Goal: Information Seeking & Learning: Learn about a topic

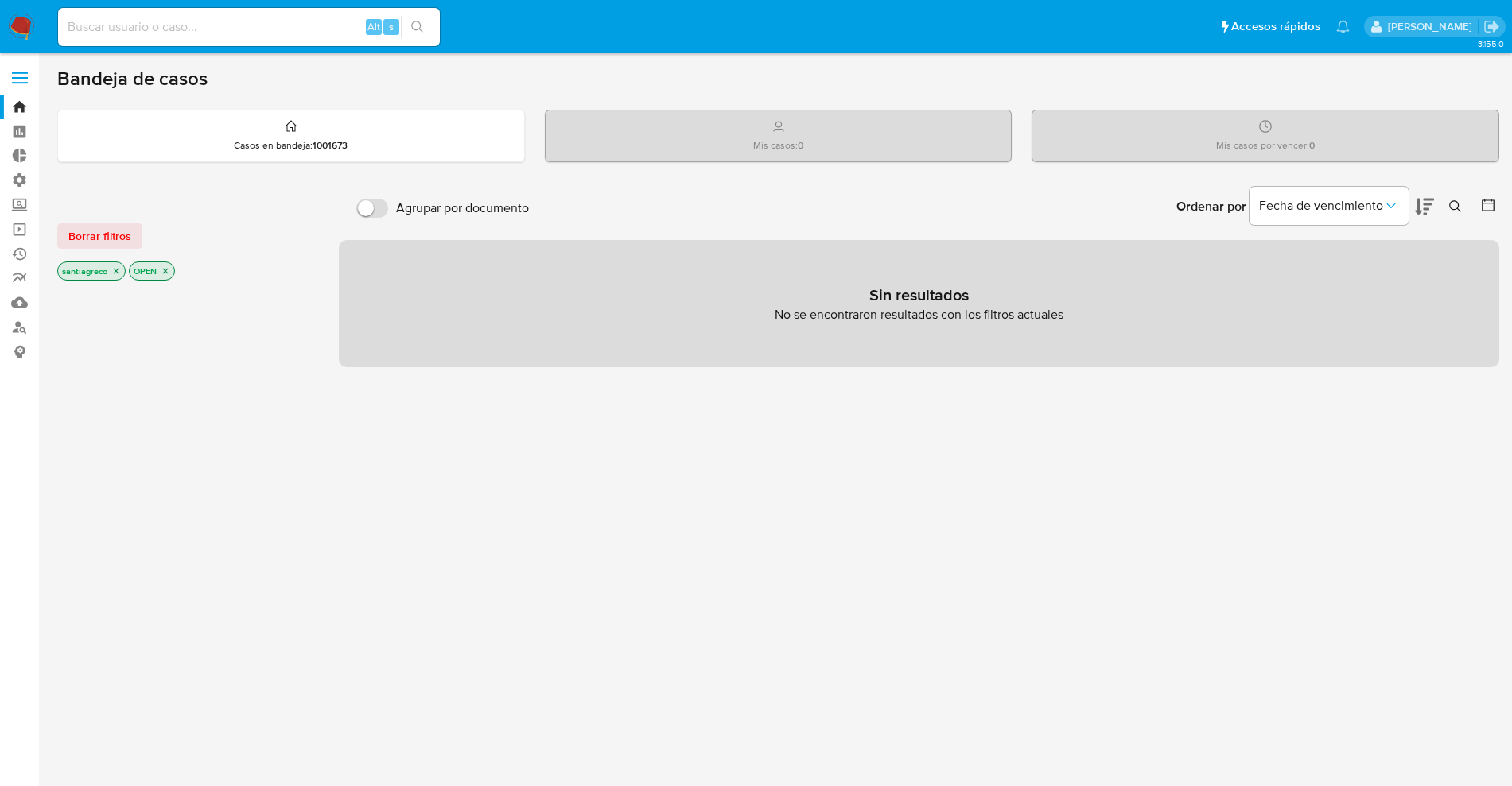
drag, startPoint x: 632, startPoint y: 562, endPoint x: 536, endPoint y: 310, distance: 269.7
click at [625, 550] on div "Agrupar por documento Ordenar por [PERSON_NAME] de vencimiento No es posible or…" at bounding box center [919, 540] width 1161 height 719
click at [274, 36] on input at bounding box center [249, 27] width 382 height 20
paste input "170382018"
type input "170382018"
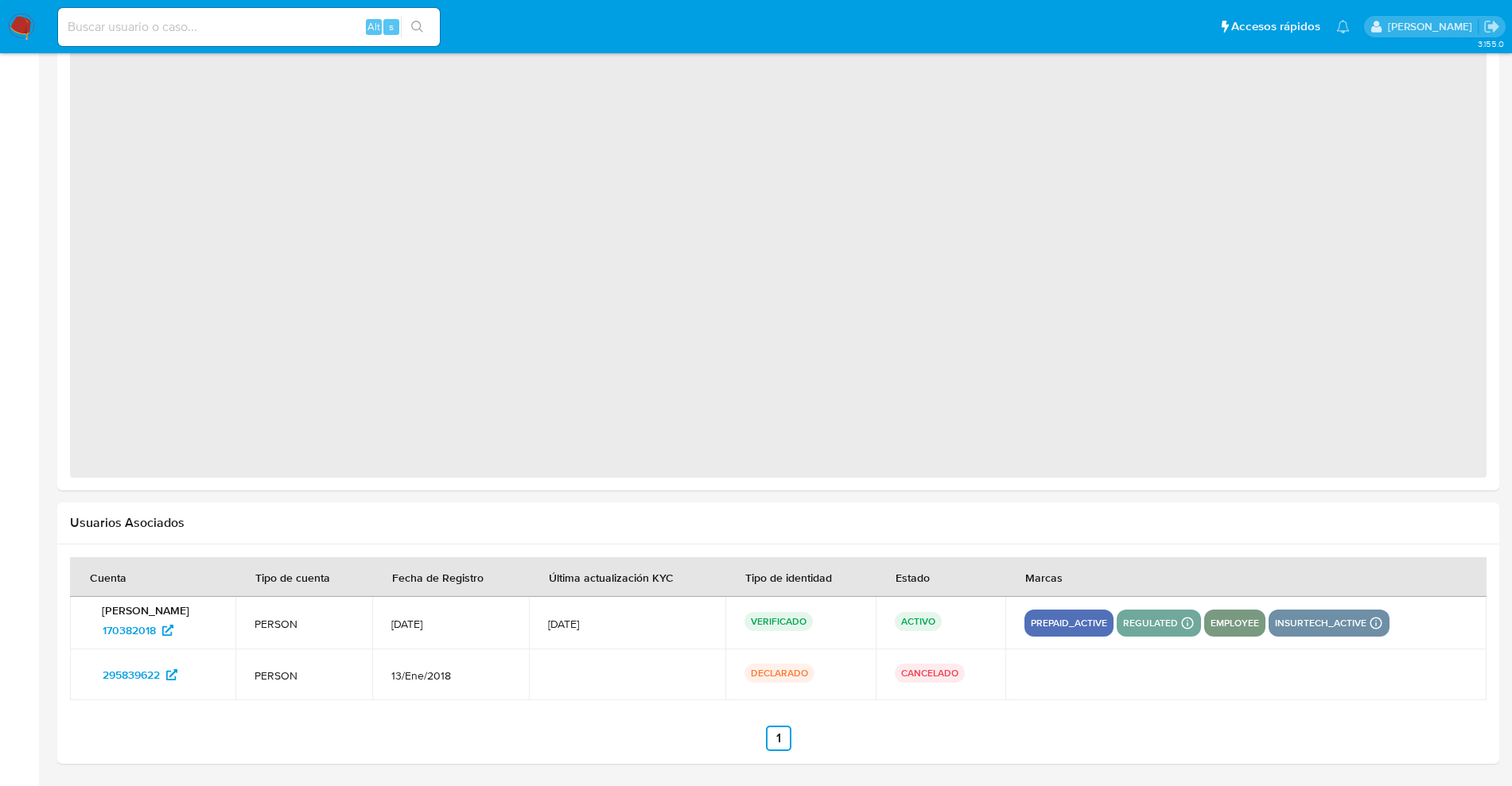
scroll to position [823, 0]
select select "10"
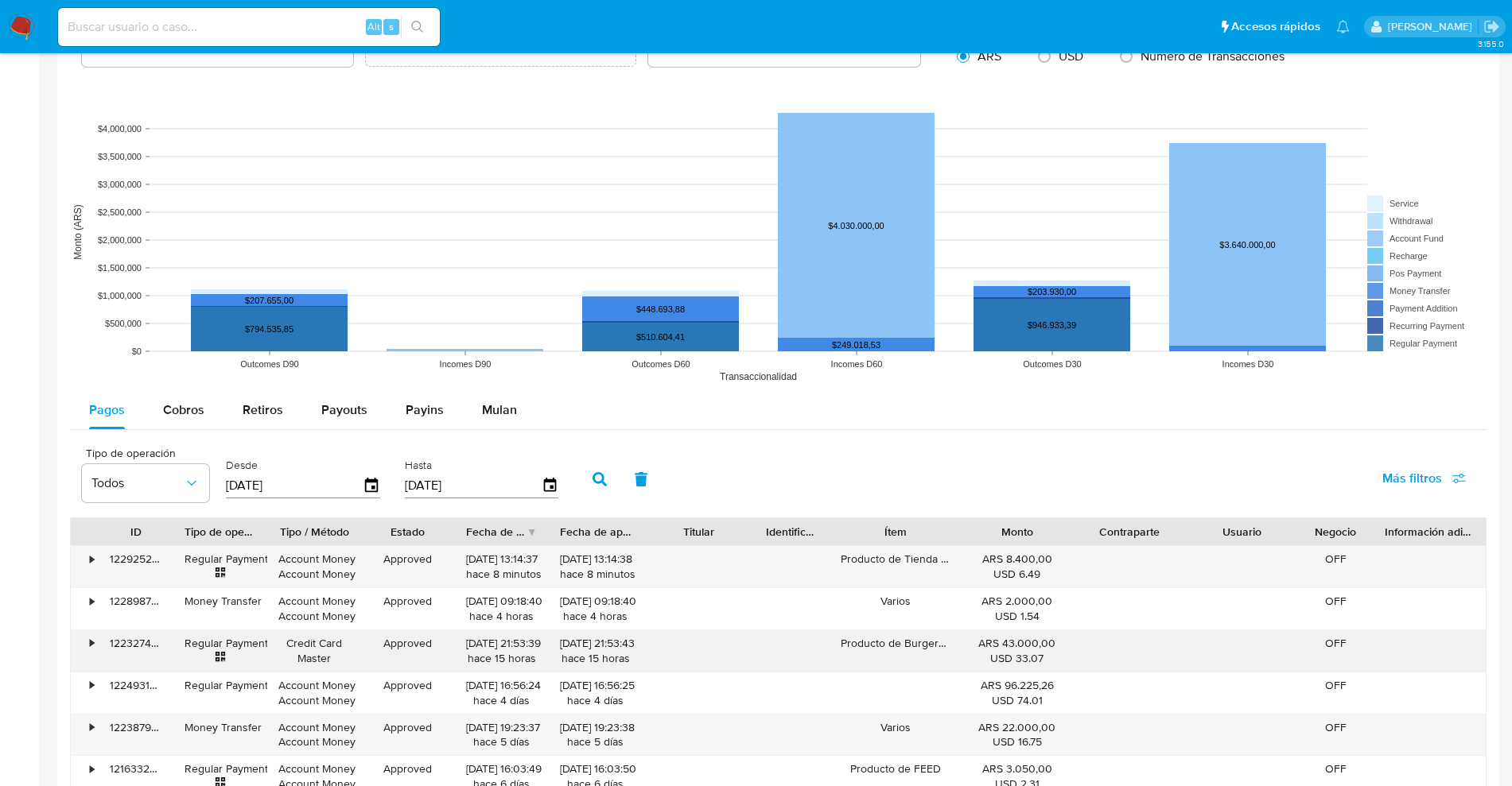
scroll to position [1418, 0]
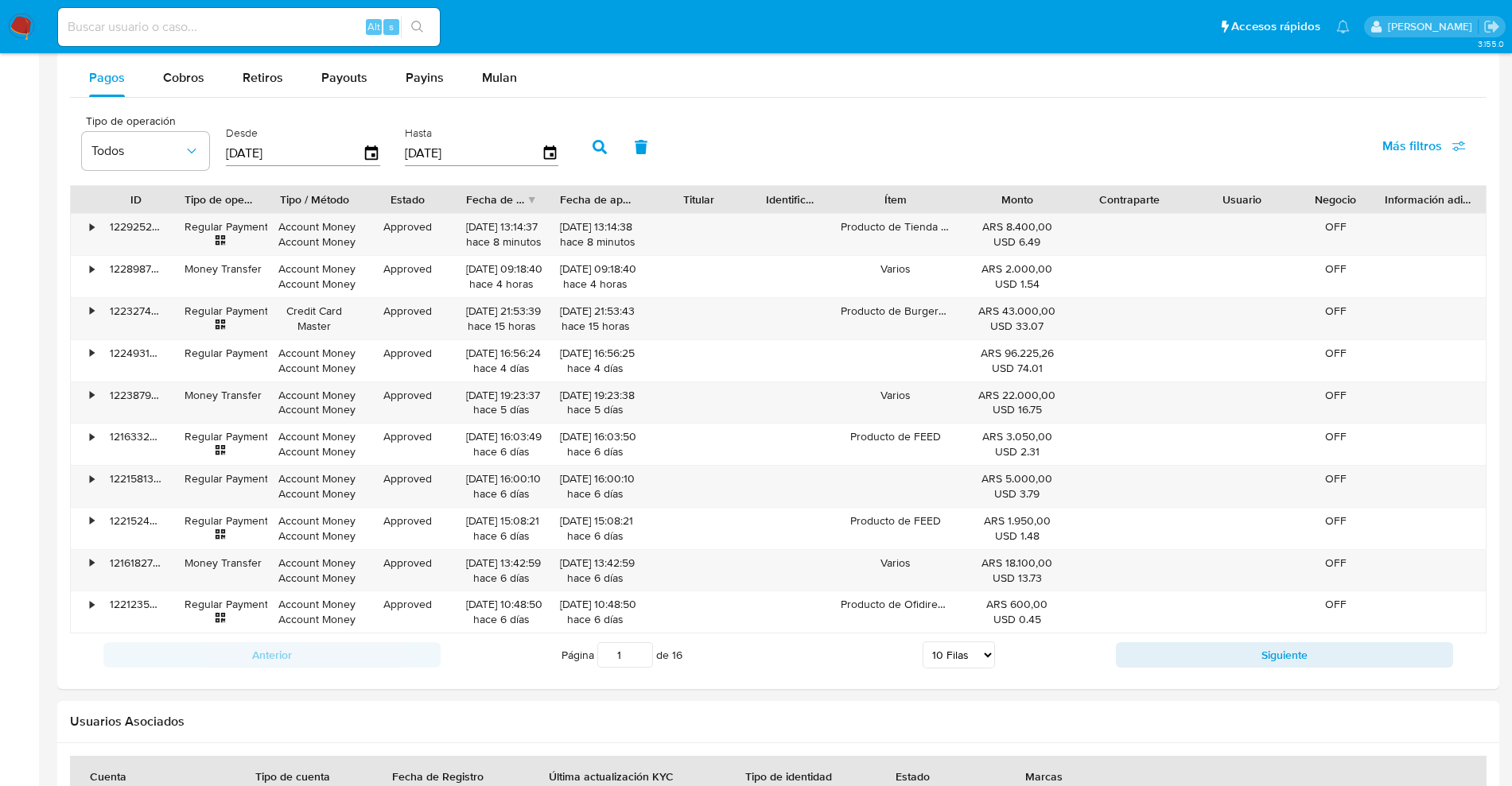
click at [188, 21] on input at bounding box center [249, 27] width 382 height 20
paste input "1072859050"
type input "1072859050"
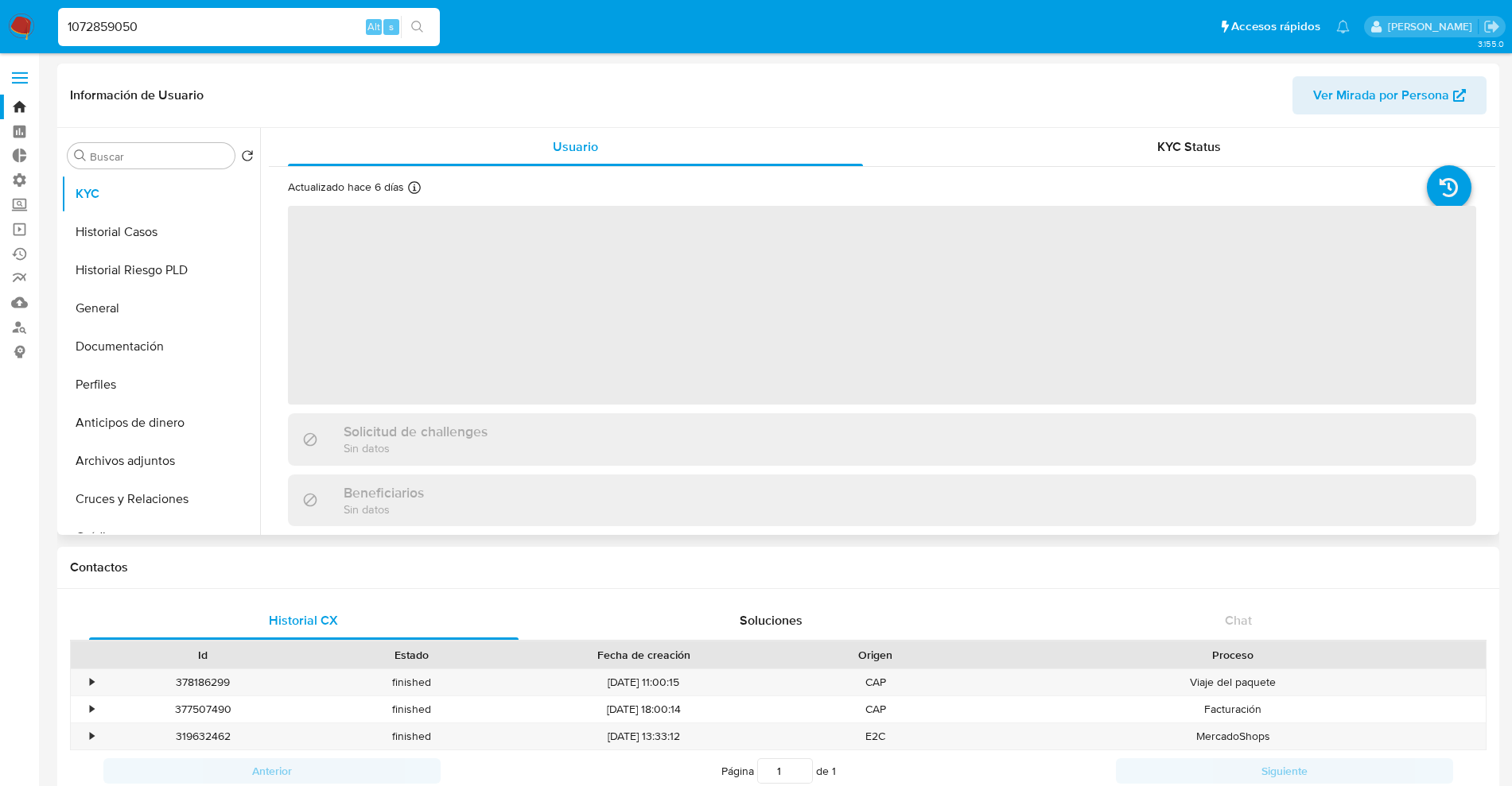
select select "10"
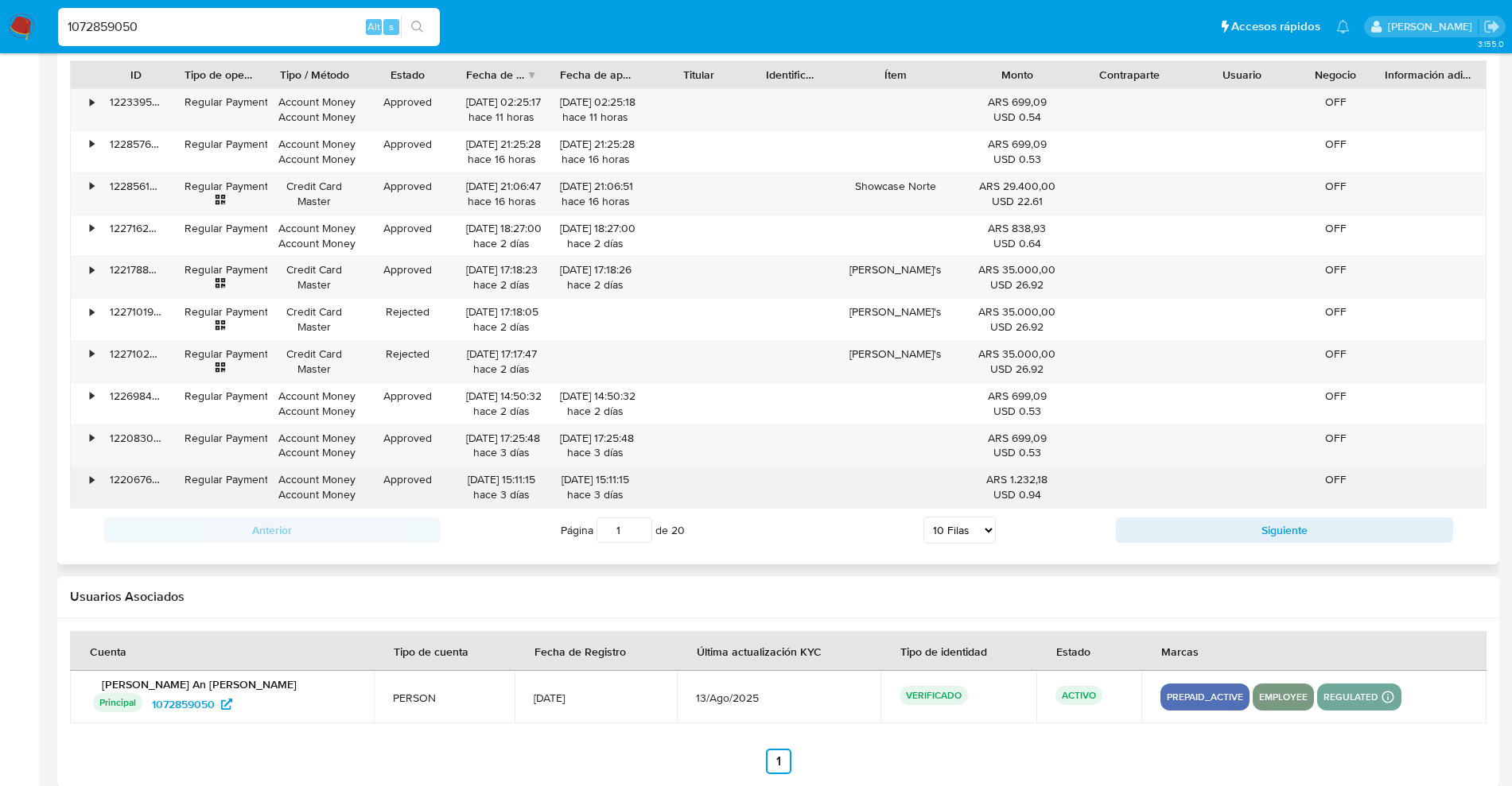
scroll to position [1592, 0]
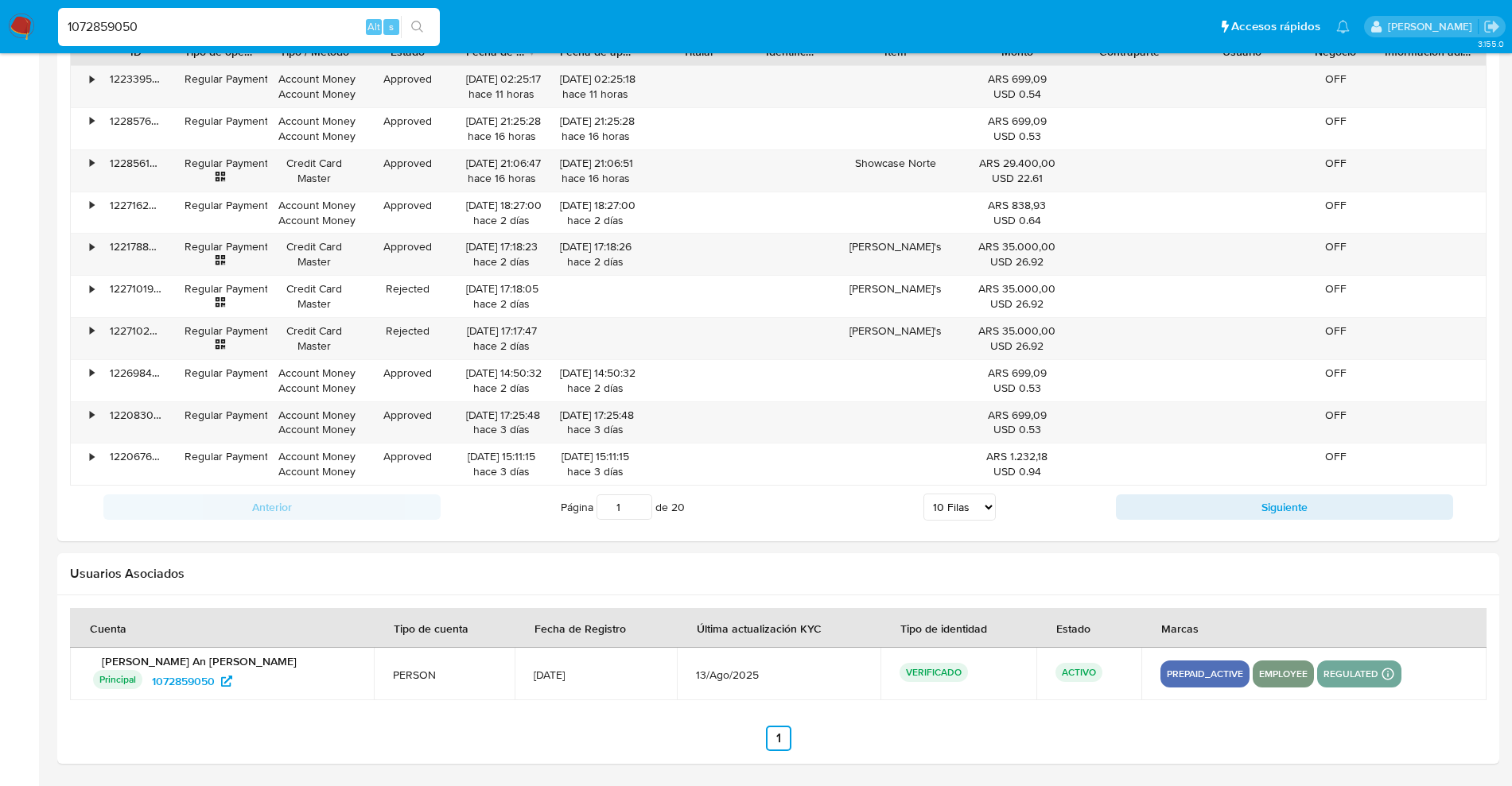
drag, startPoint x: 193, startPoint y: 23, endPoint x: 0, endPoint y: -8, distance: 195.5
paste input "492959539"
type input "492959539"
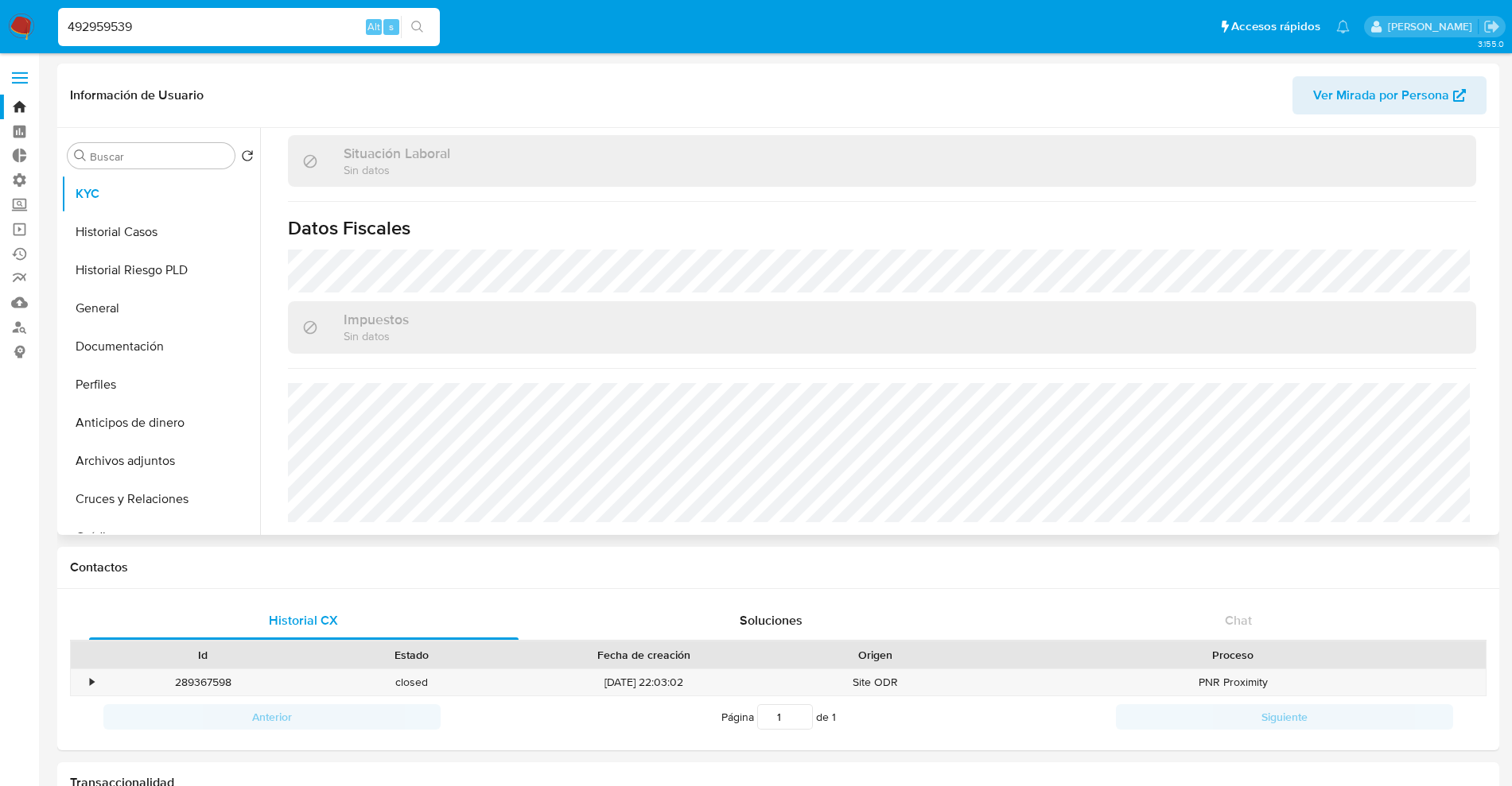
scroll to position [823, 0]
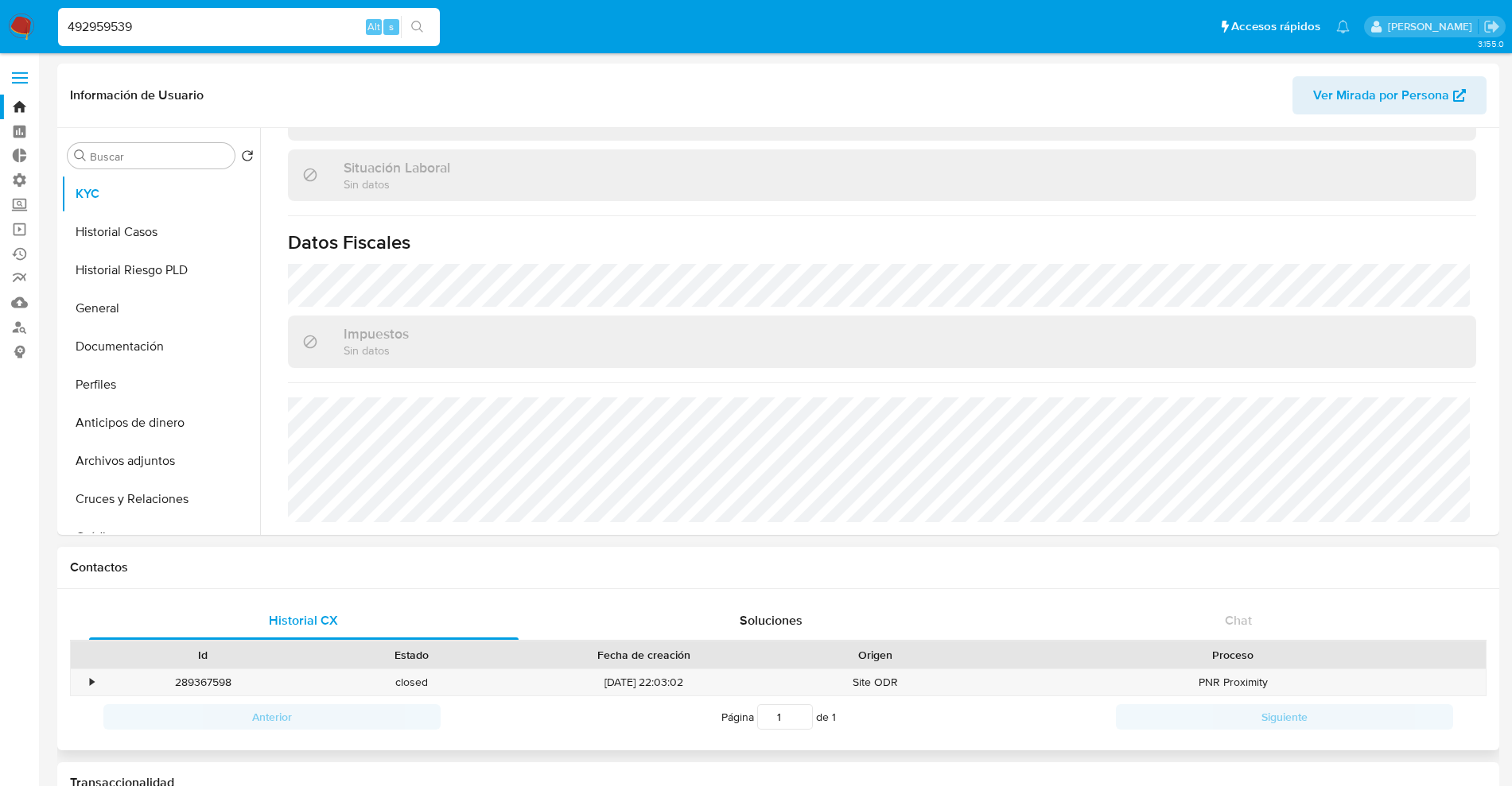
select select "10"
drag, startPoint x: 149, startPoint y: 31, endPoint x: 0, endPoint y: 13, distance: 150.1
click at [0, 13] on nav "Pausado Ver notificaciones 492959539 Alt s Accesos rápidos Presiona las siguien…" at bounding box center [756, 27] width 1512 height 53
paste input "9378750"
type input "93787509"
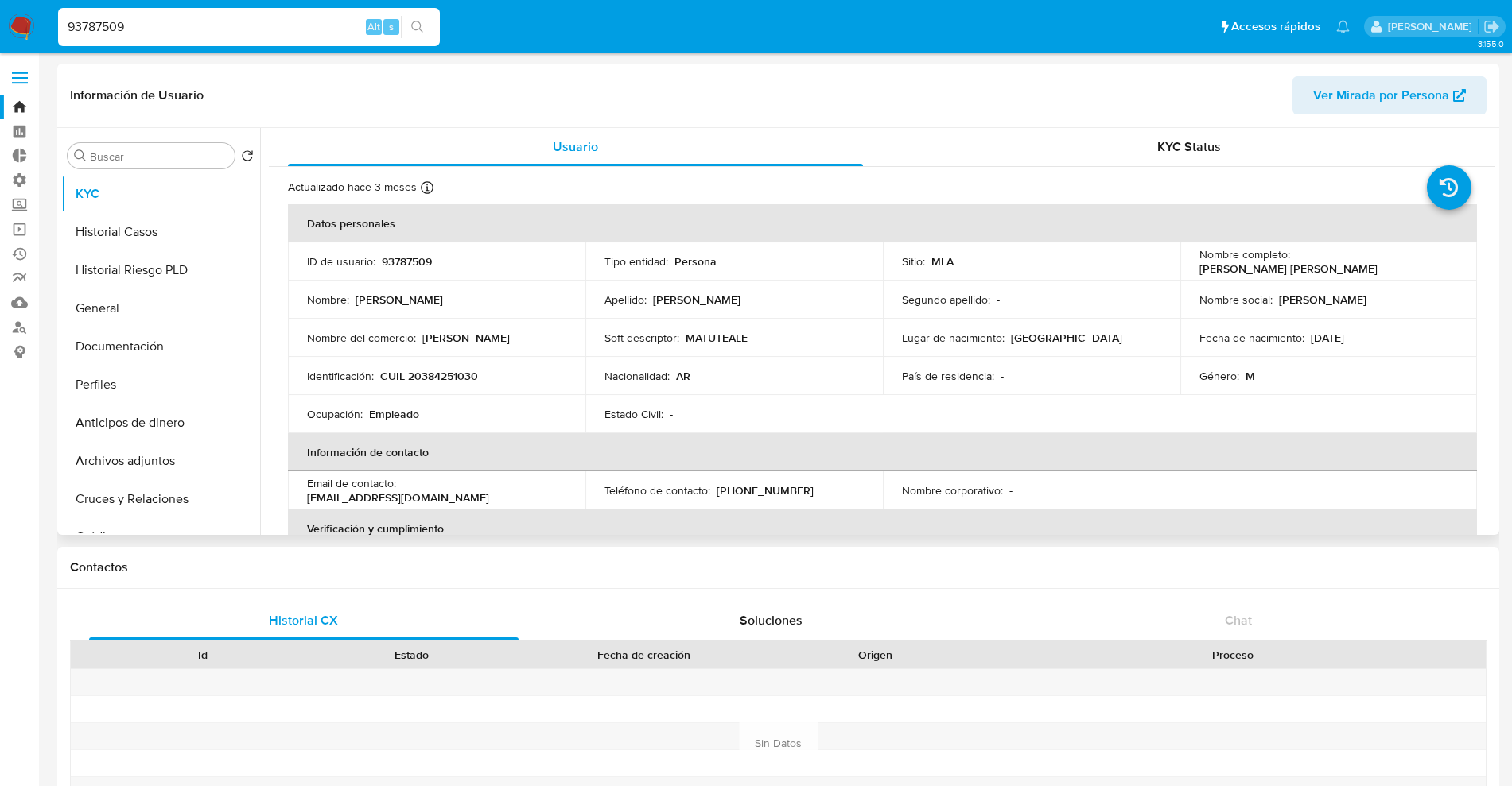
select select "10"
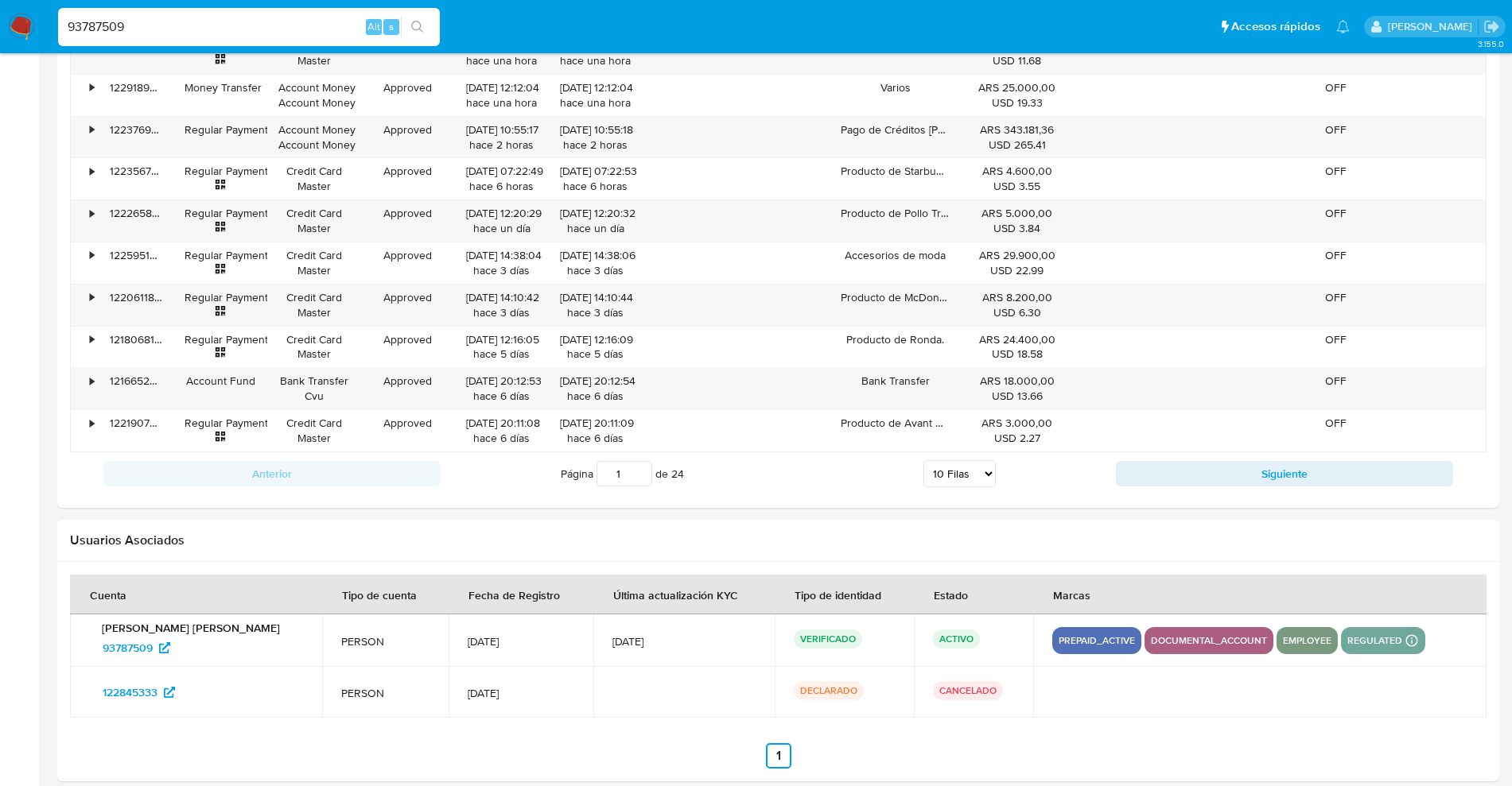
scroll to position [1698, 0]
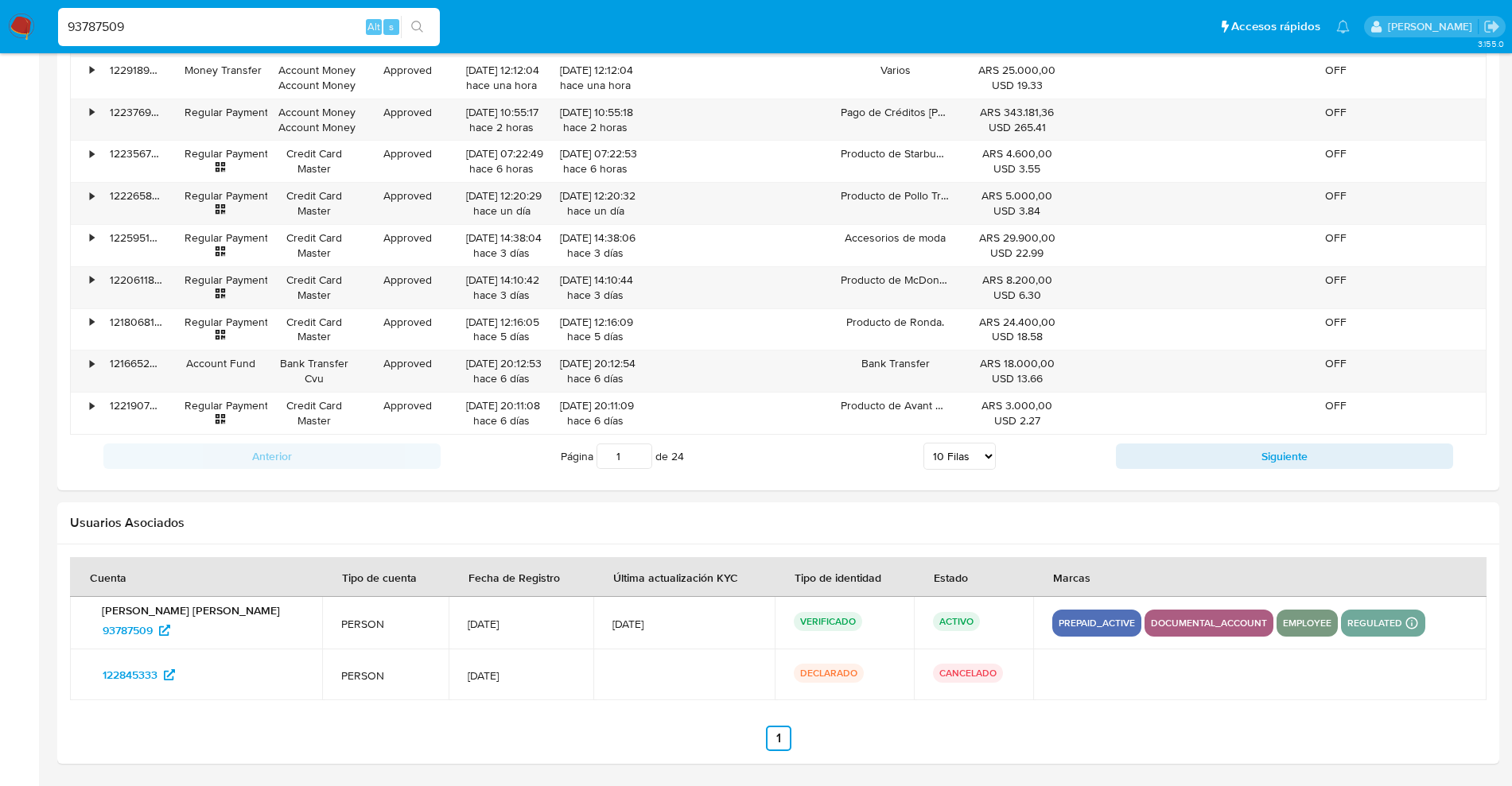
drag, startPoint x: 211, startPoint y: 25, endPoint x: 0, endPoint y: -33, distance: 218.8
paste input "186347087"
type input "186347087"
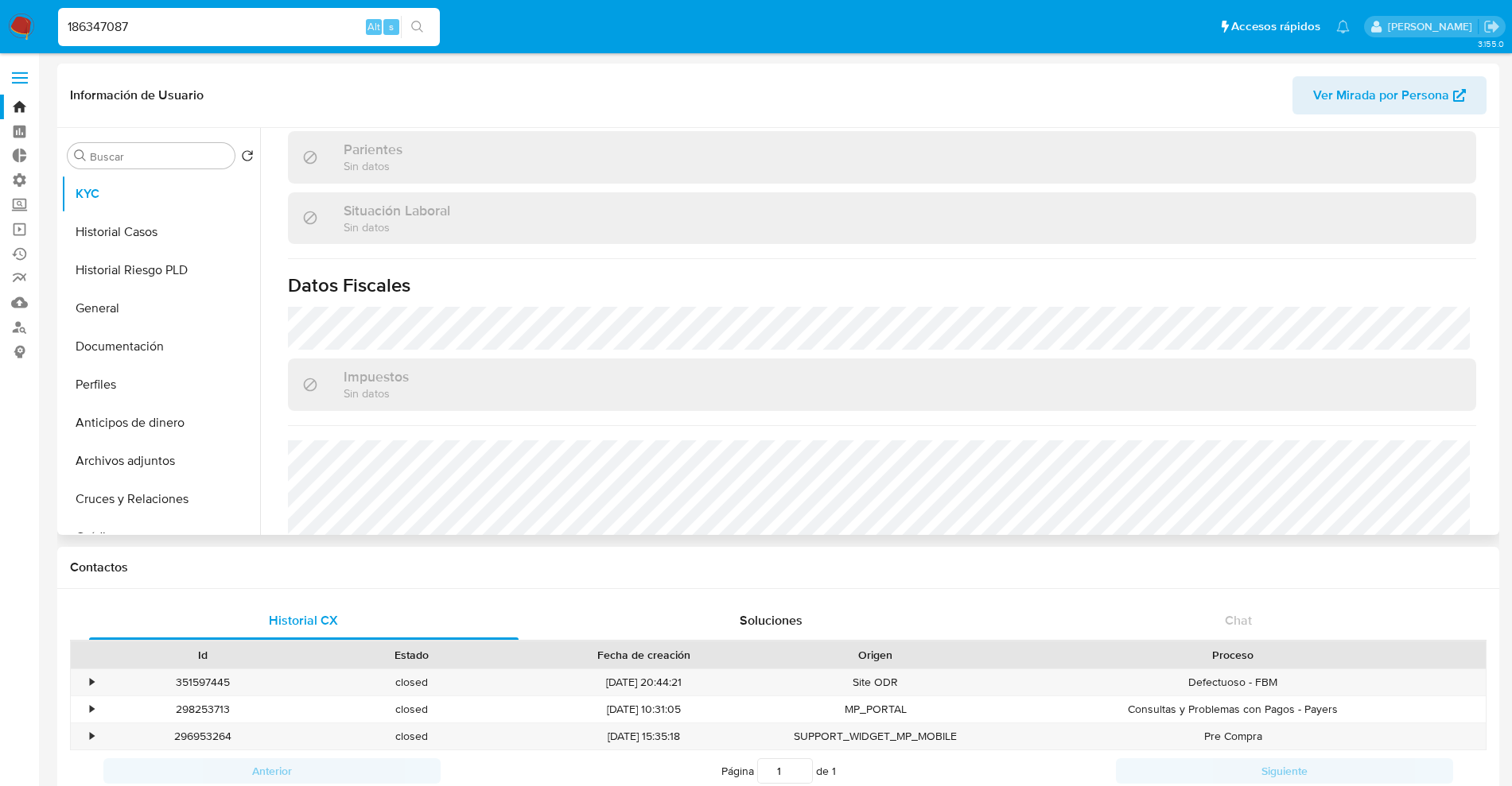
select select "10"
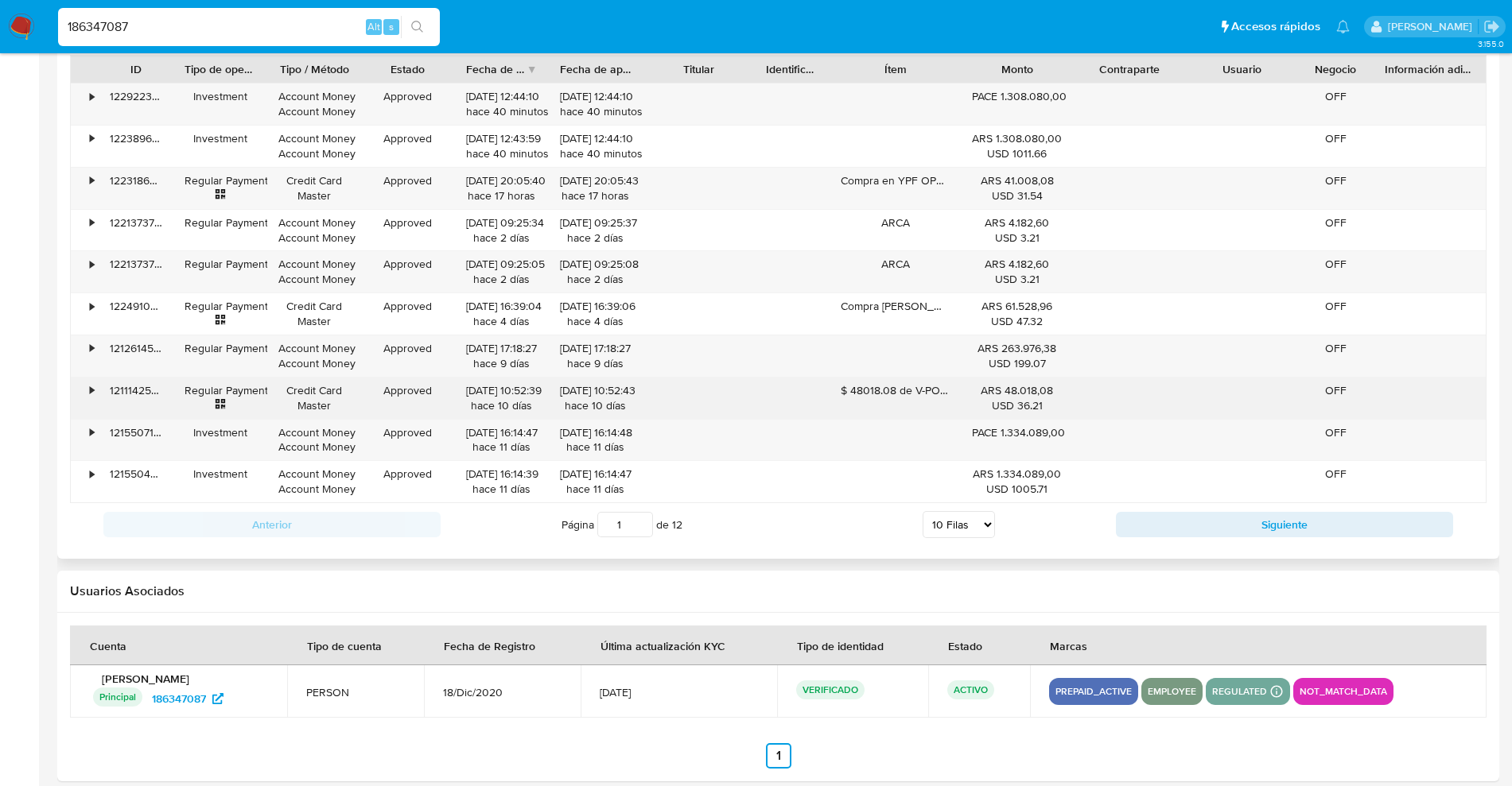
scroll to position [1592, 0]
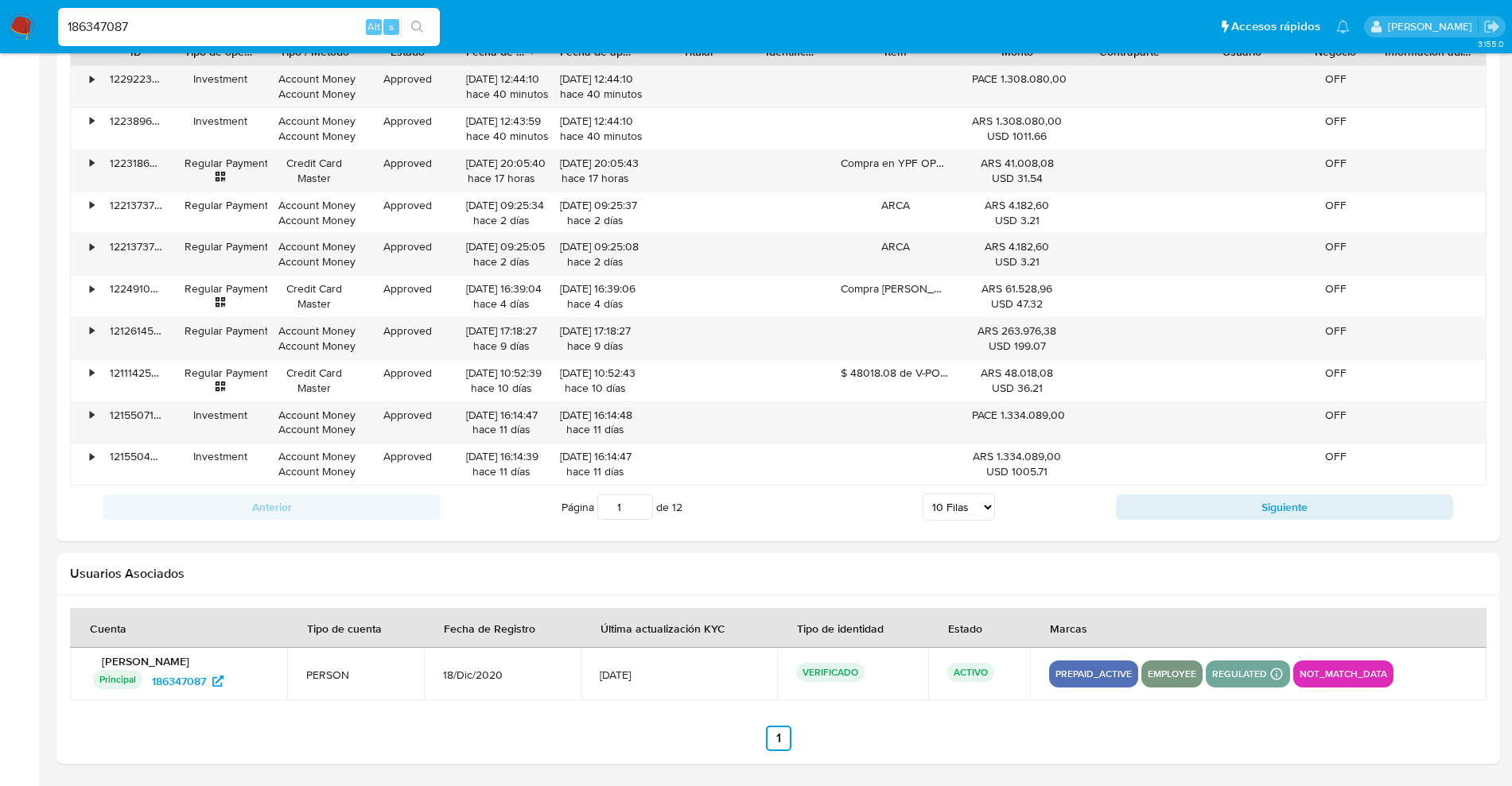
drag, startPoint x: 242, startPoint y: 24, endPoint x: 0, endPoint y: -41, distance: 250.6
paste input "638303116"
type input "638303116"
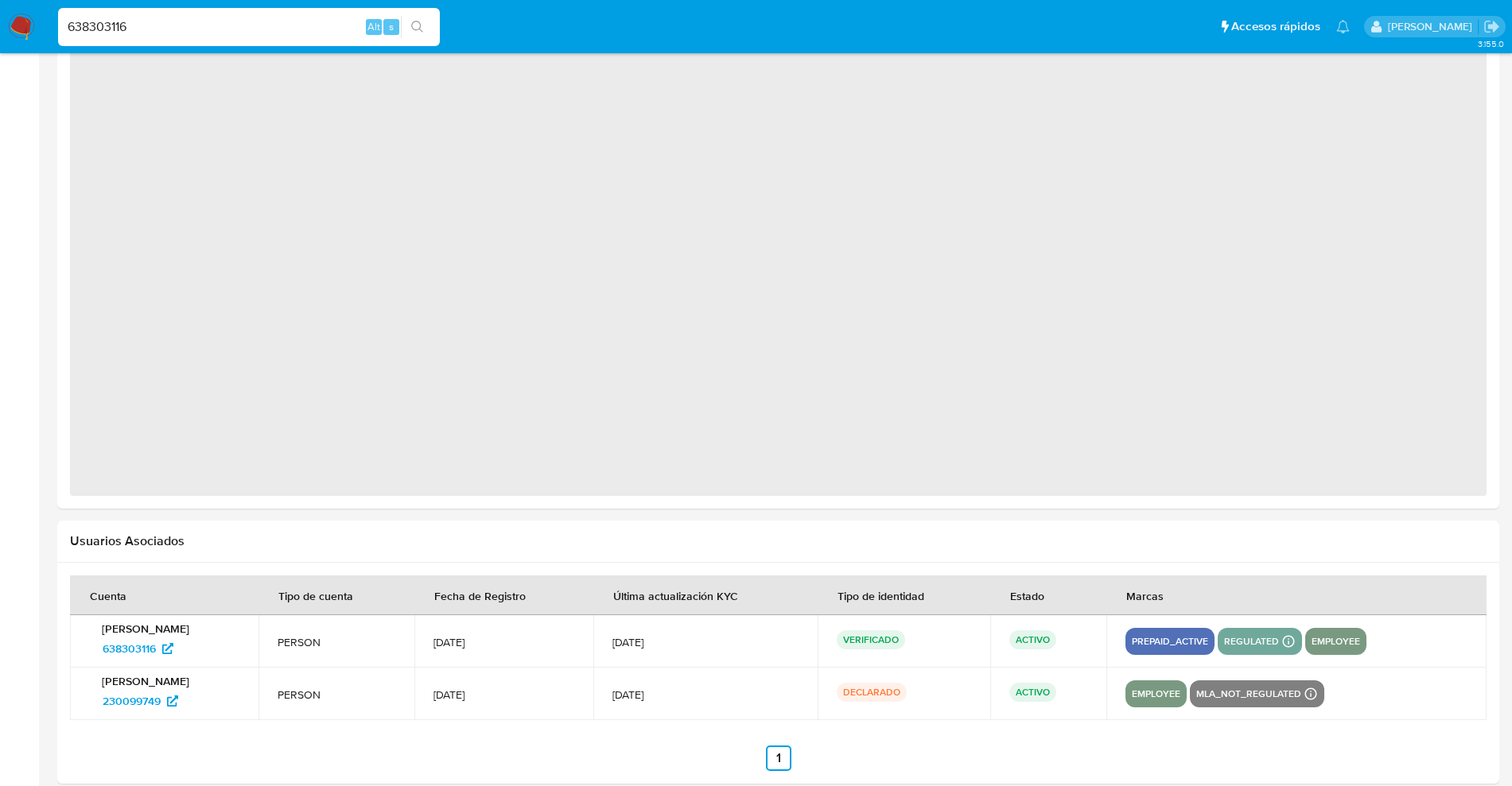
scroll to position [823, 0]
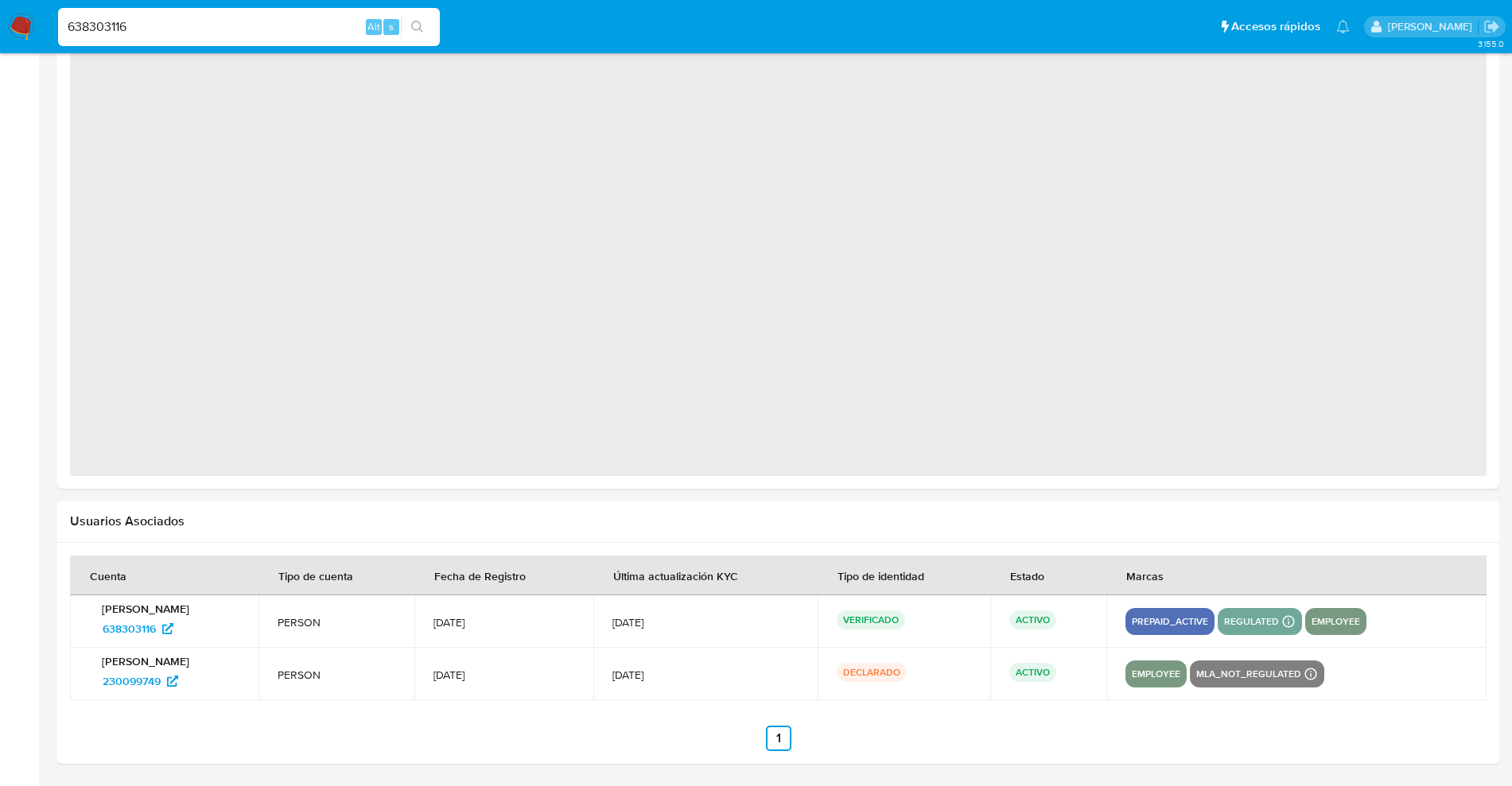
select select "10"
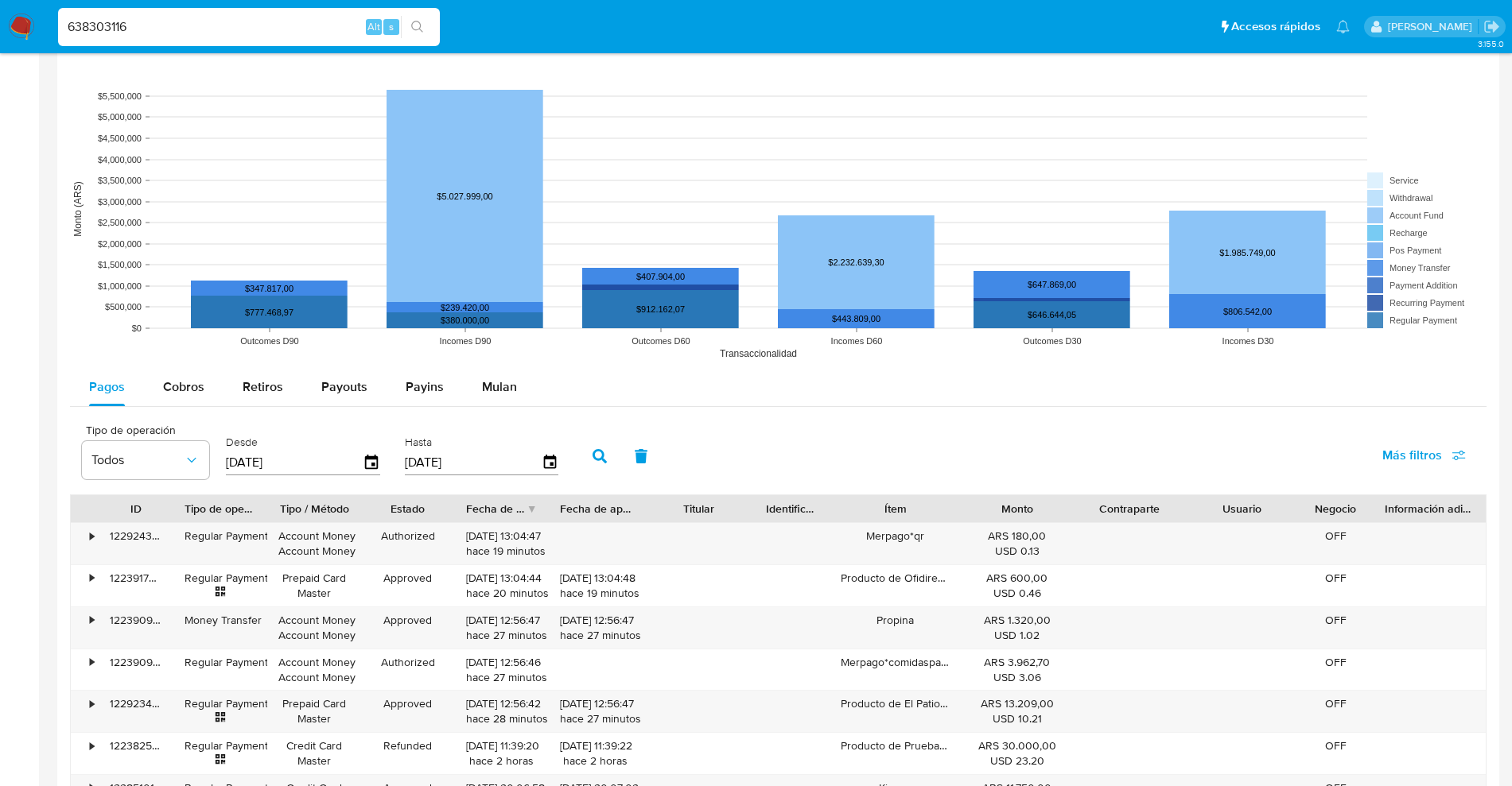
scroll to position [1645, 0]
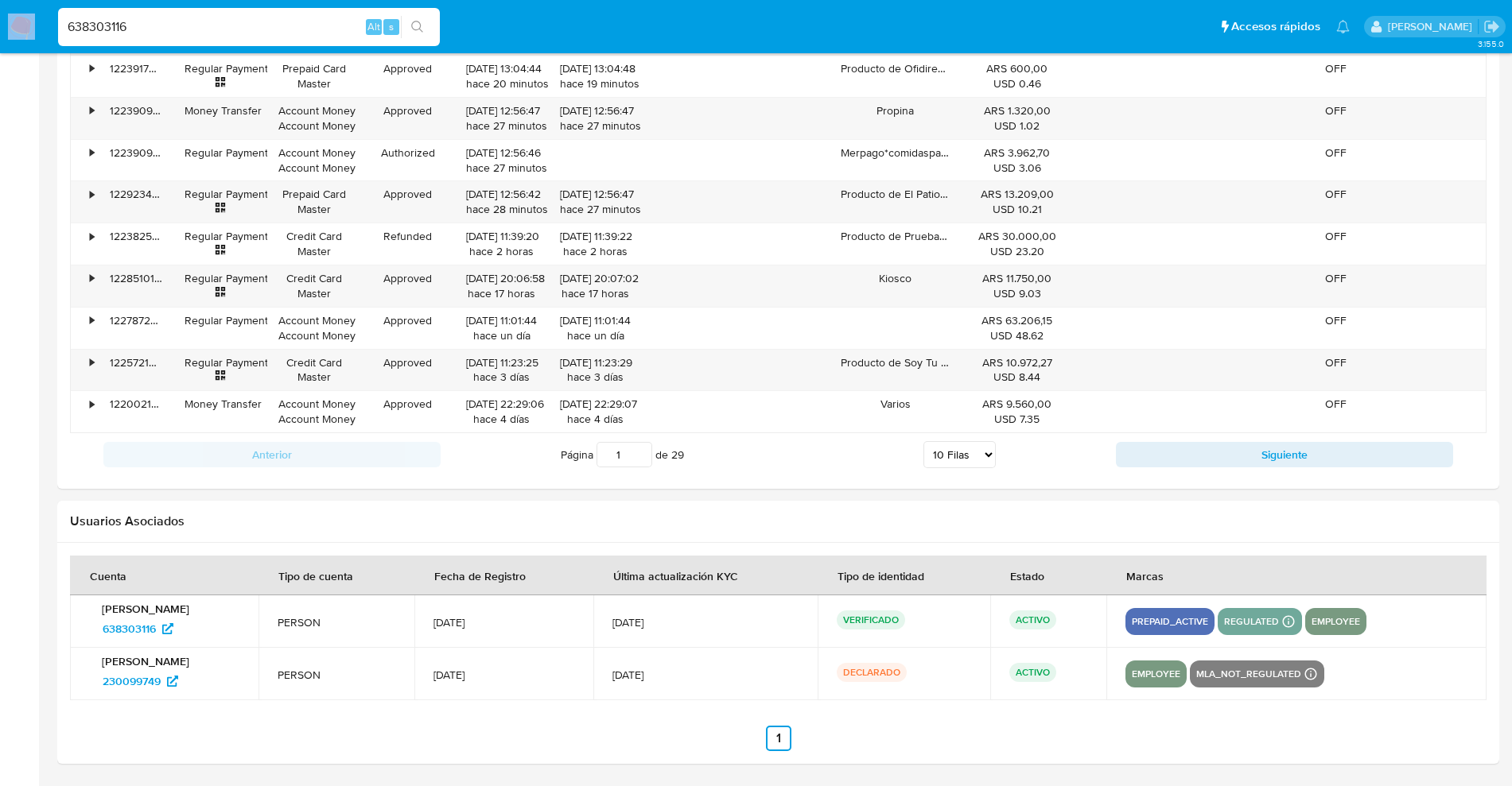
drag, startPoint x: 178, startPoint y: 14, endPoint x: 0, endPoint y: 7, distance: 178.1
click at [0, 7] on nav "Pausado Ver notificaciones 638303116 Alt s Accesos rápidos Presiona las siguien…" at bounding box center [756, 27] width 1512 height 53
drag, startPoint x: 92, startPoint y: 19, endPoint x: 0, endPoint y: -19, distance: 99.5
paste input "201696488"
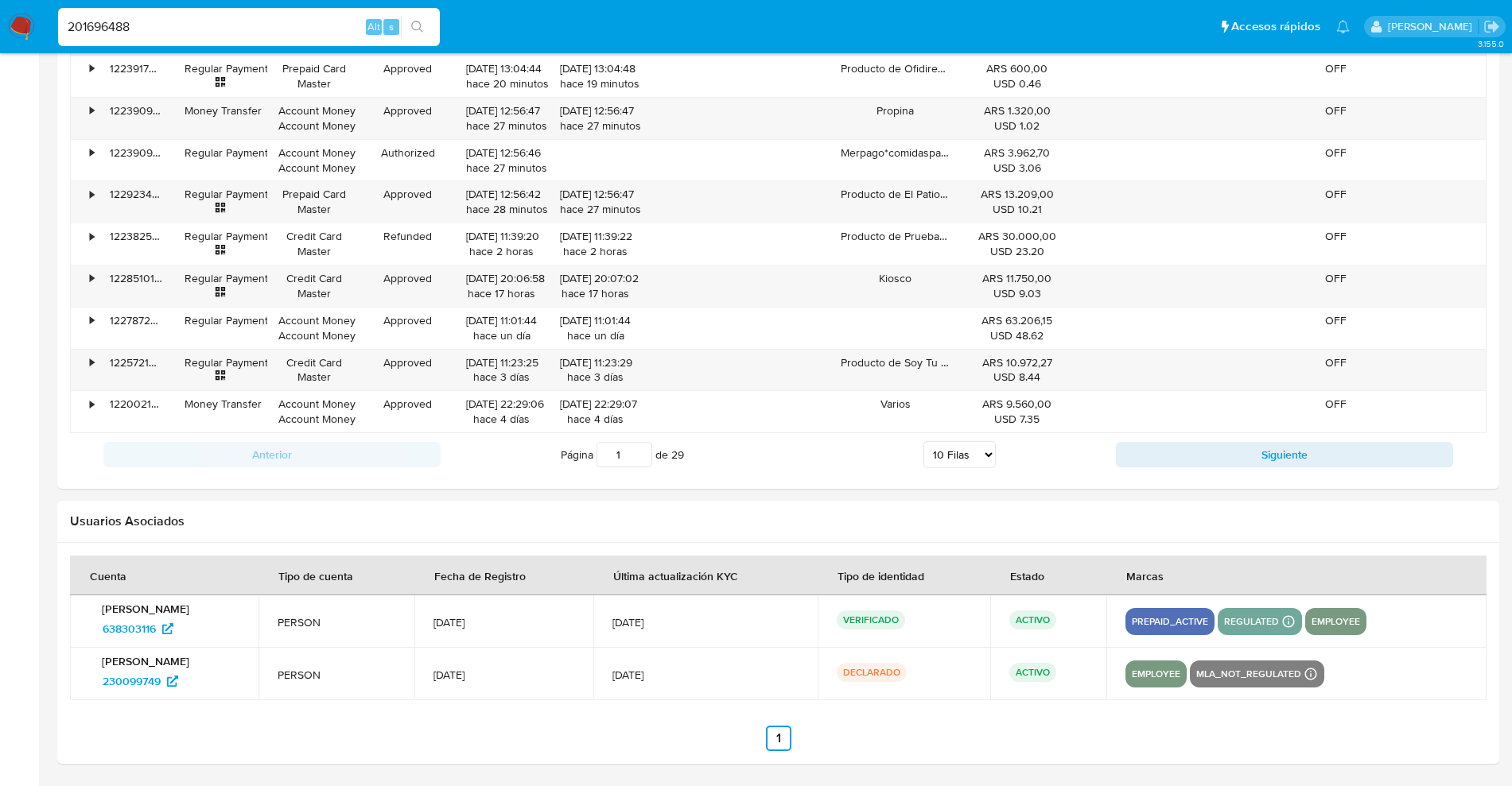
type input "201696488"
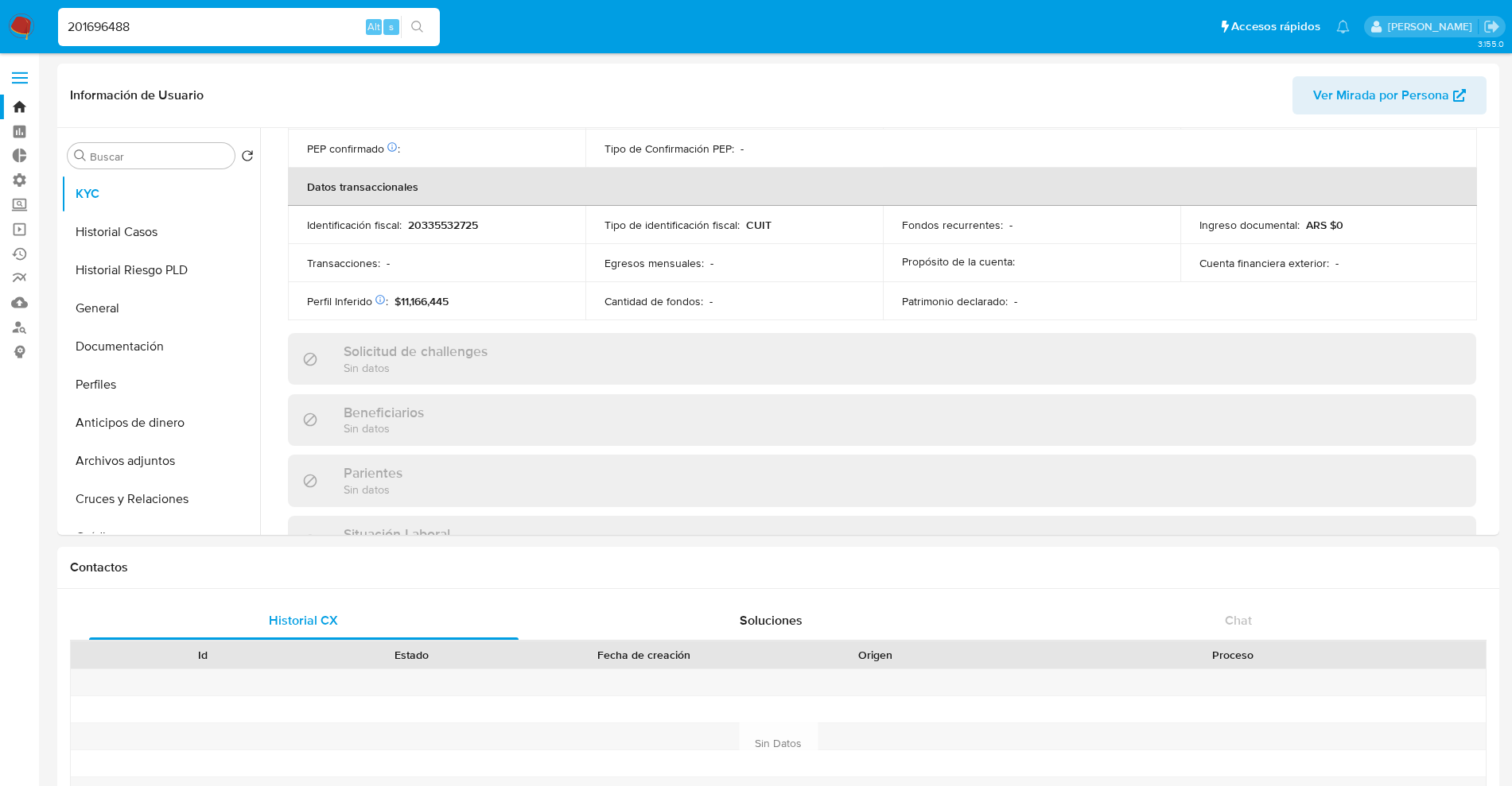
scroll to position [823, 0]
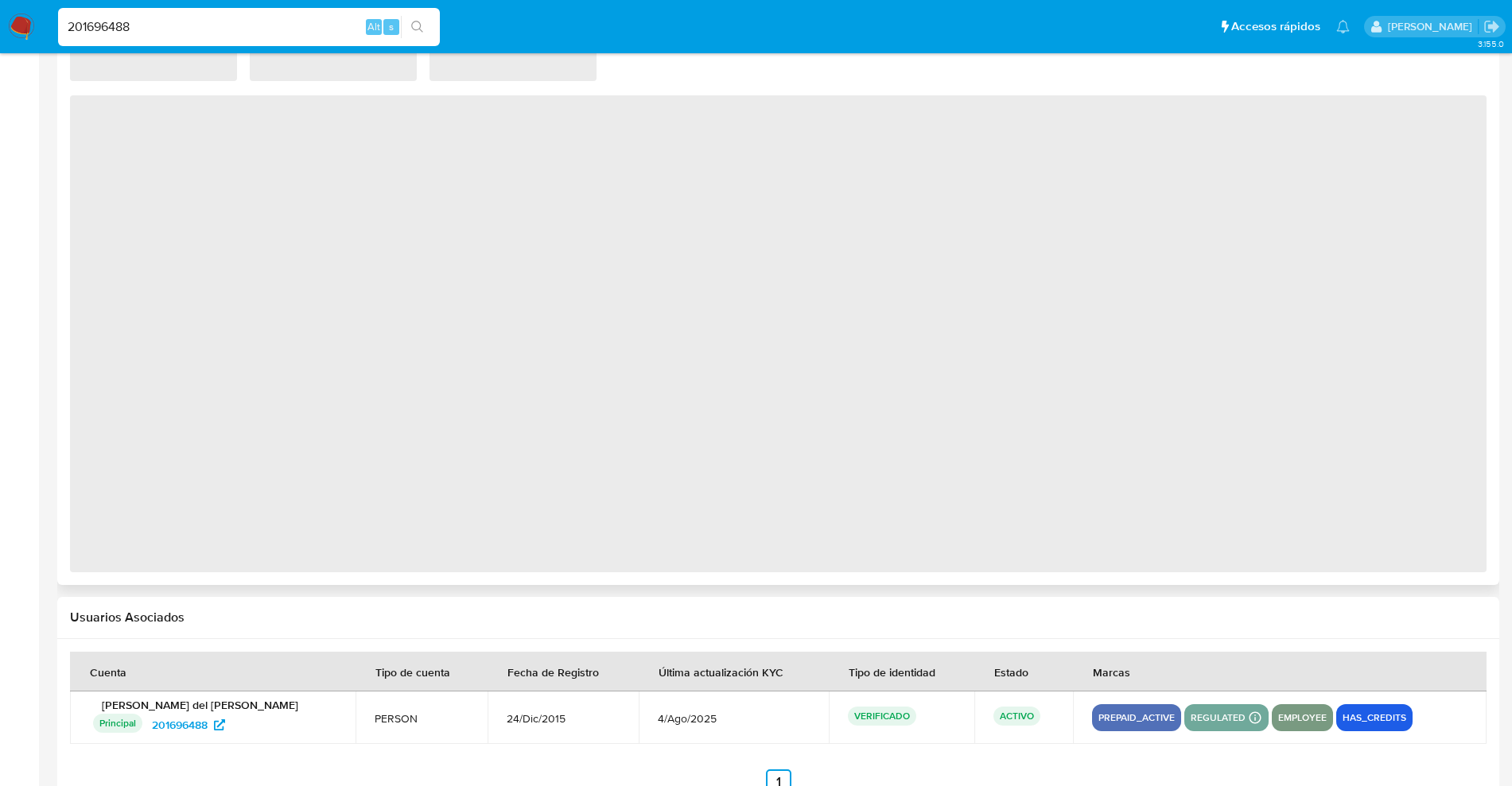
select select "10"
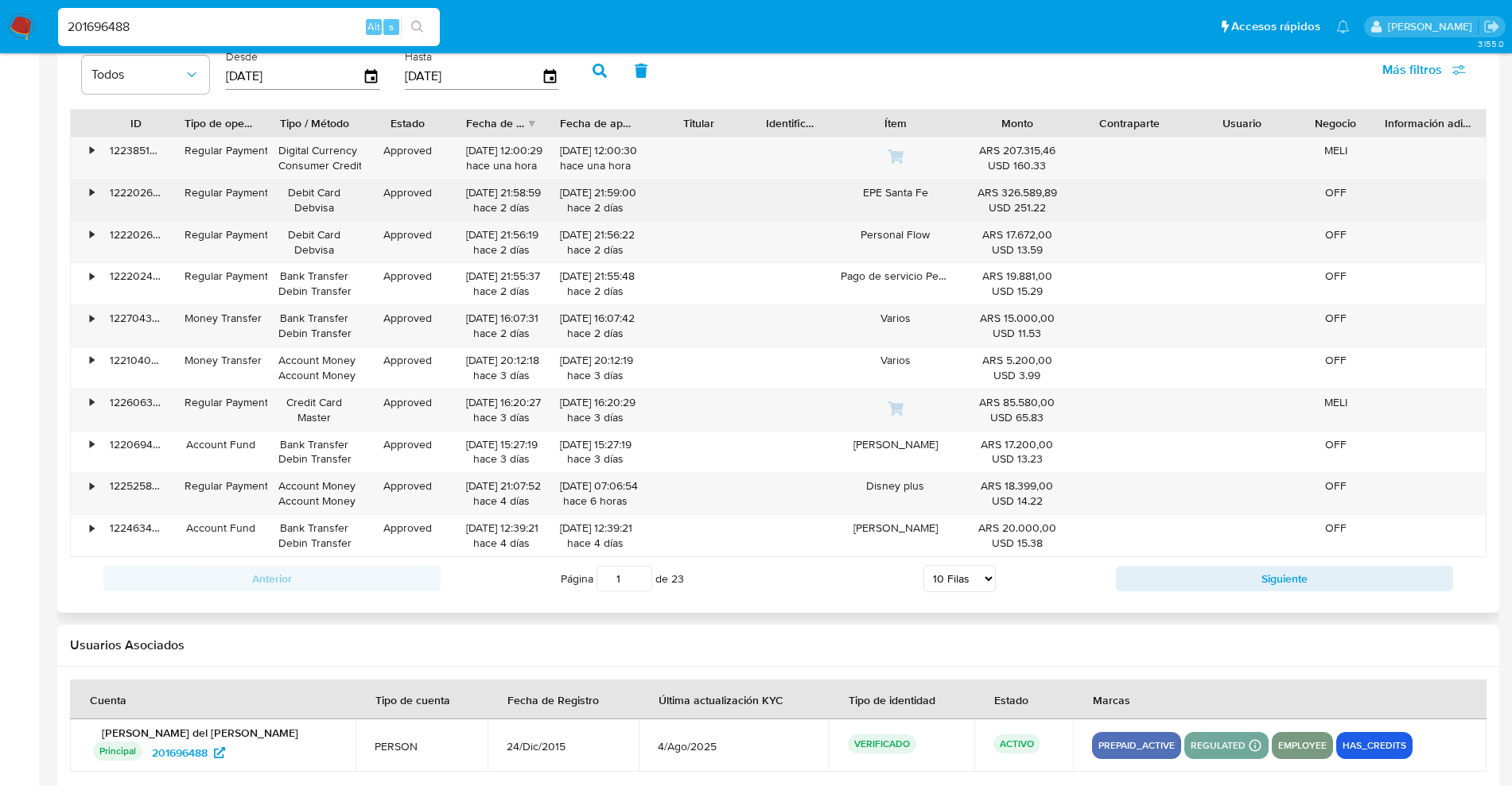
scroll to position [1647, 0]
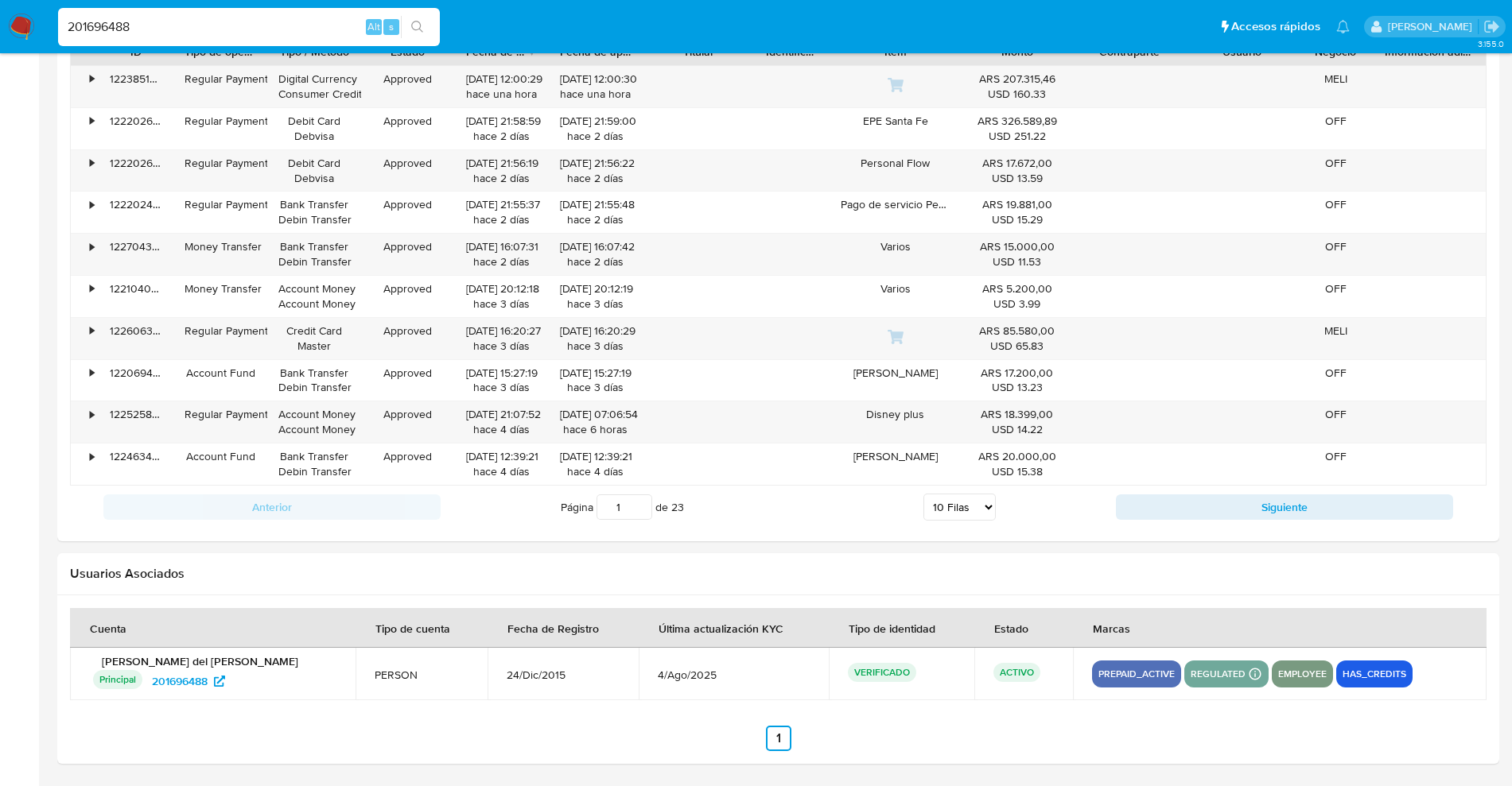
drag, startPoint x: 193, startPoint y: 29, endPoint x: 0, endPoint y: -35, distance: 203.3
paste input "39505540"
type input "39505540"
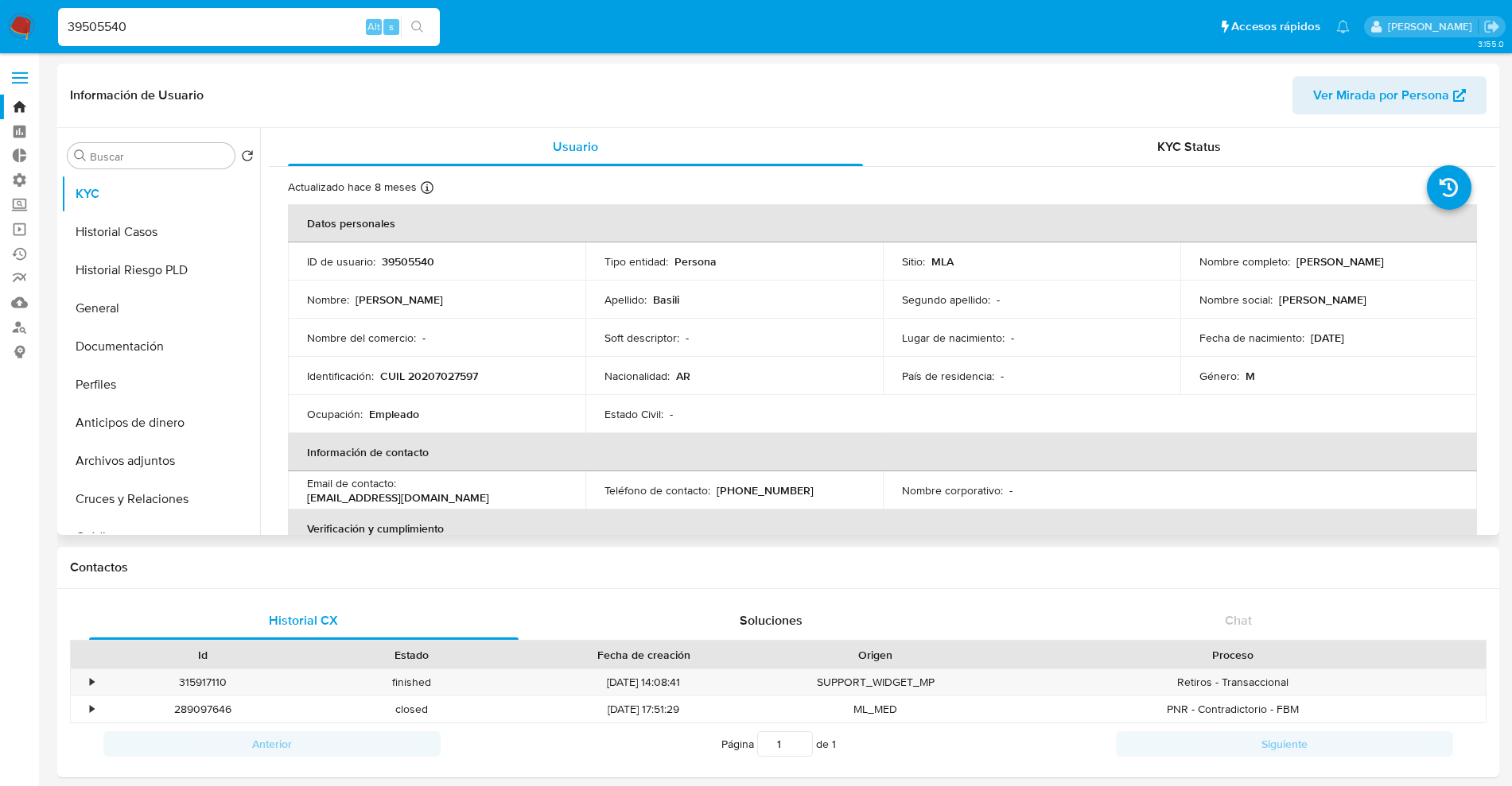
select select "10"
drag, startPoint x: 161, startPoint y: 27, endPoint x: 0, endPoint y: 30, distance: 161.0
click at [0, 30] on nav "Pausado Ver notificaciones 39505540 Alt s Accesos rápidos Presiona las siguient…" at bounding box center [756, 27] width 1512 height 53
paste input "214526207"
type input "214526207"
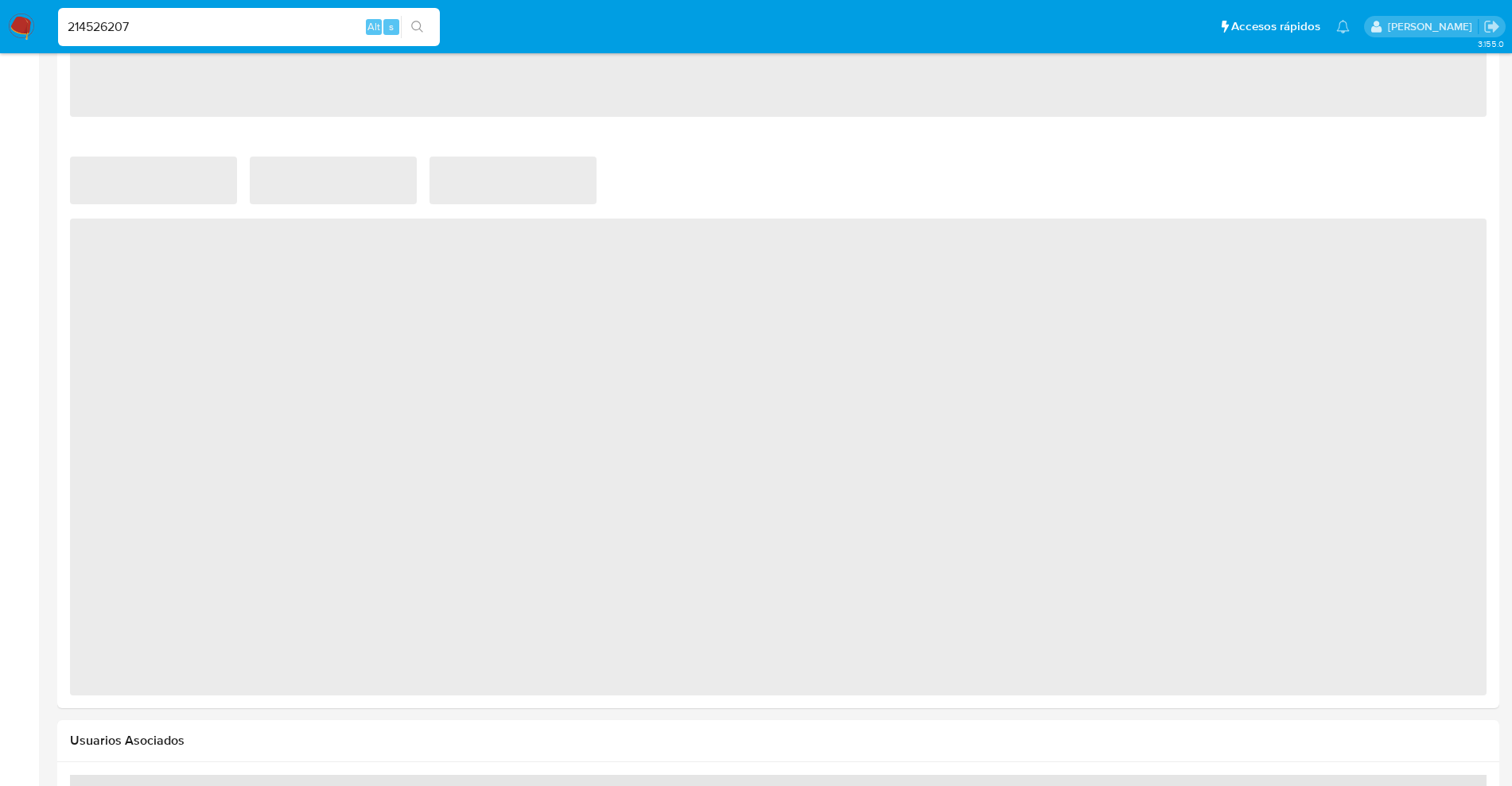
scroll to position [1189, 0]
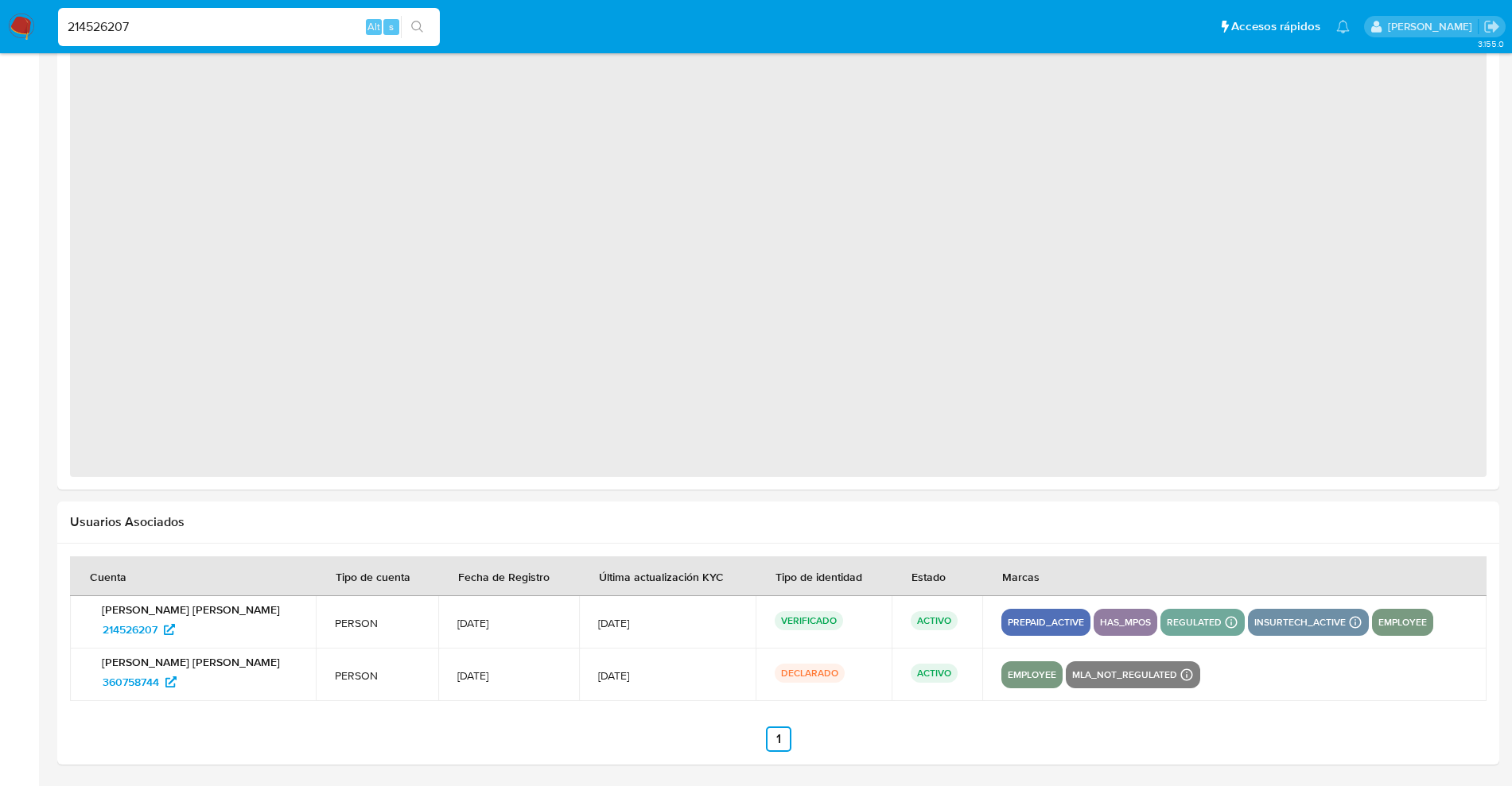
select select "10"
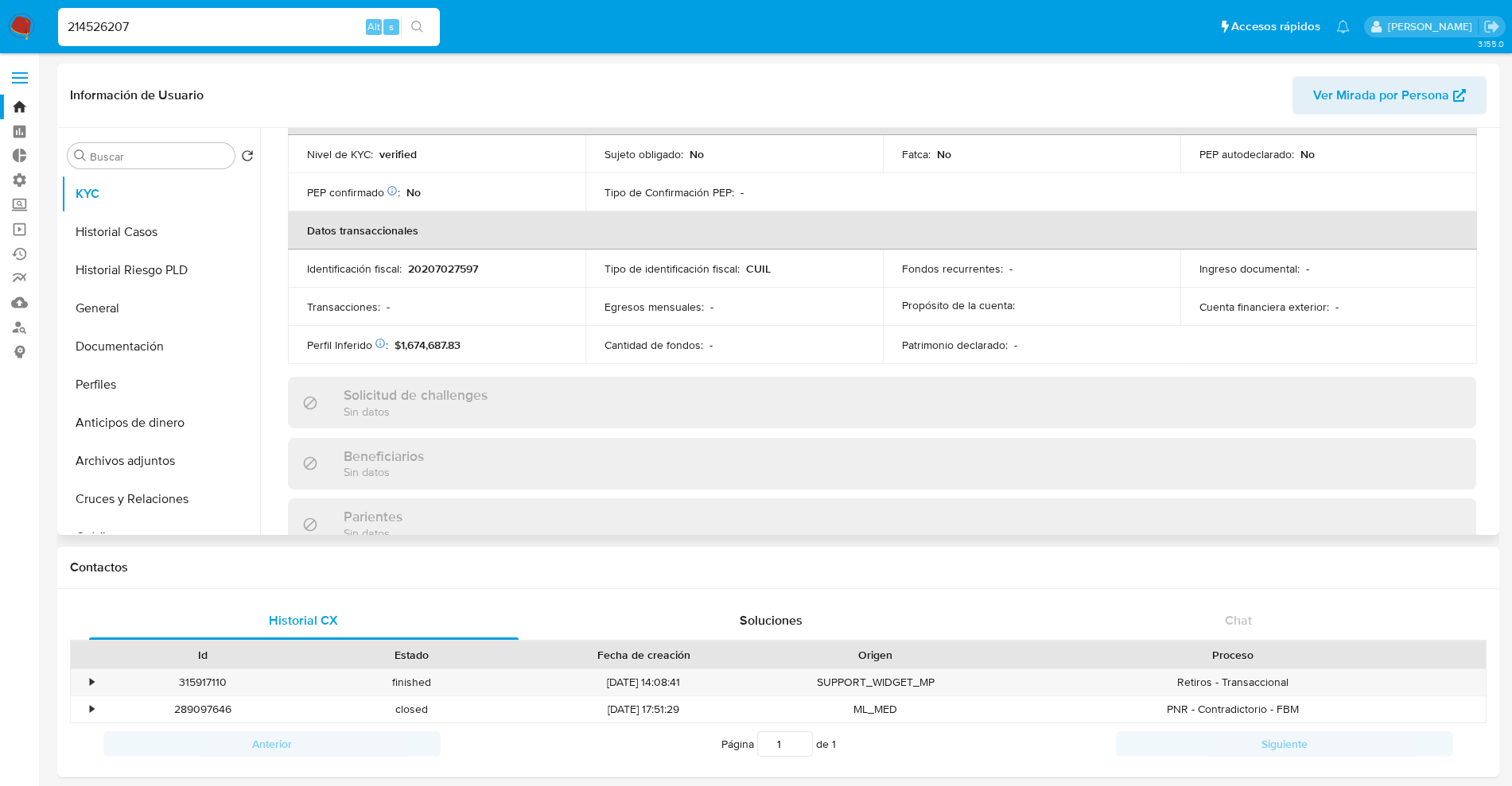
select select "10"
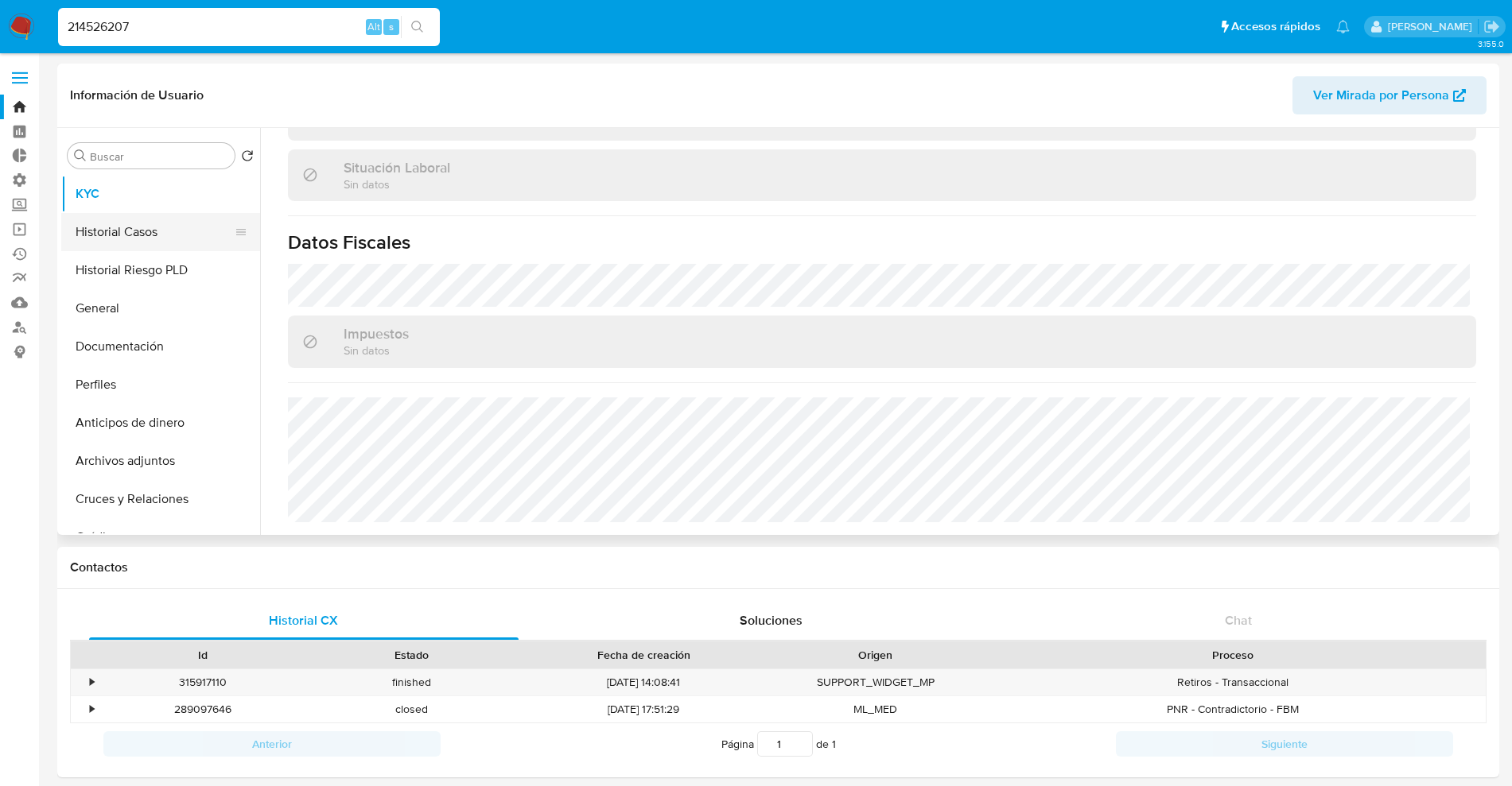
click at [94, 246] on button "Historial Casos" at bounding box center [154, 232] width 186 height 38
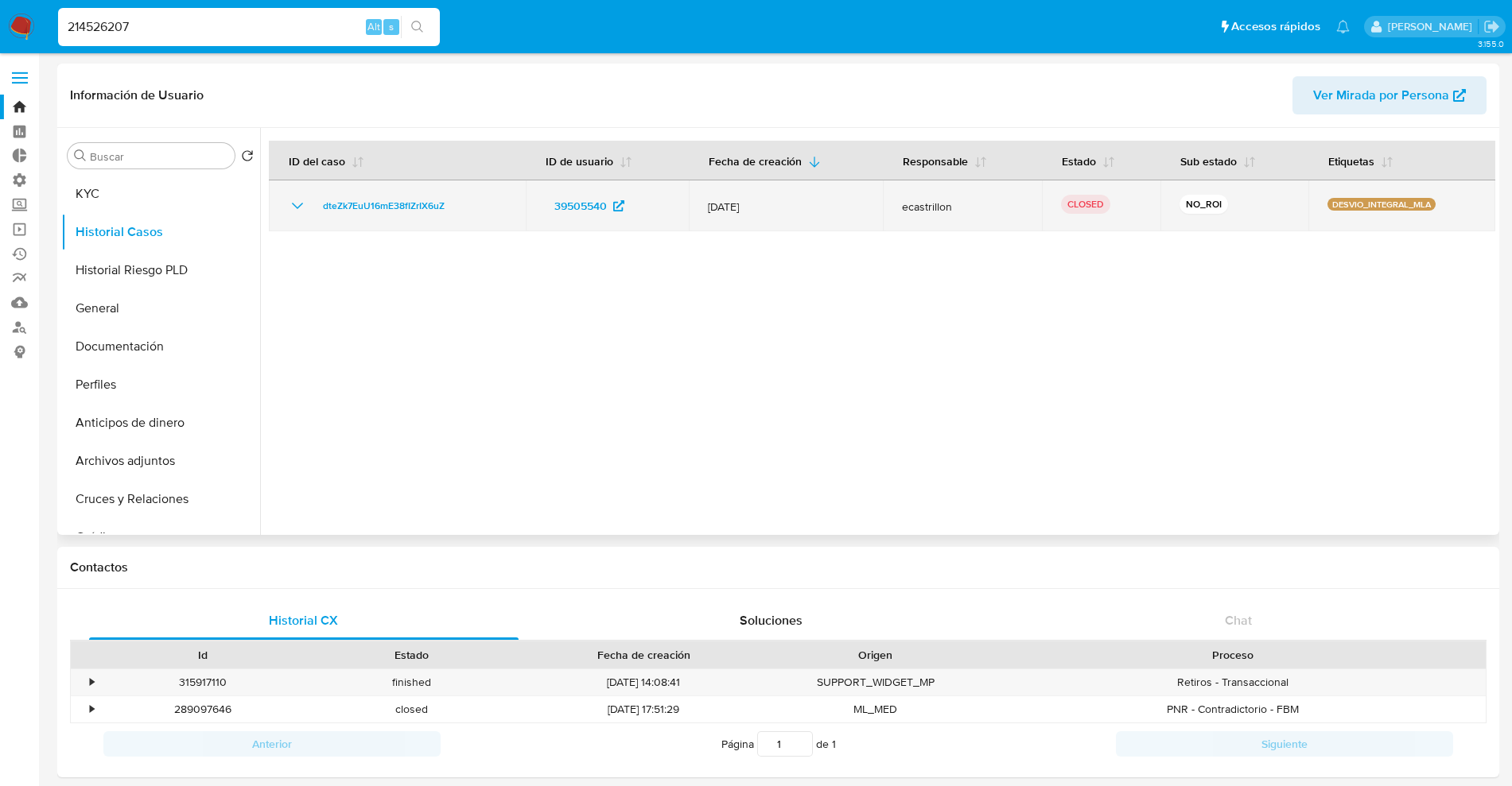
click at [296, 203] on icon "Mostrar/Ocultar" at bounding box center [297, 205] width 19 height 19
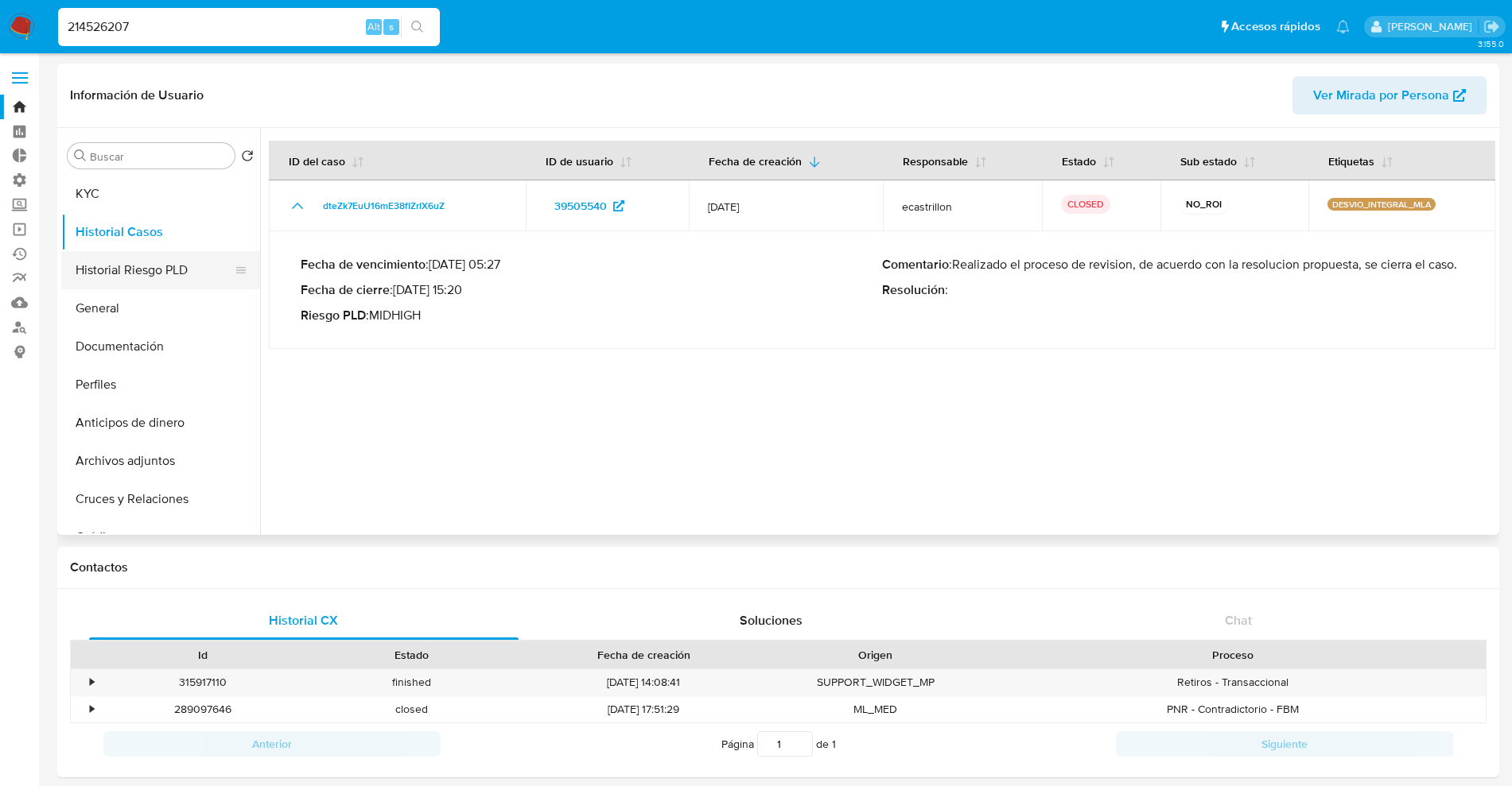
click at [172, 264] on button "Historial Riesgo PLD" at bounding box center [154, 270] width 186 height 38
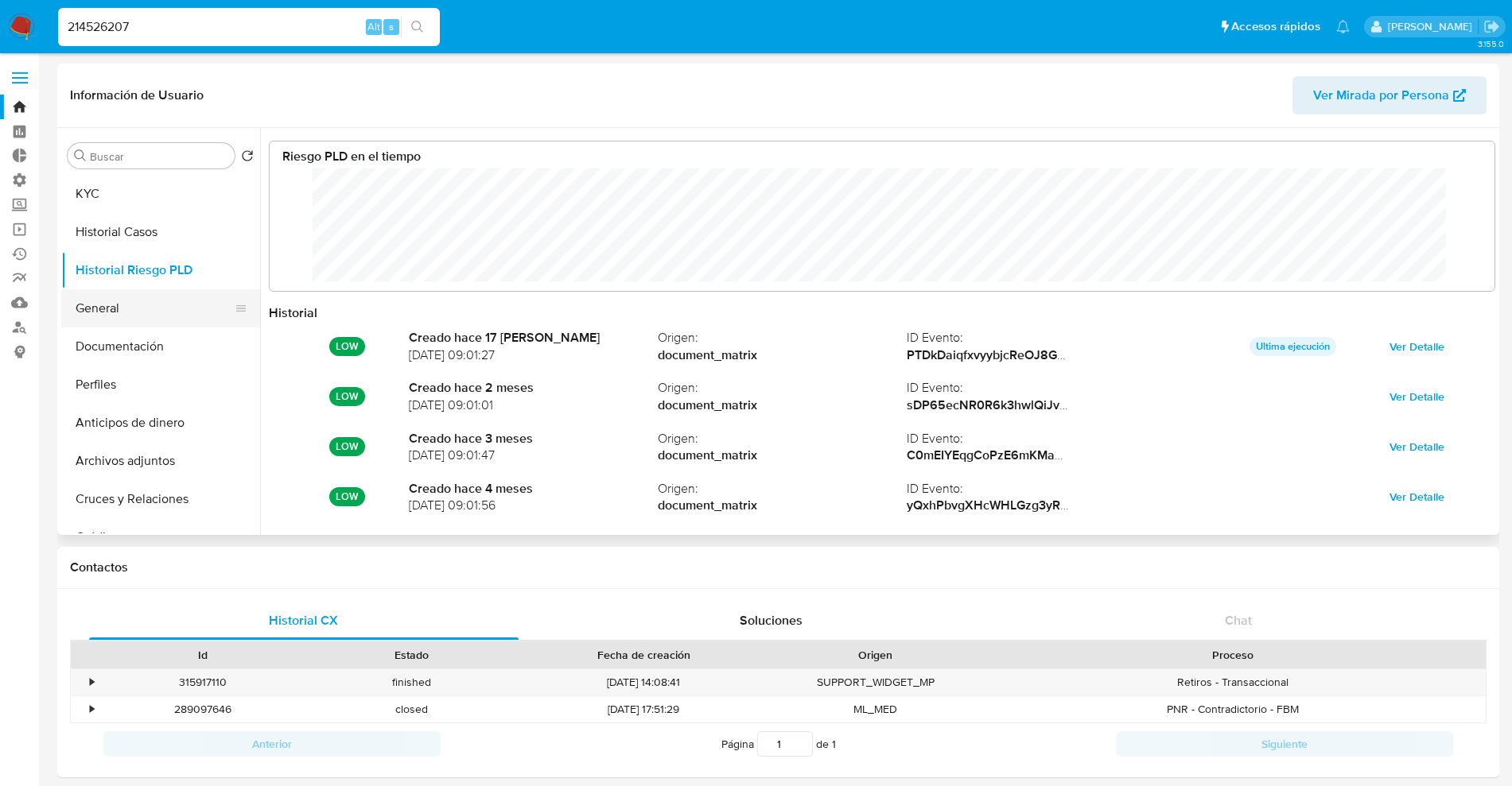
scroll to position [119, 1193]
click at [144, 315] on button "General" at bounding box center [154, 308] width 186 height 38
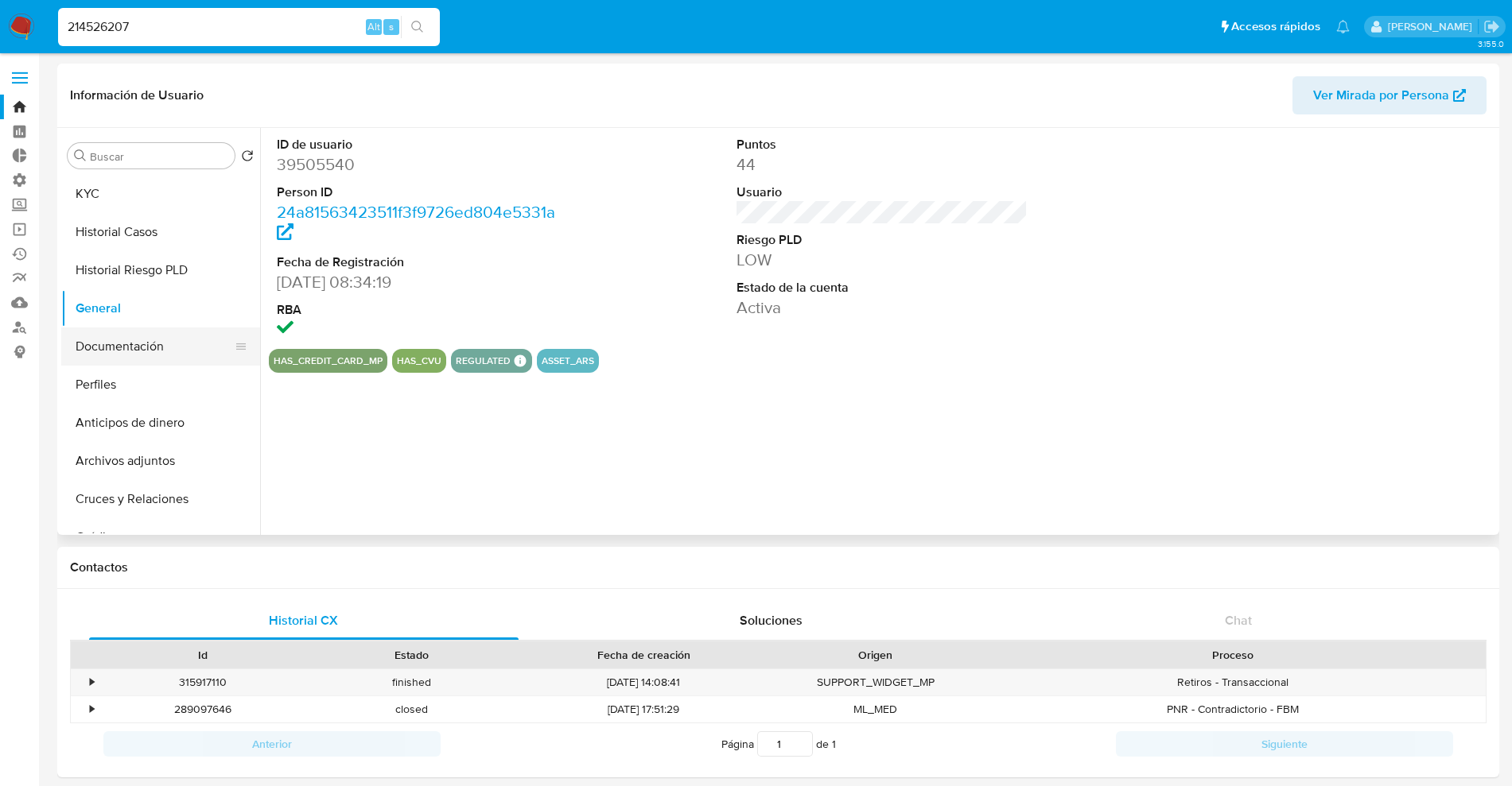
click at [115, 347] on button "Documentación" at bounding box center [154, 347] width 186 height 38
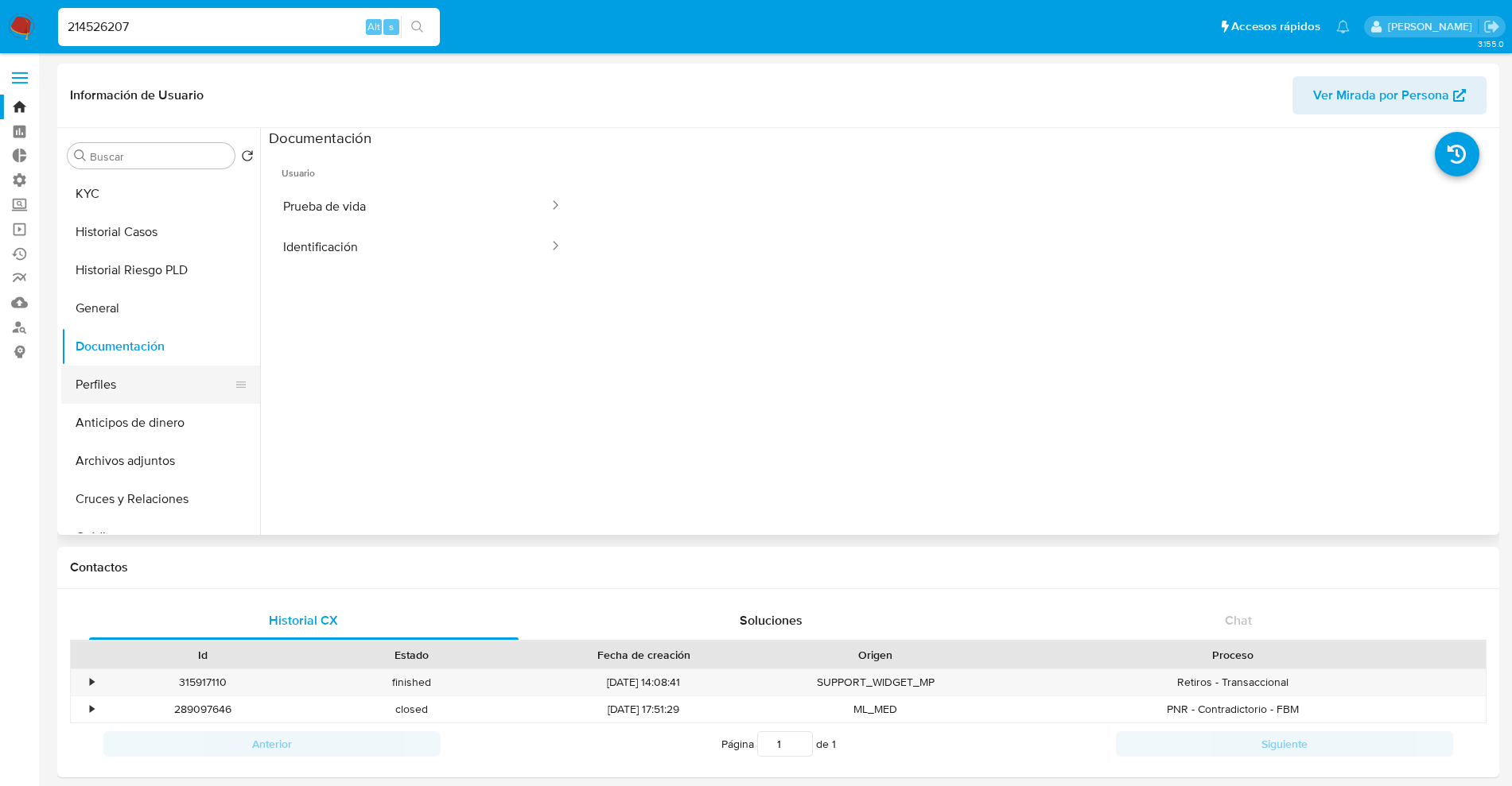
click at [115, 373] on button "Perfiles" at bounding box center [154, 384] width 186 height 38
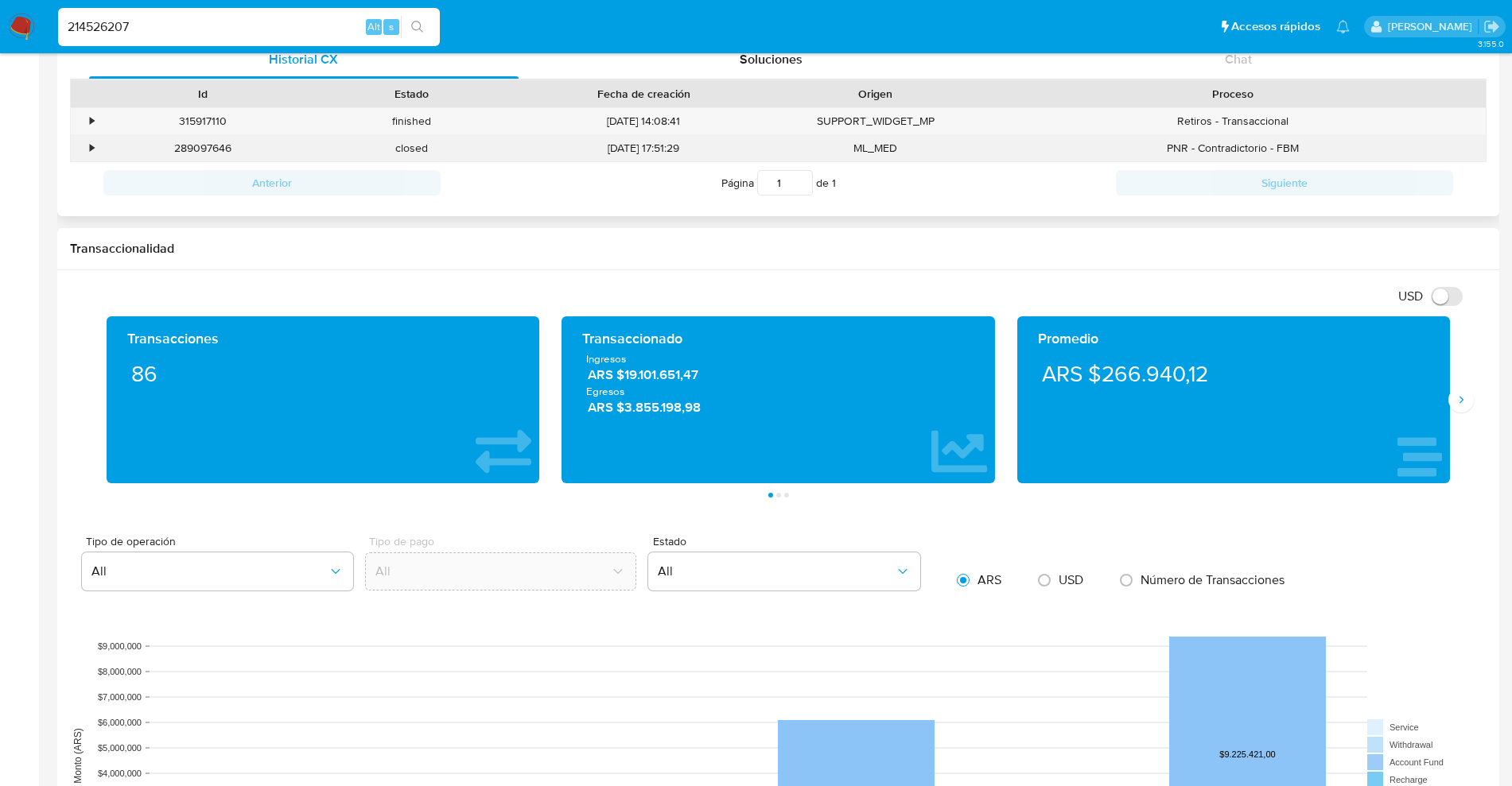
scroll to position [596, 0]
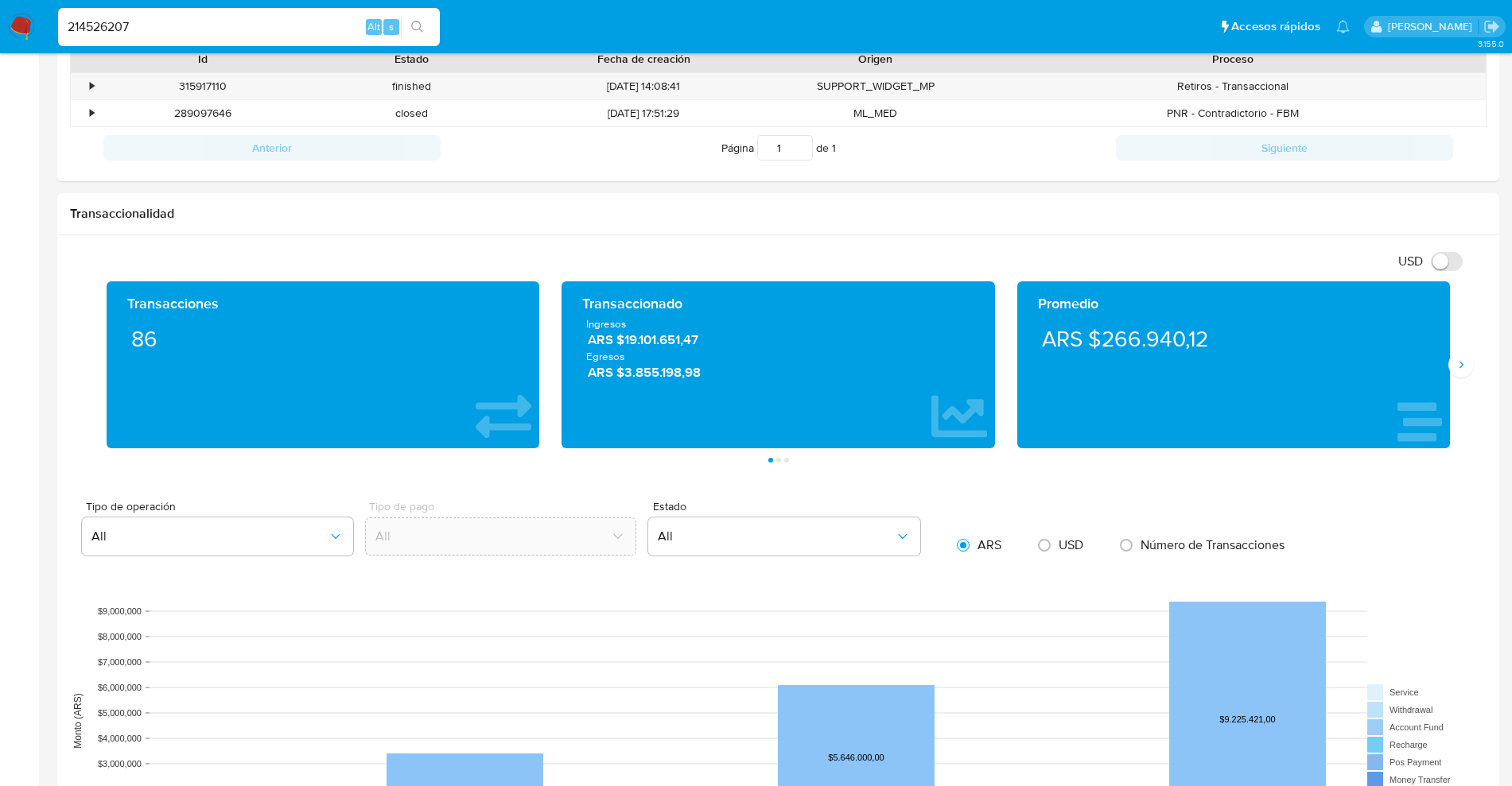
drag, startPoint x: 245, startPoint y: 33, endPoint x: 0, endPoint y: 37, distance: 245.0
click at [0, 36] on nav "Pausado Ver notificaciones 214526207 Alt s Accesos rápidos Presiona las siguien…" at bounding box center [756, 27] width 1512 height 53
paste input "02177440"
type input "202177440"
click at [276, 41] on div "202177440 Alt s" at bounding box center [249, 27] width 382 height 38
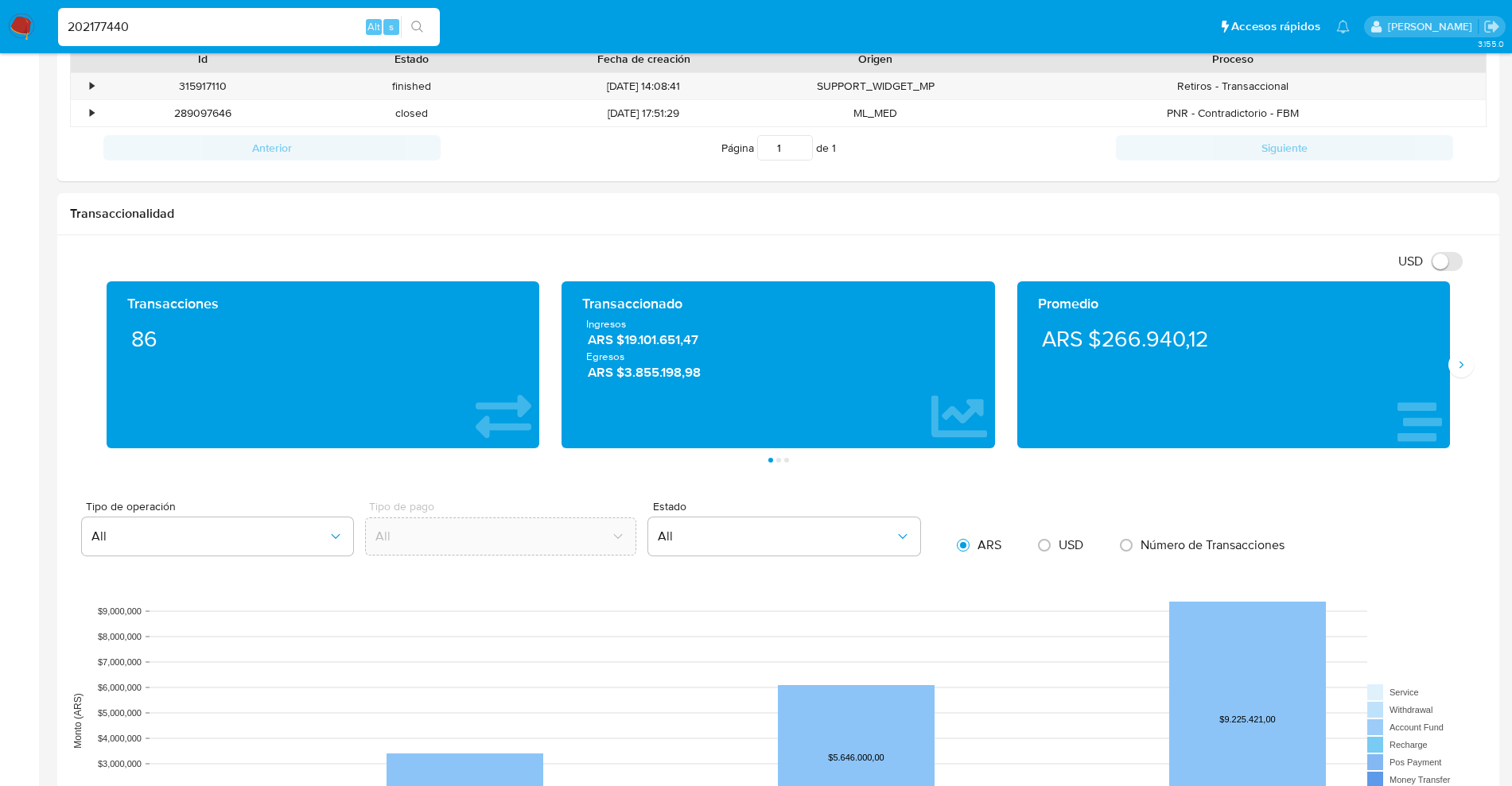
click at [270, 28] on input "202177440" at bounding box center [249, 27] width 382 height 20
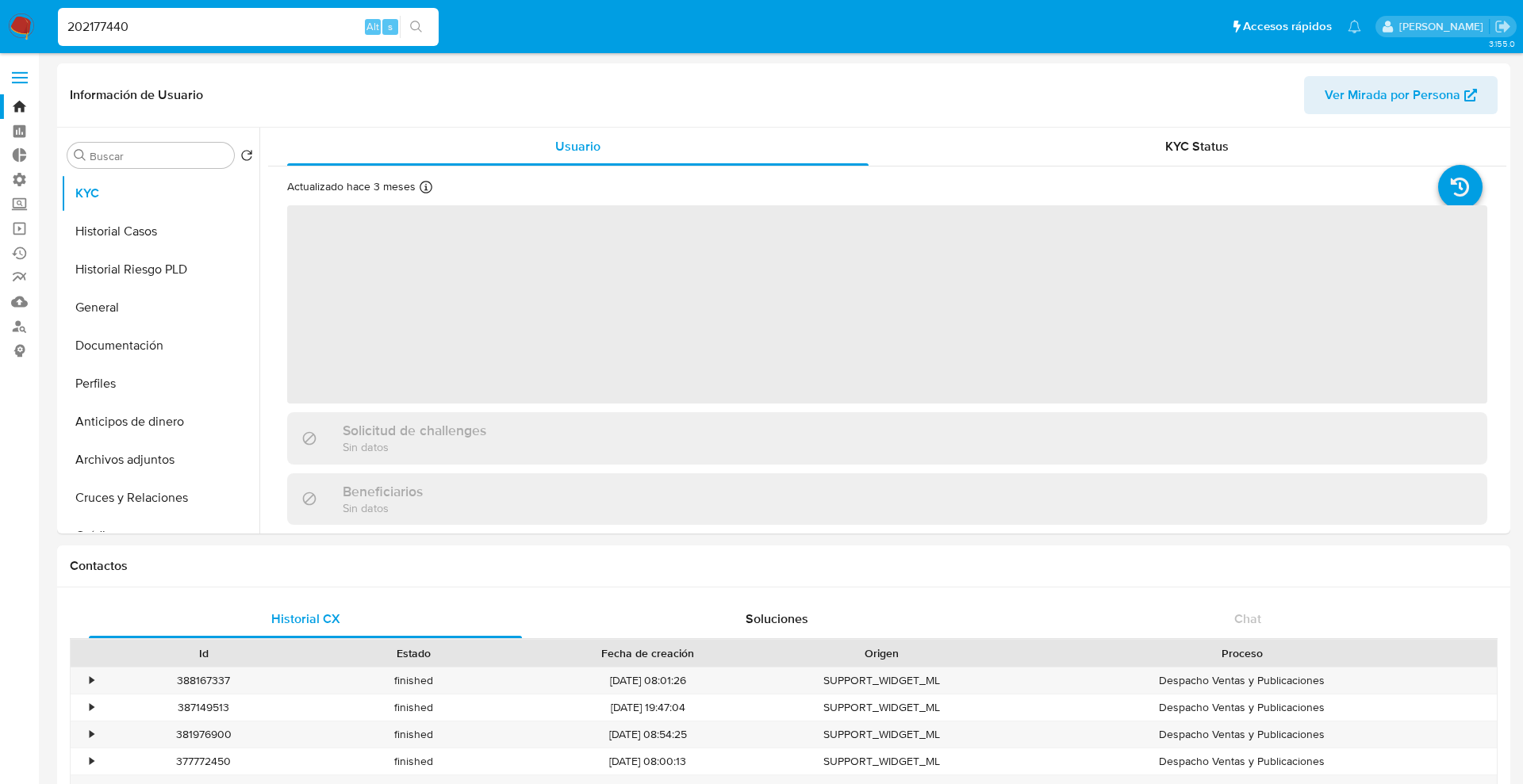
select select "10"
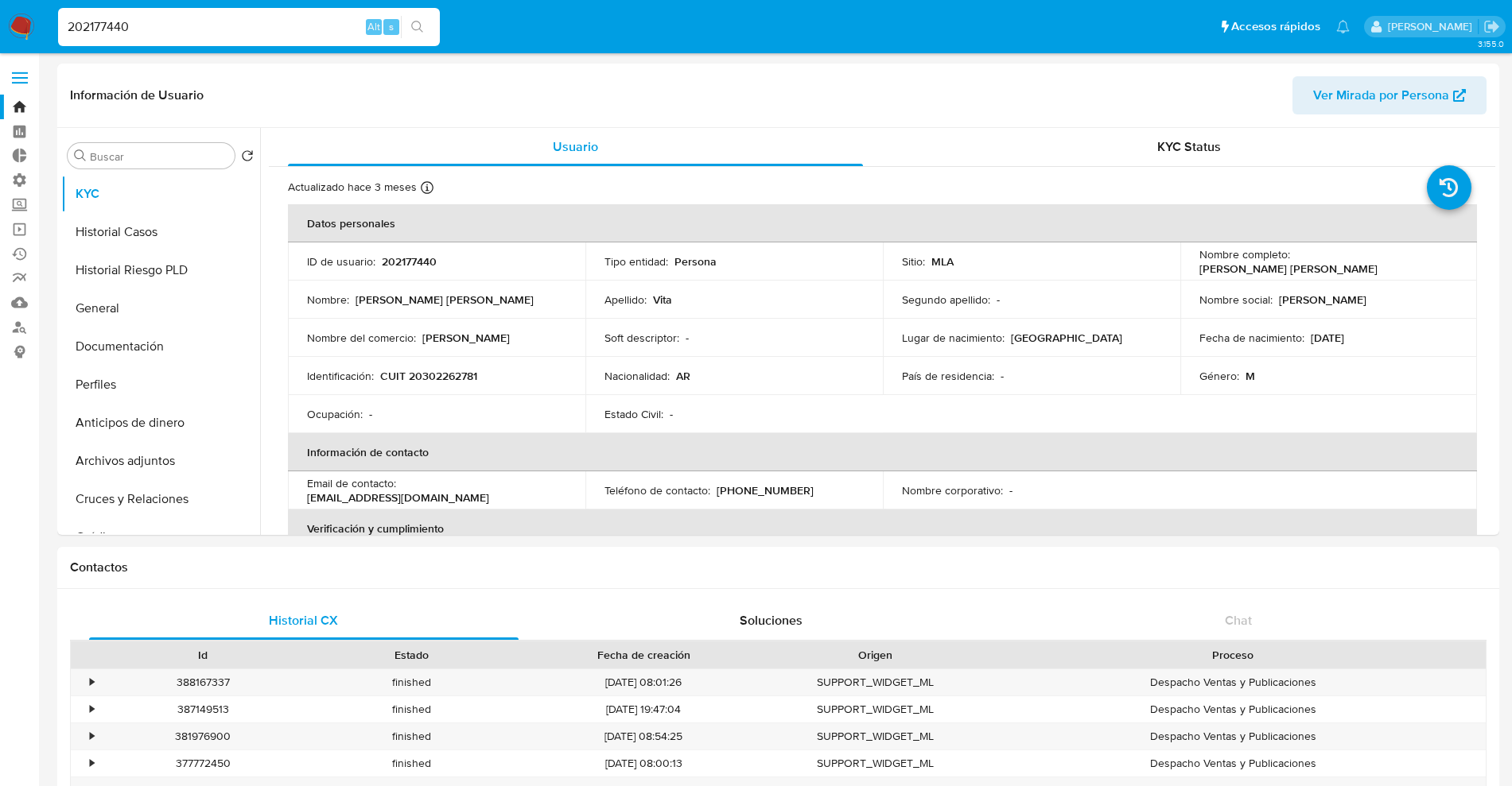
drag, startPoint x: 70, startPoint y: 22, endPoint x: 0, endPoint y: 6, distance: 71.8
click at [0, 6] on nav "Pausado Ver notificaciones 202177440 Alt s Accesos rápidos Presiona las siguien…" at bounding box center [756, 27] width 1512 height 53
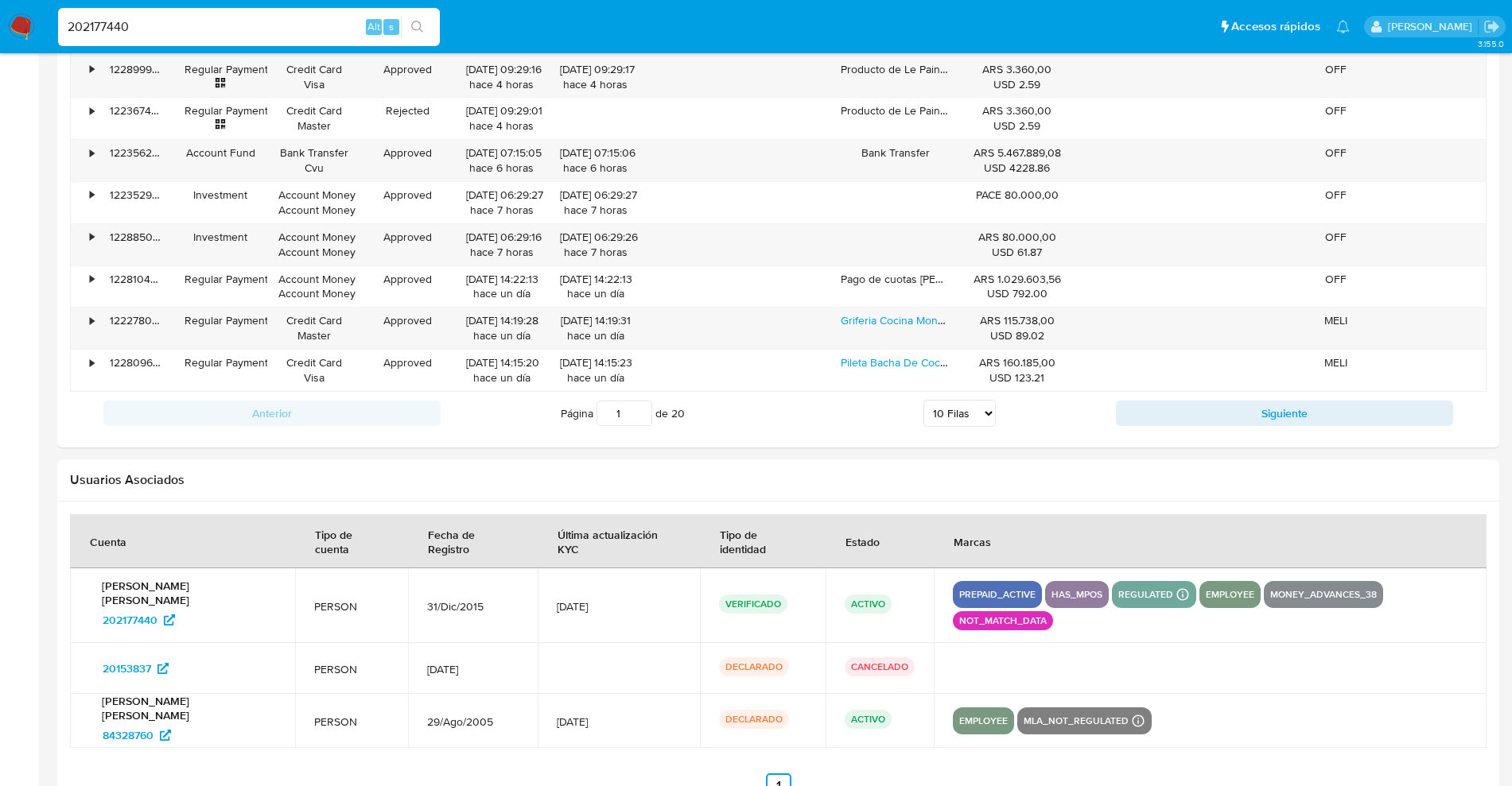
scroll to position [1750, 0]
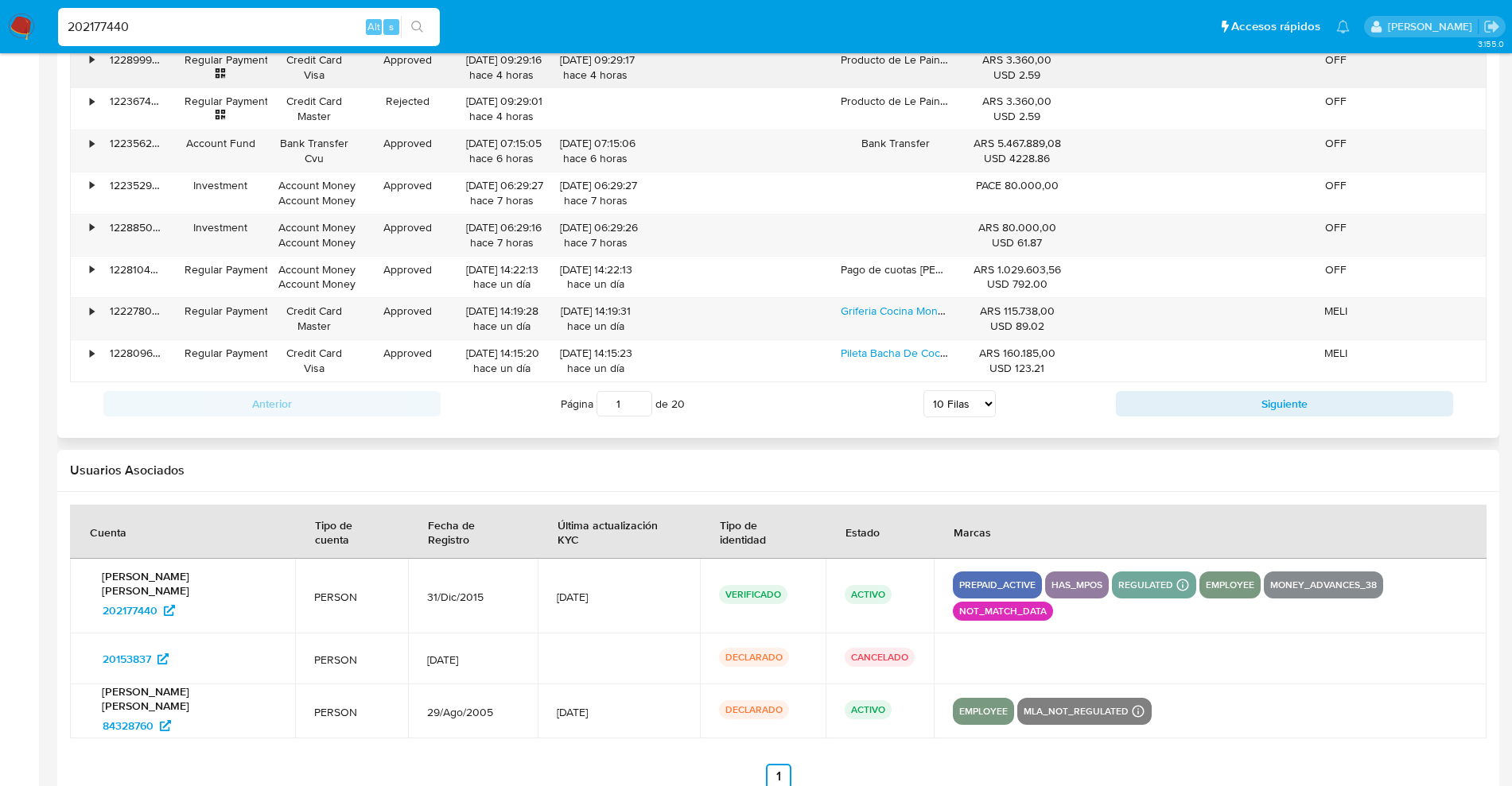
paste input "151009767"
type input "151009767"
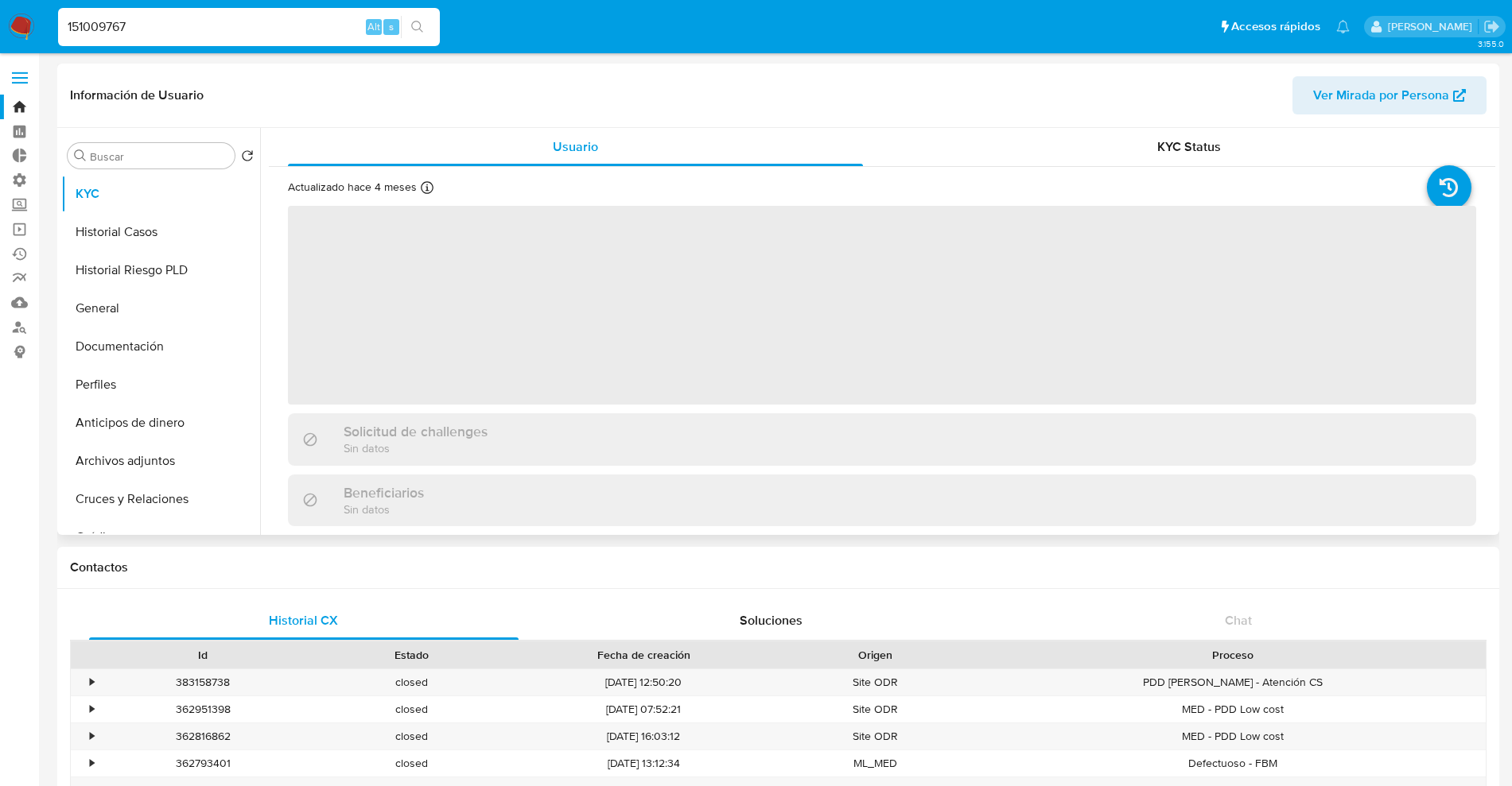
select select "10"
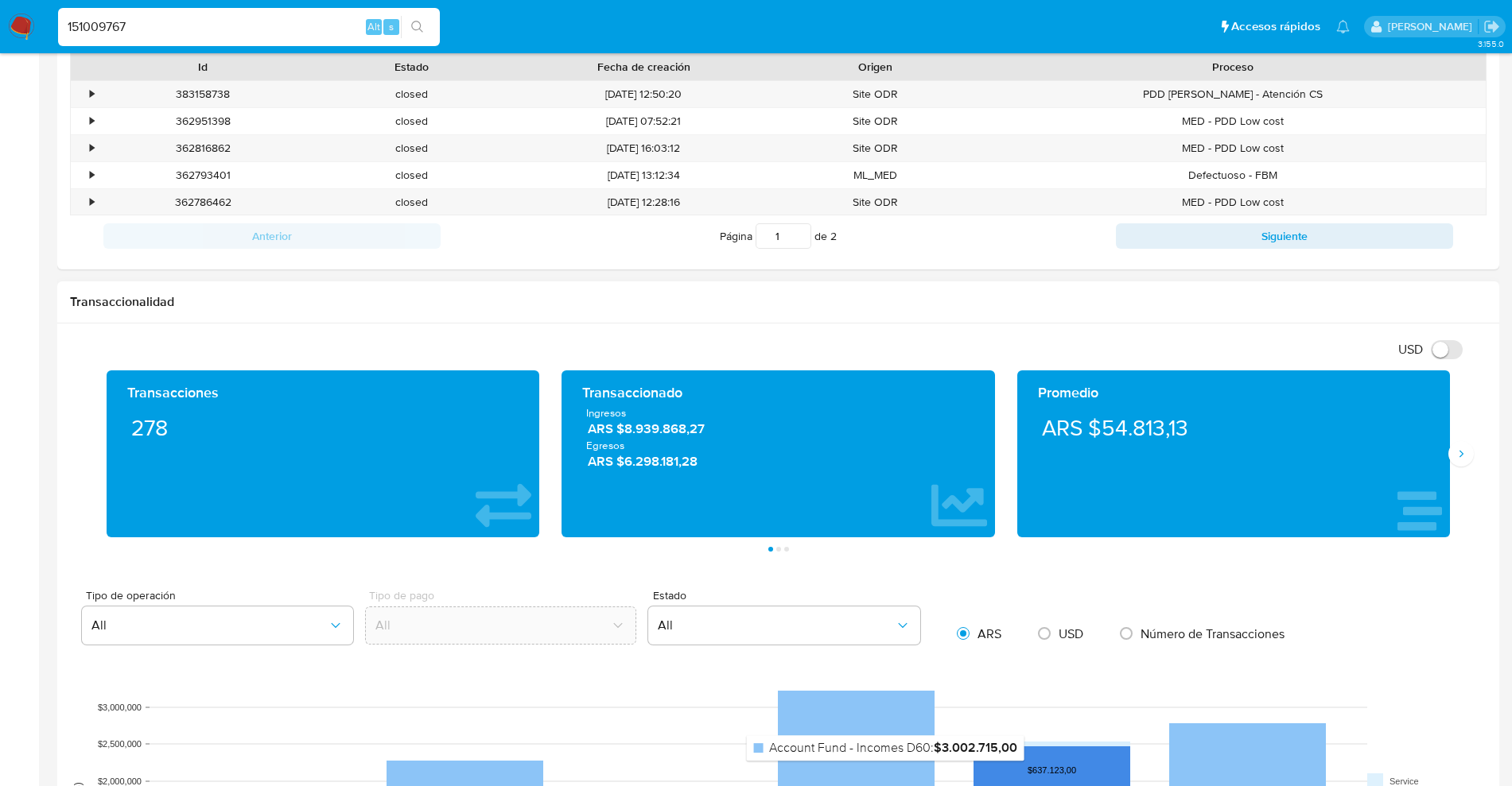
scroll to position [454, 0]
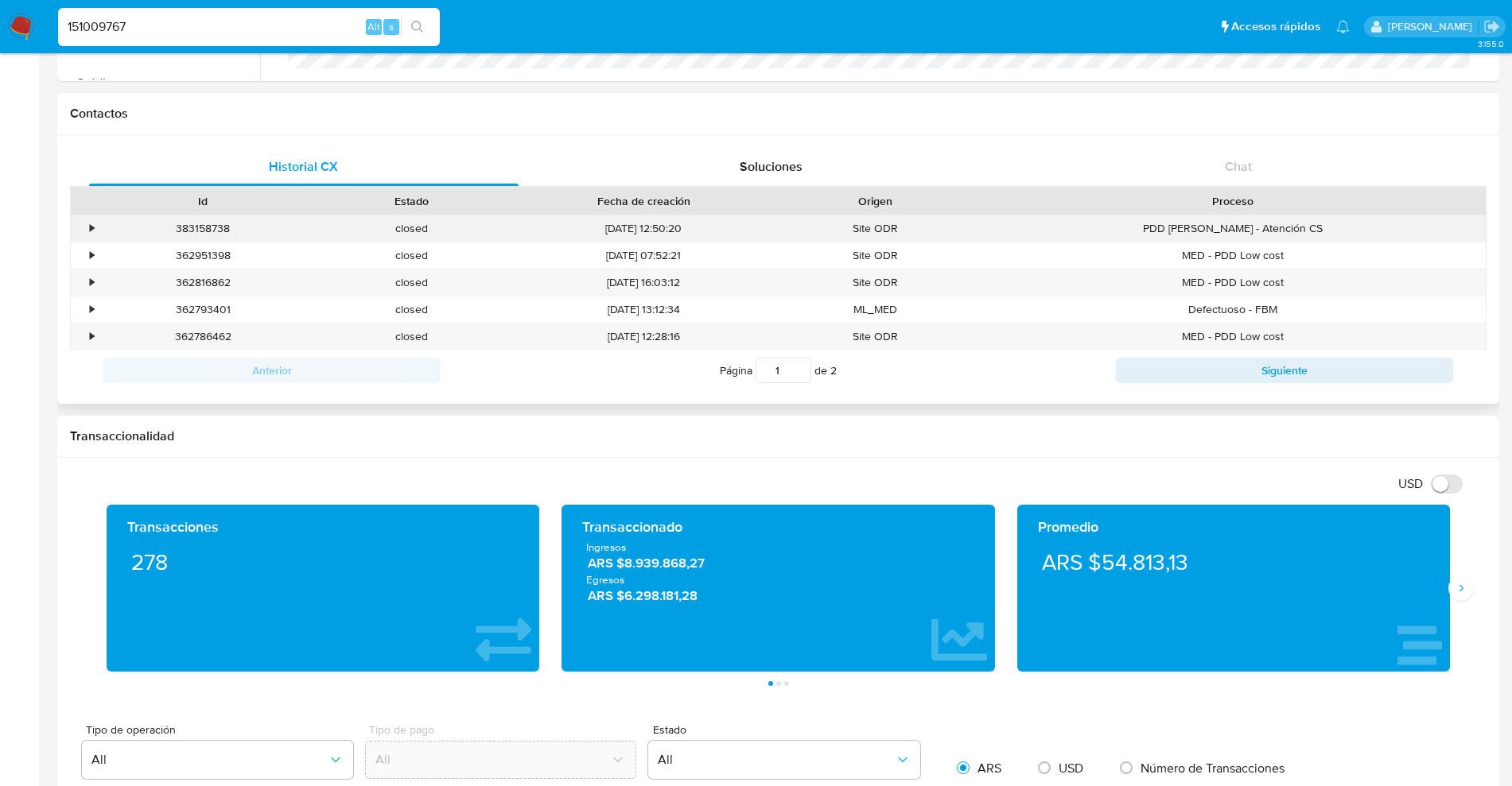
click at [90, 224] on div "•" at bounding box center [92, 228] width 4 height 15
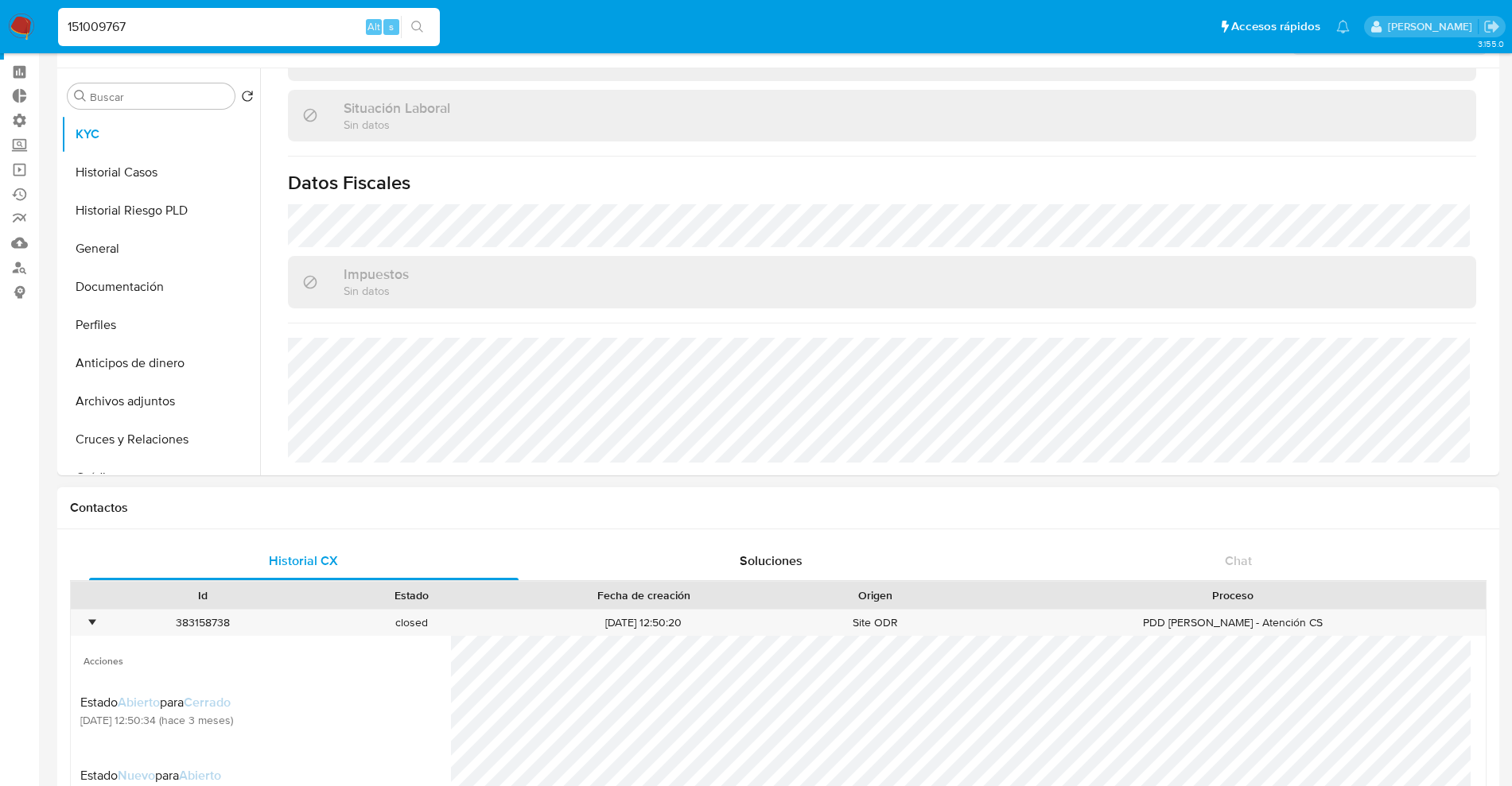
scroll to position [0, 0]
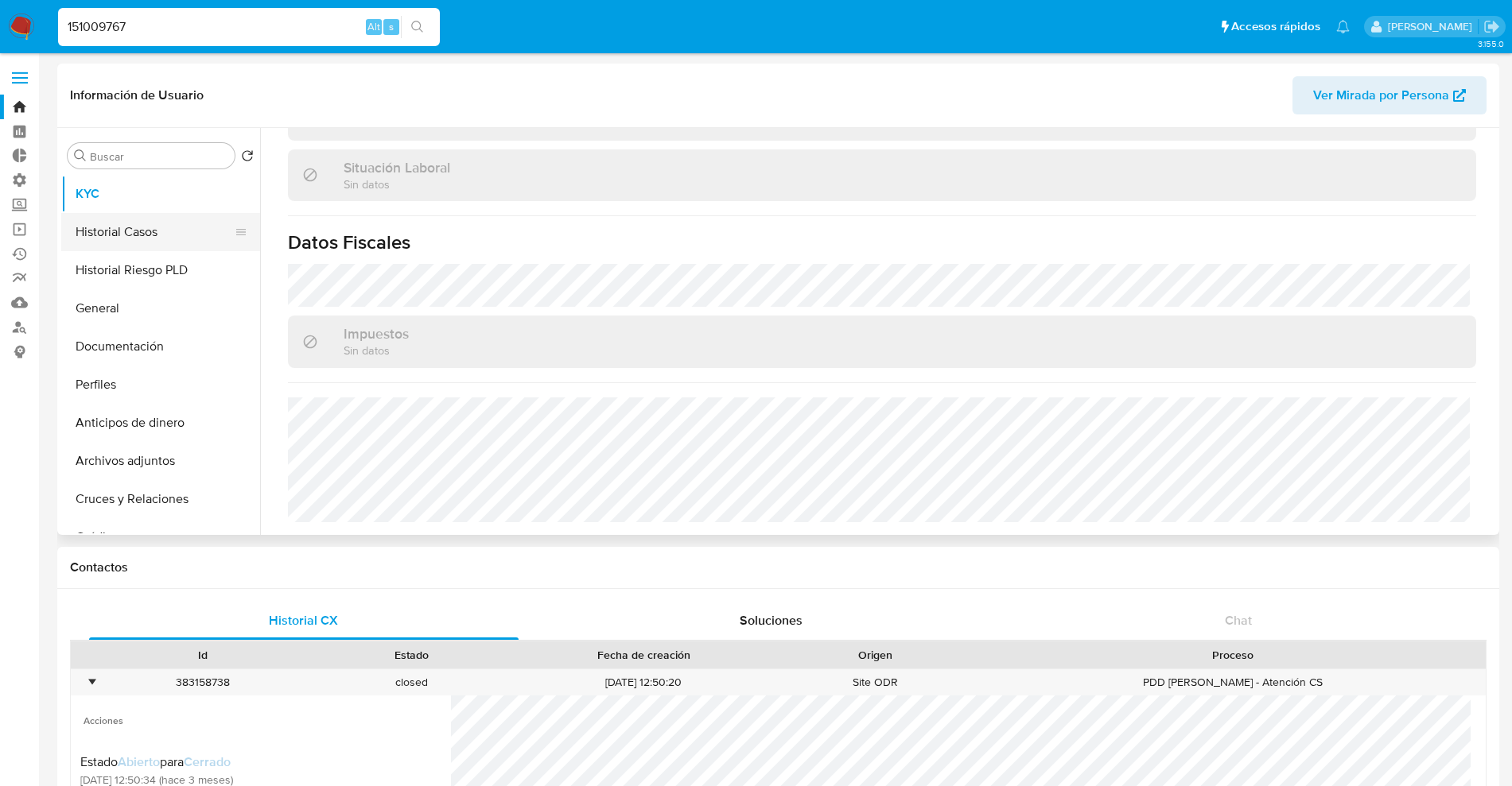
click at [127, 224] on button "Historial Casos" at bounding box center [154, 232] width 186 height 38
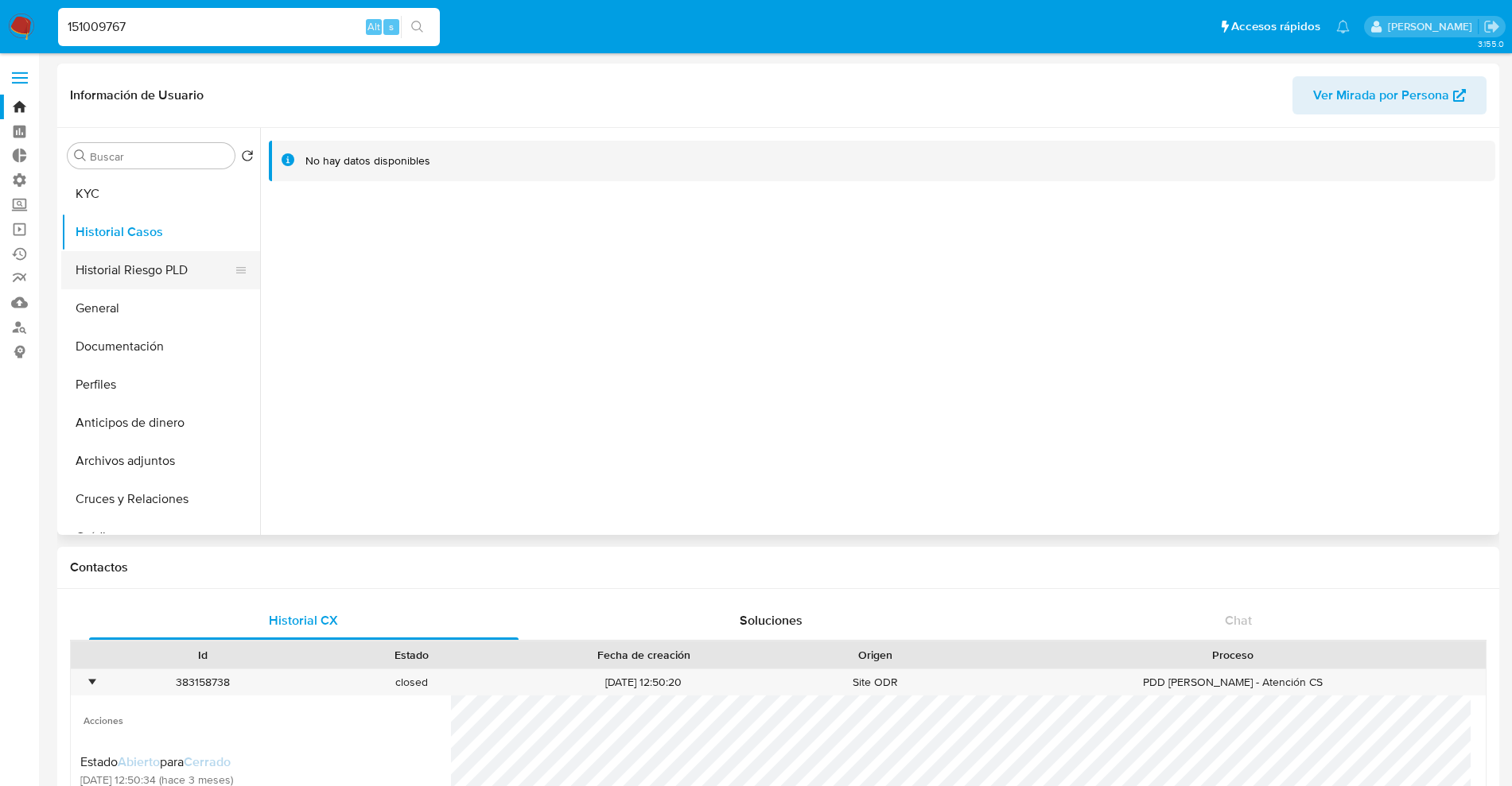
click at [142, 254] on button "Historial Riesgo PLD" at bounding box center [154, 270] width 186 height 38
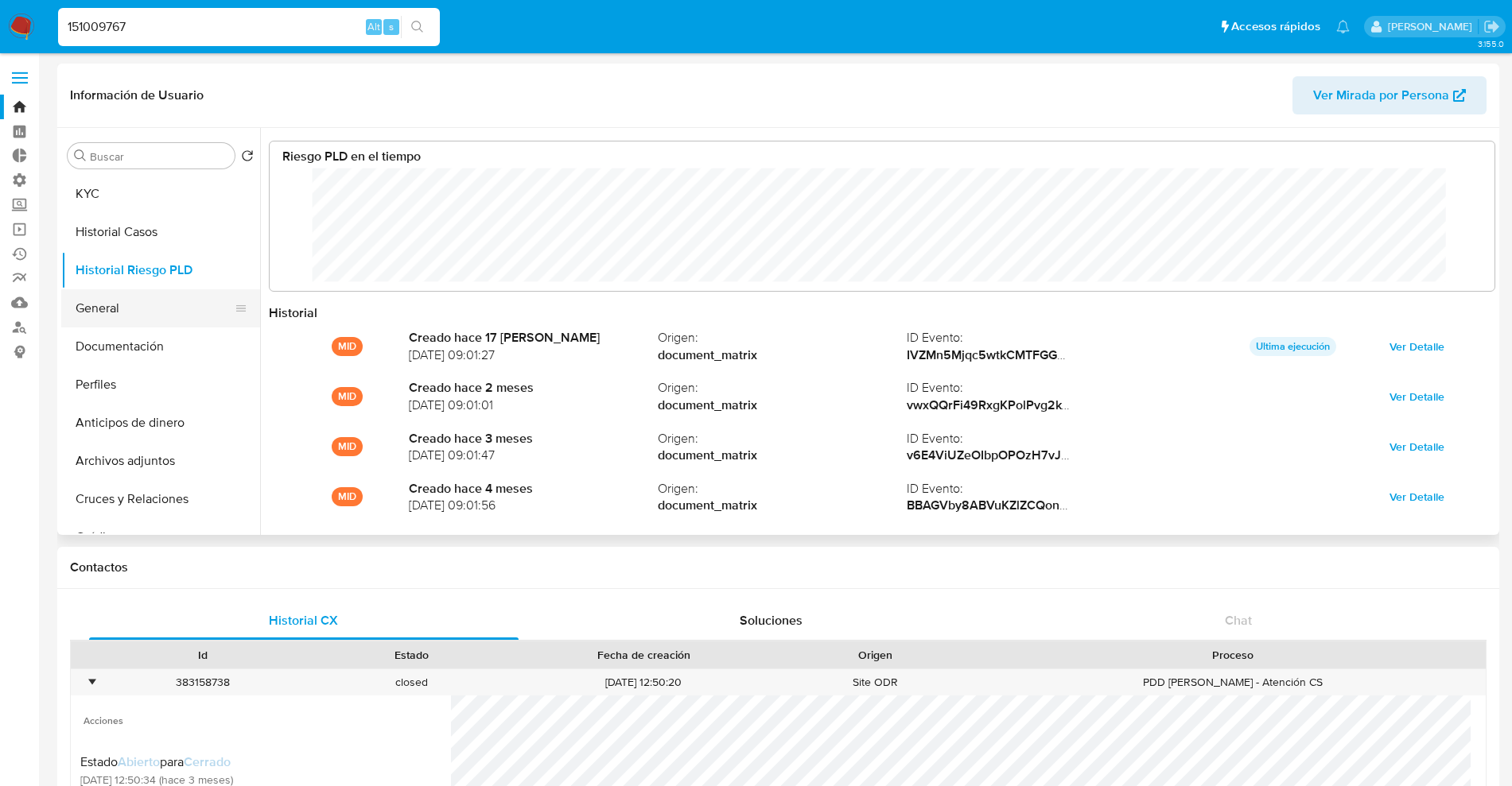
scroll to position [119, 1193]
click at [134, 201] on button "KYC" at bounding box center [154, 193] width 186 height 38
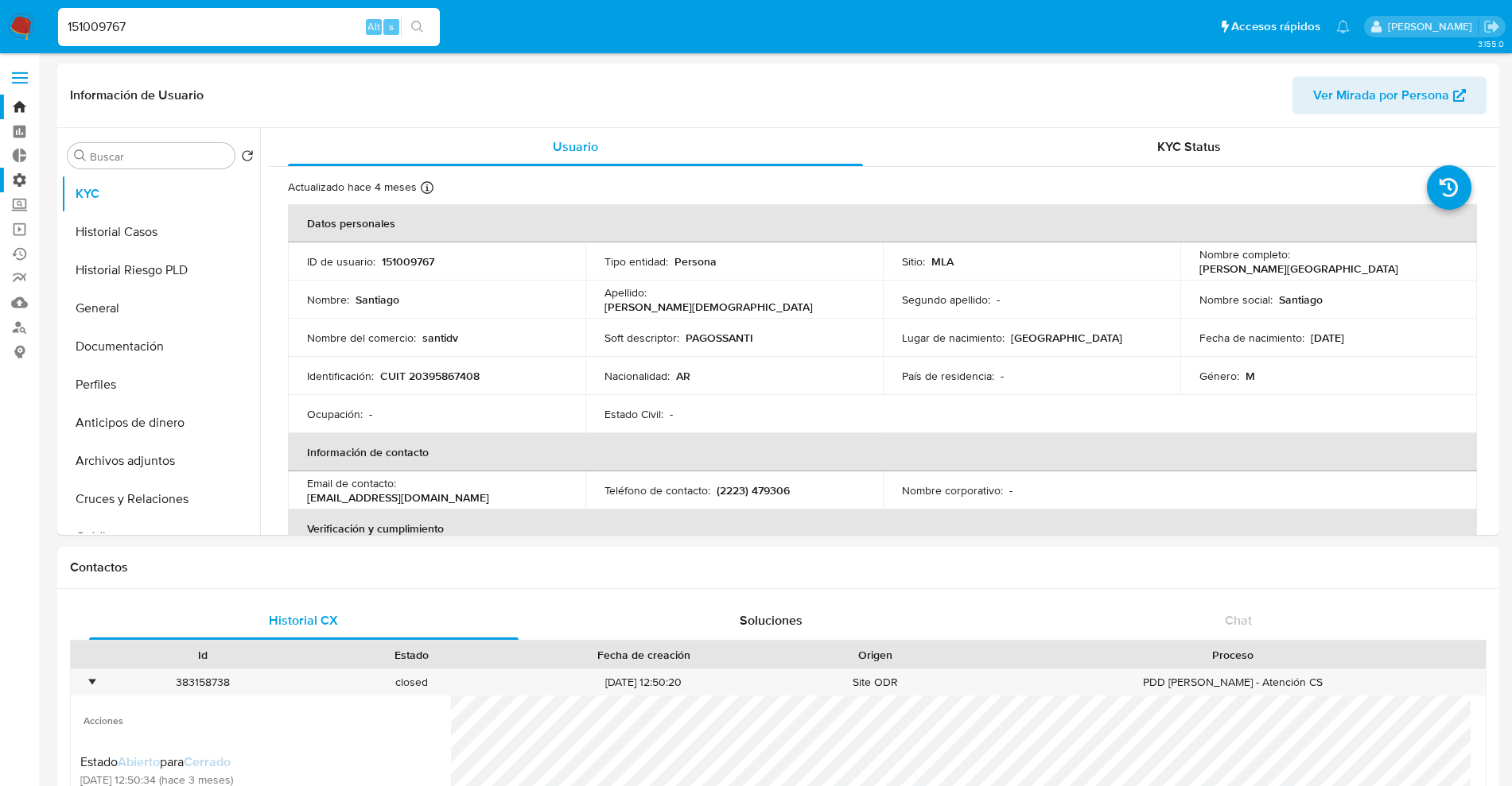
click at [19, 176] on label "Administración" at bounding box center [94, 180] width 189 height 25
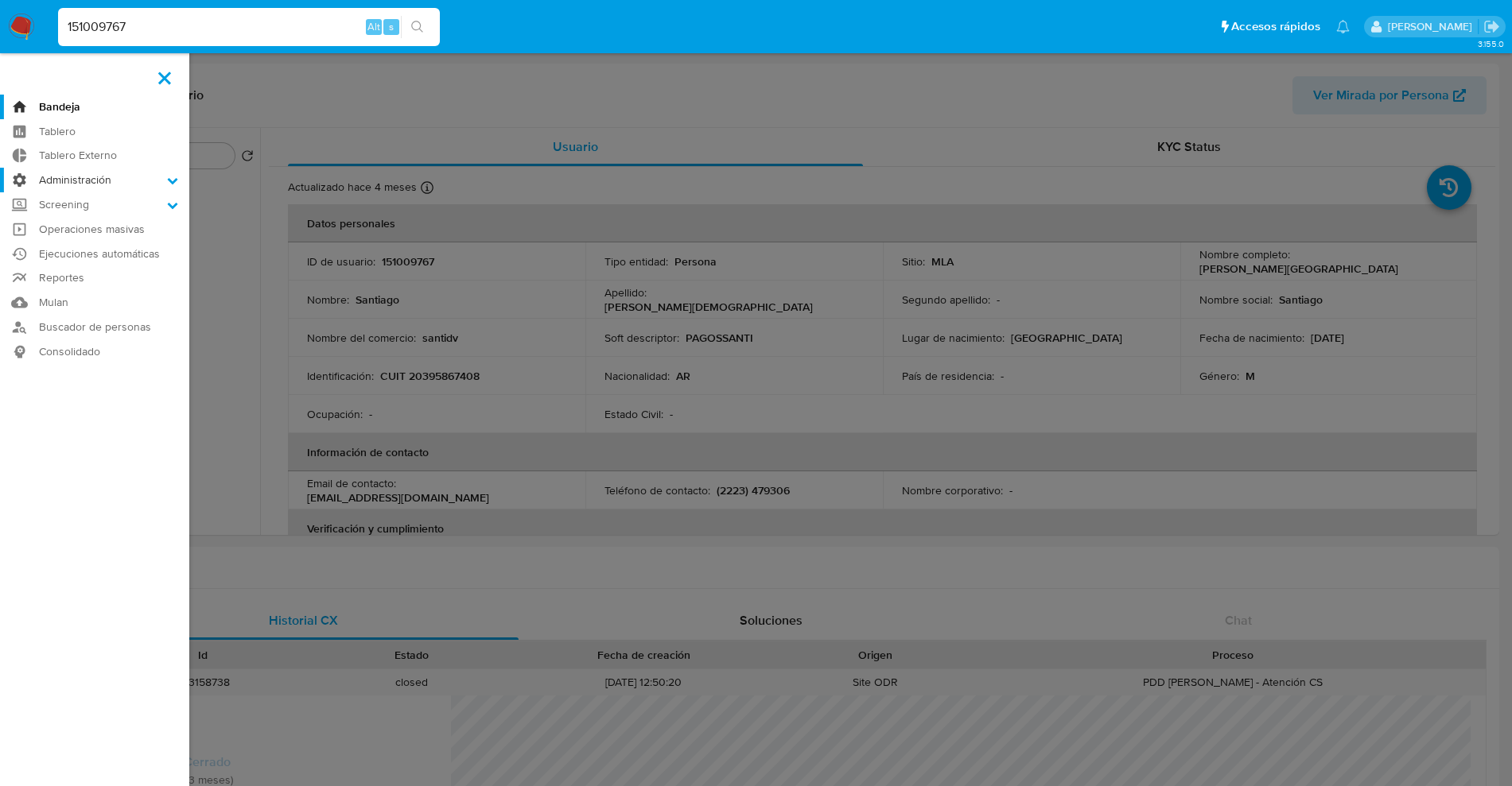
click at [0, 0] on input "Administración" at bounding box center [0, 0] width 0 height 0
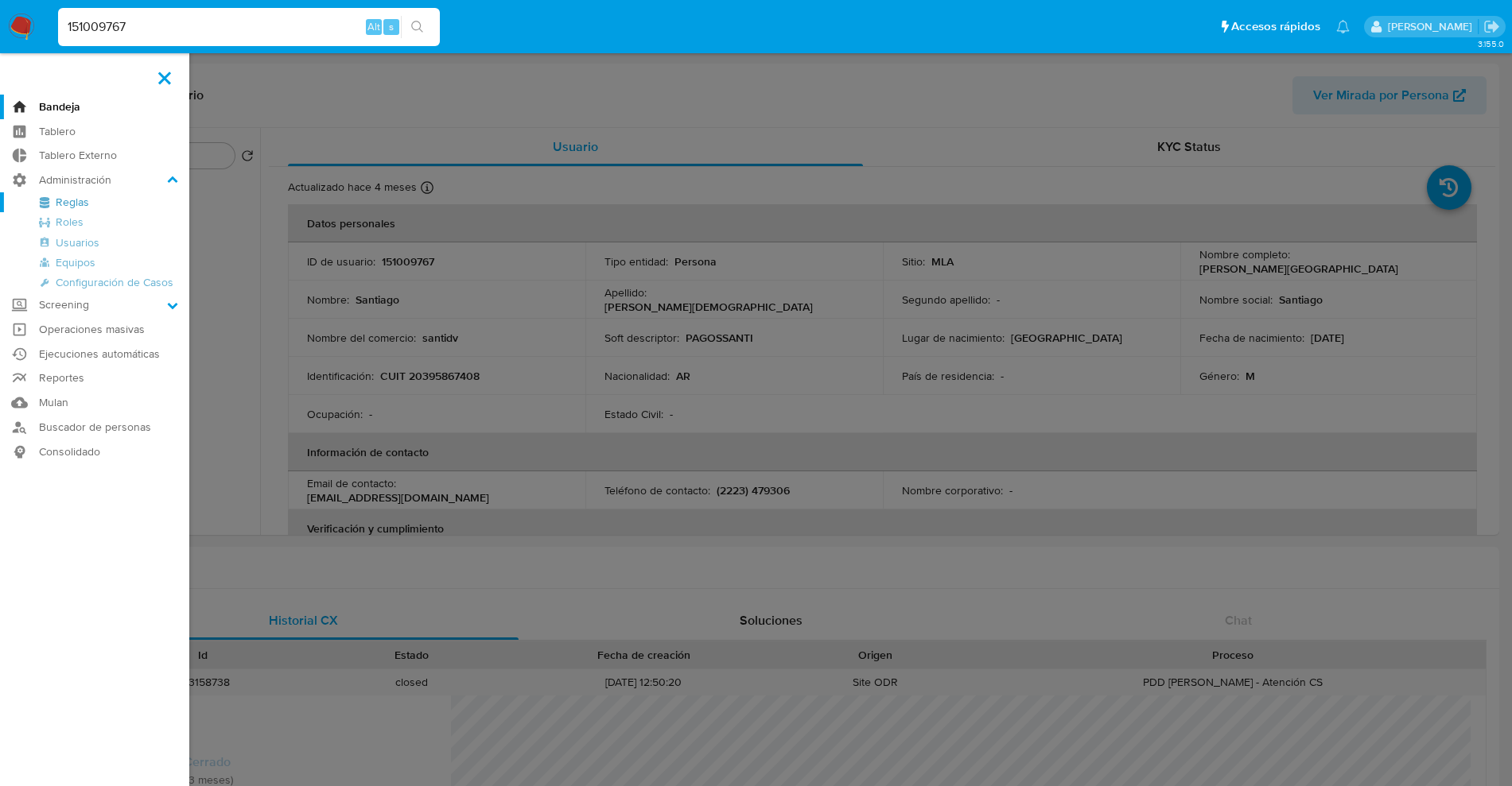
click at [76, 200] on link "Reglas" at bounding box center [94, 202] width 189 height 20
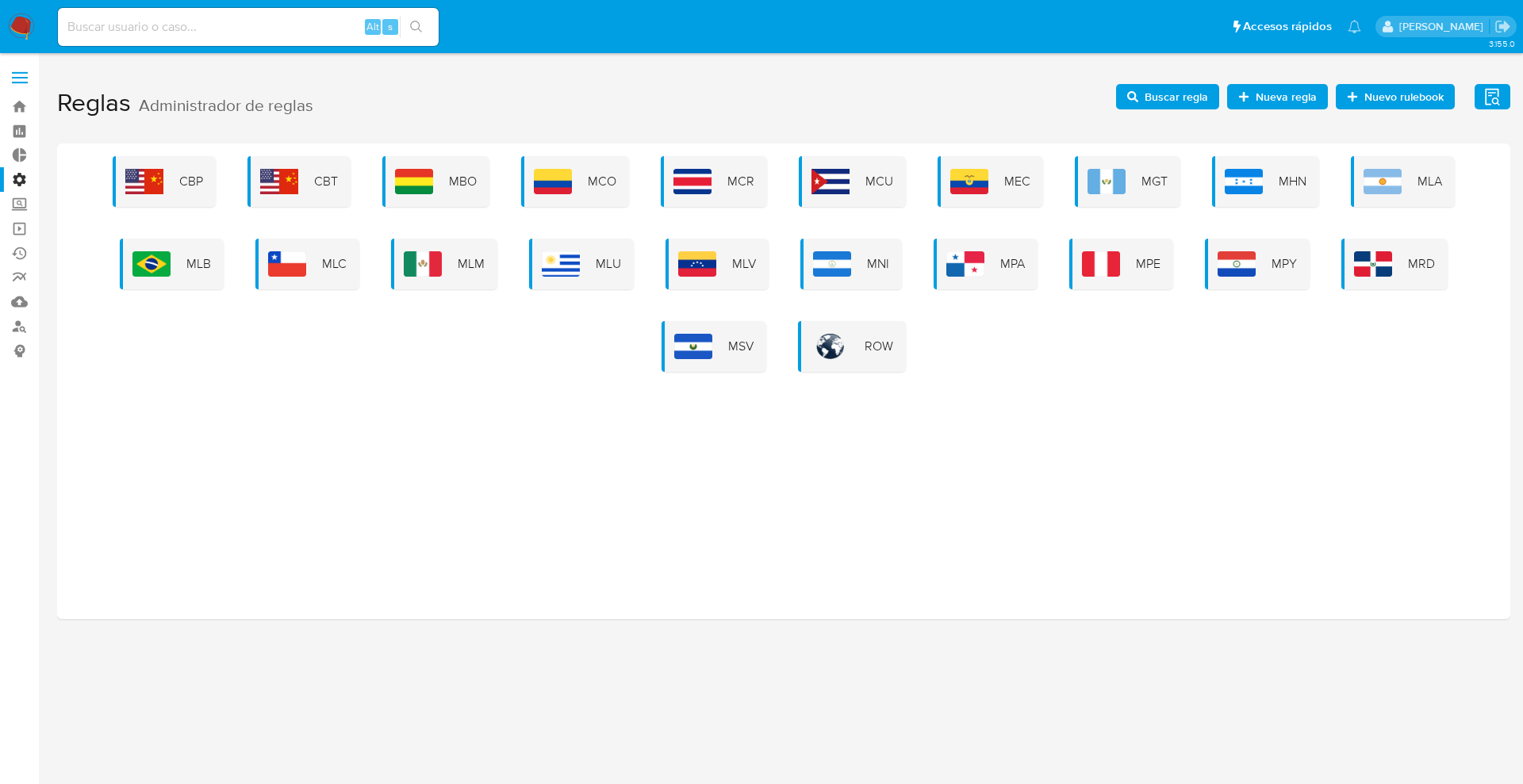
click at [152, 253] on img at bounding box center [151, 264] width 38 height 26
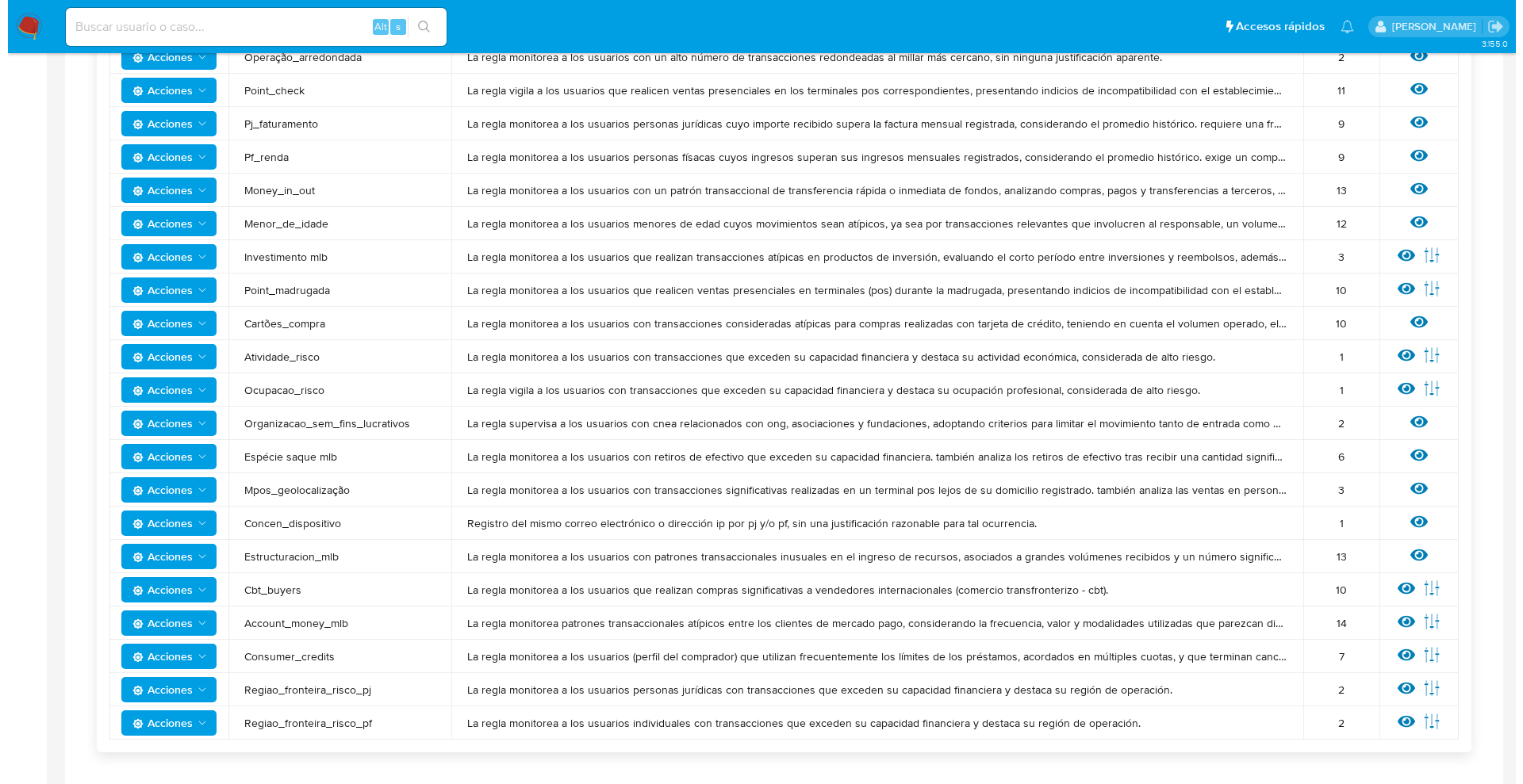
scroll to position [793, 0]
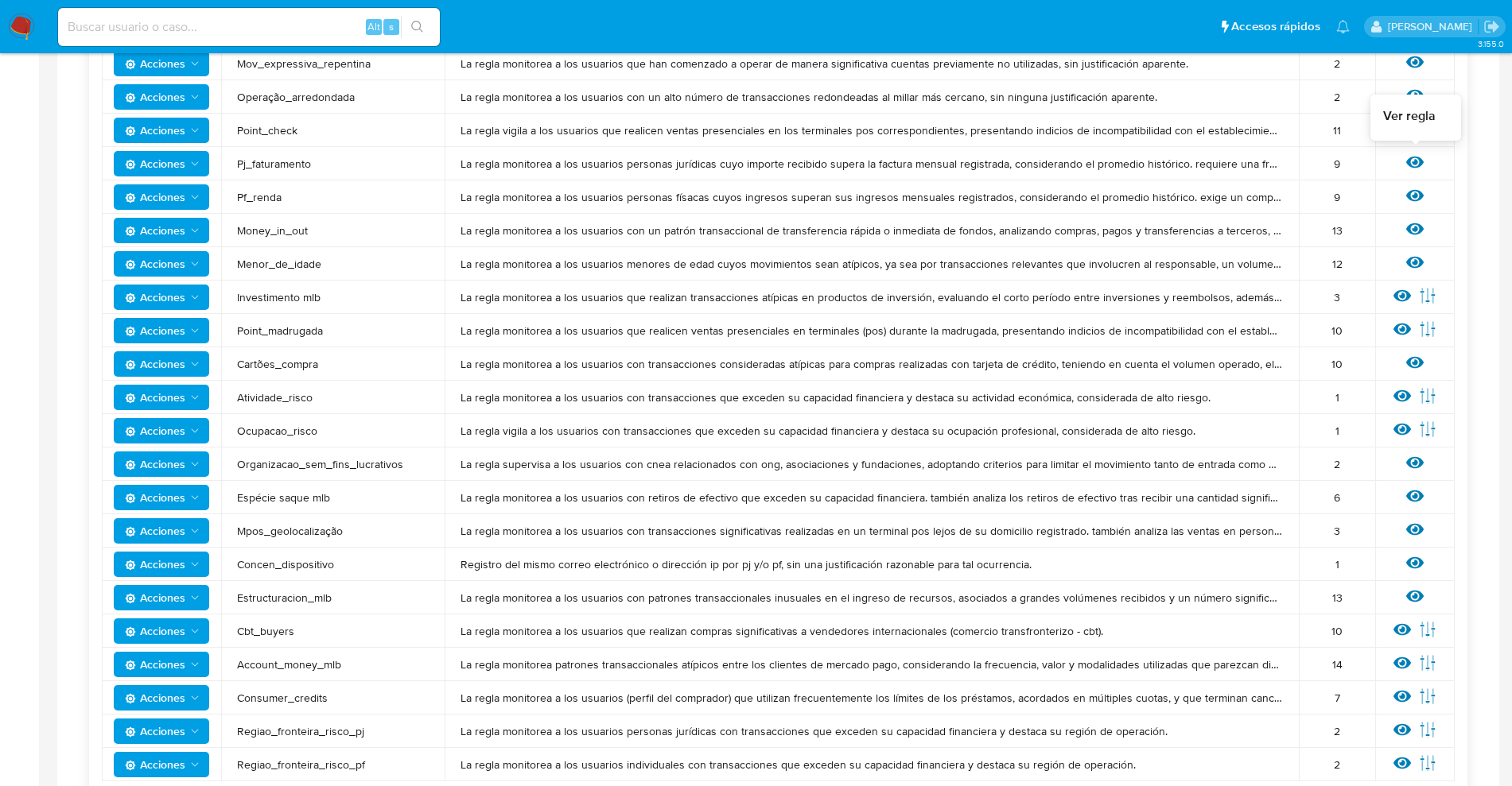
click at [1413, 163] on icon at bounding box center [1415, 162] width 18 height 12
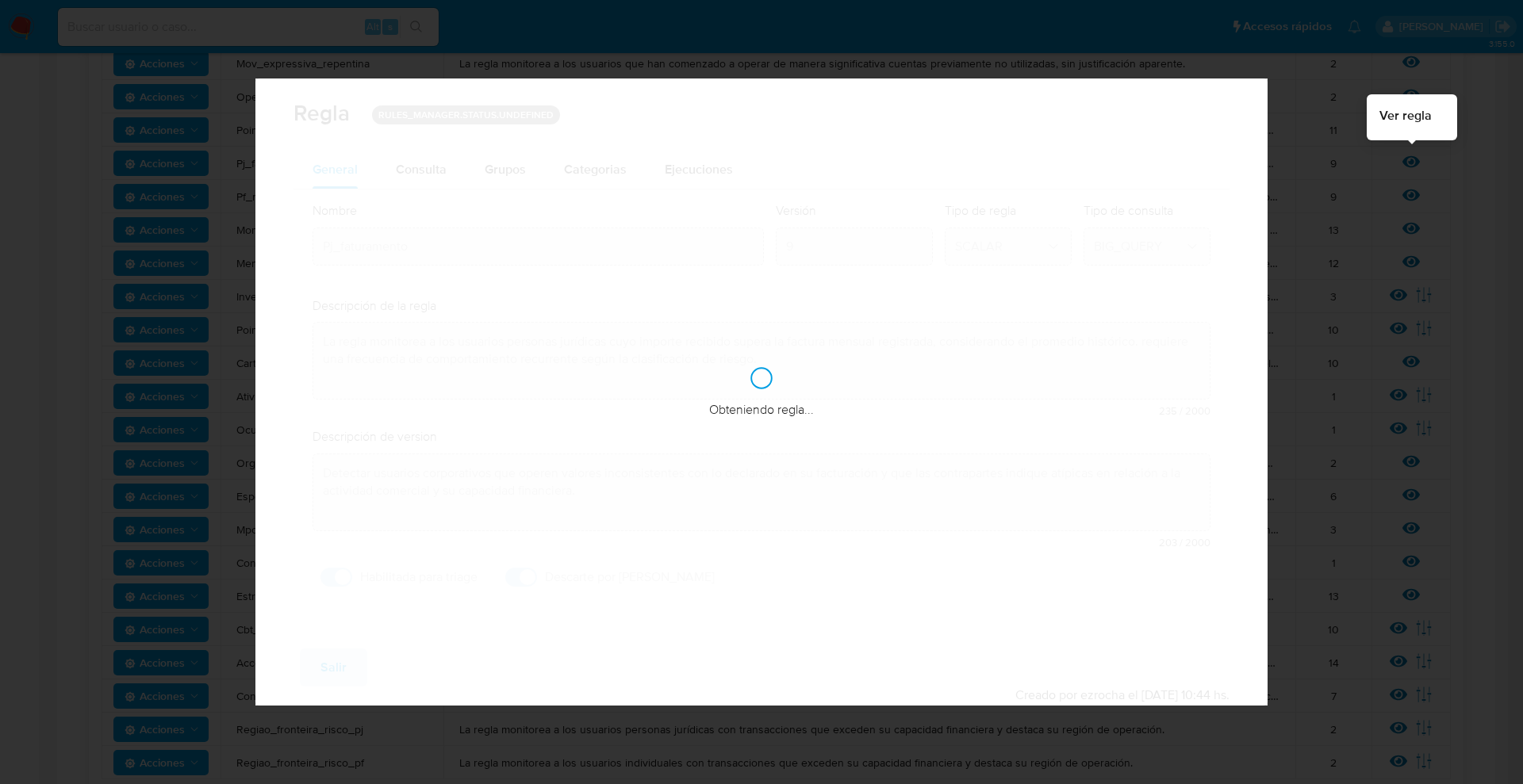
checkbox input "true"
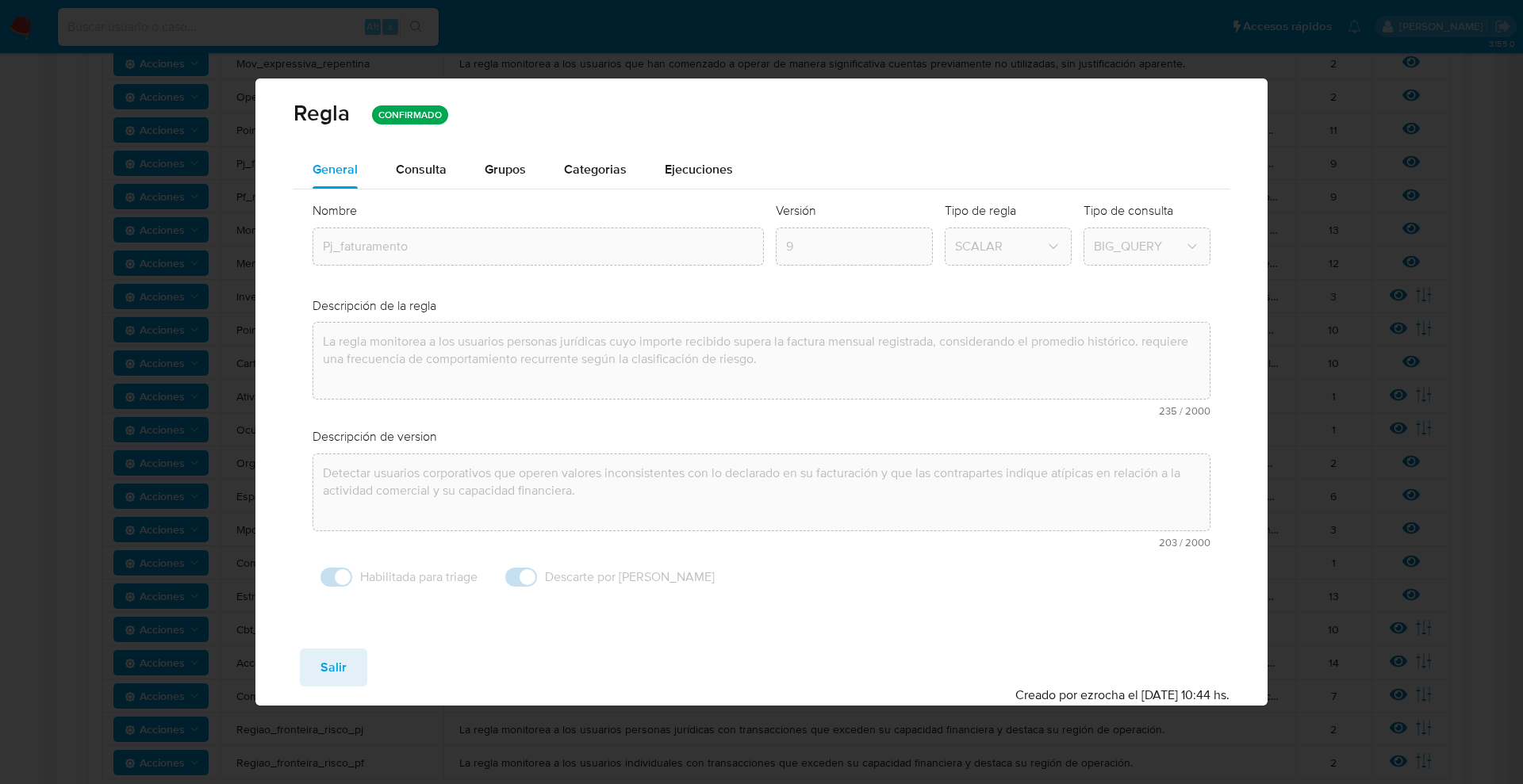
click at [403, 175] on span "Consulta" at bounding box center [421, 169] width 51 height 19
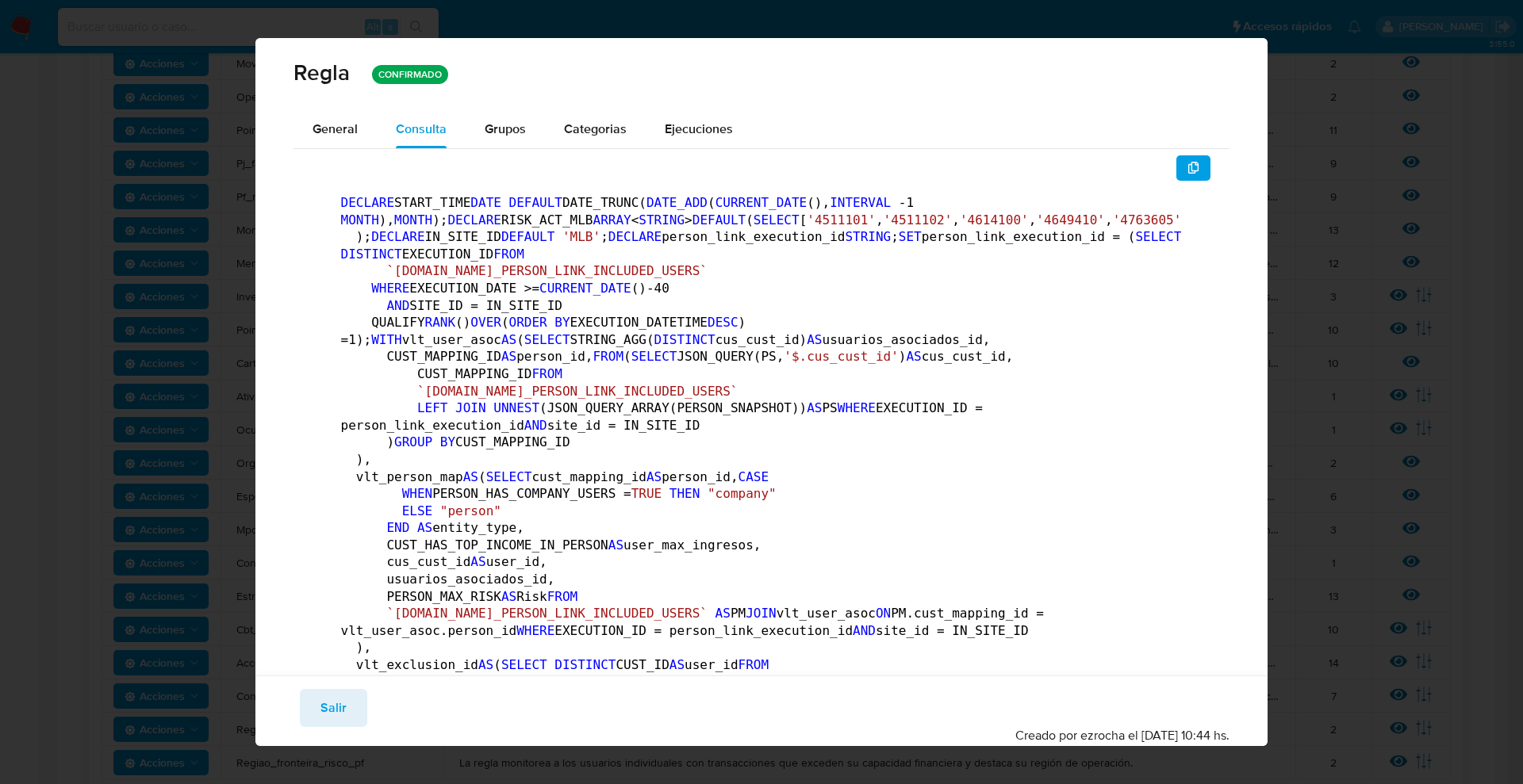
click at [319, 118] on div "General" at bounding box center [335, 129] width 45 height 38
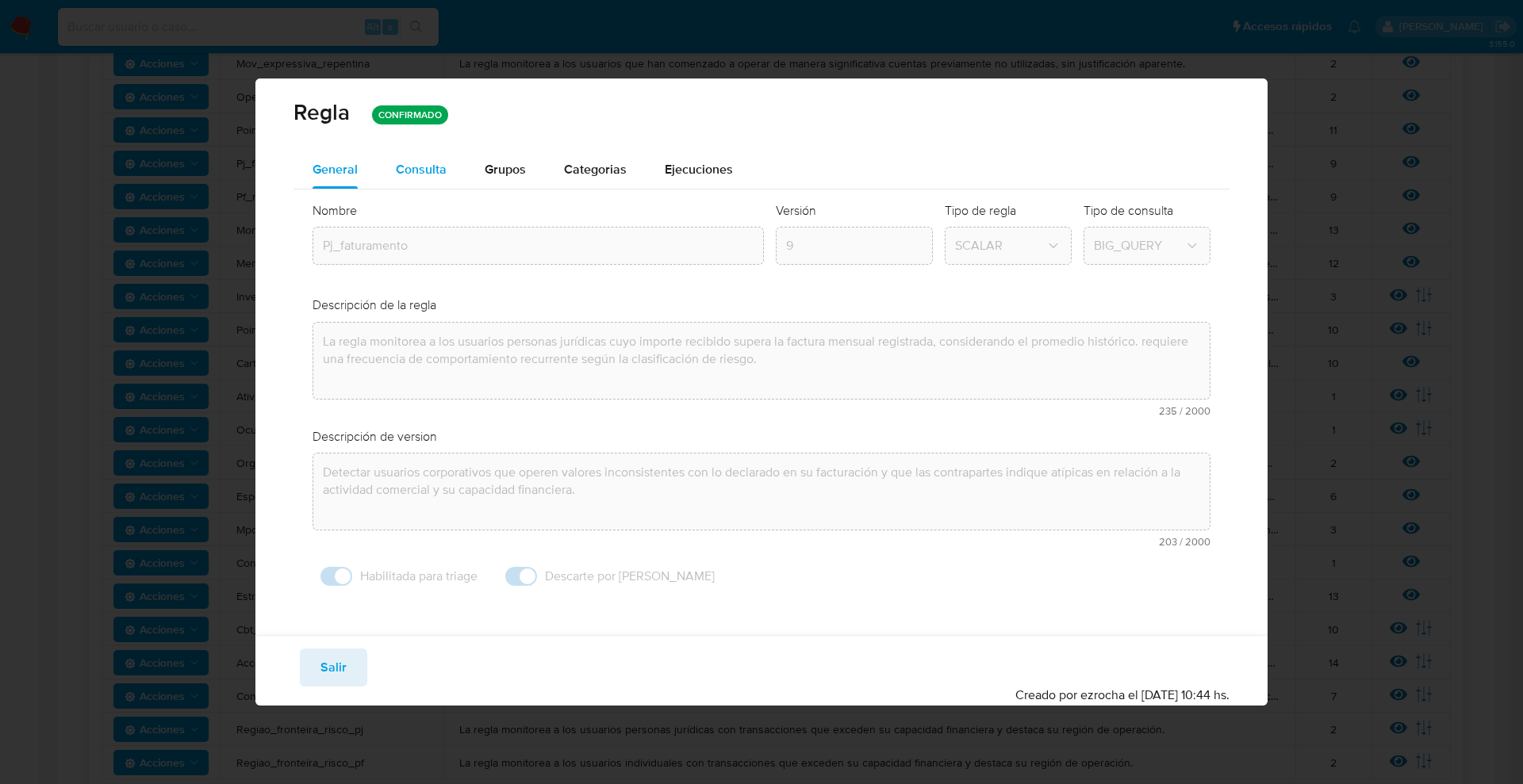
click at [405, 167] on span "Consulta" at bounding box center [421, 169] width 51 height 19
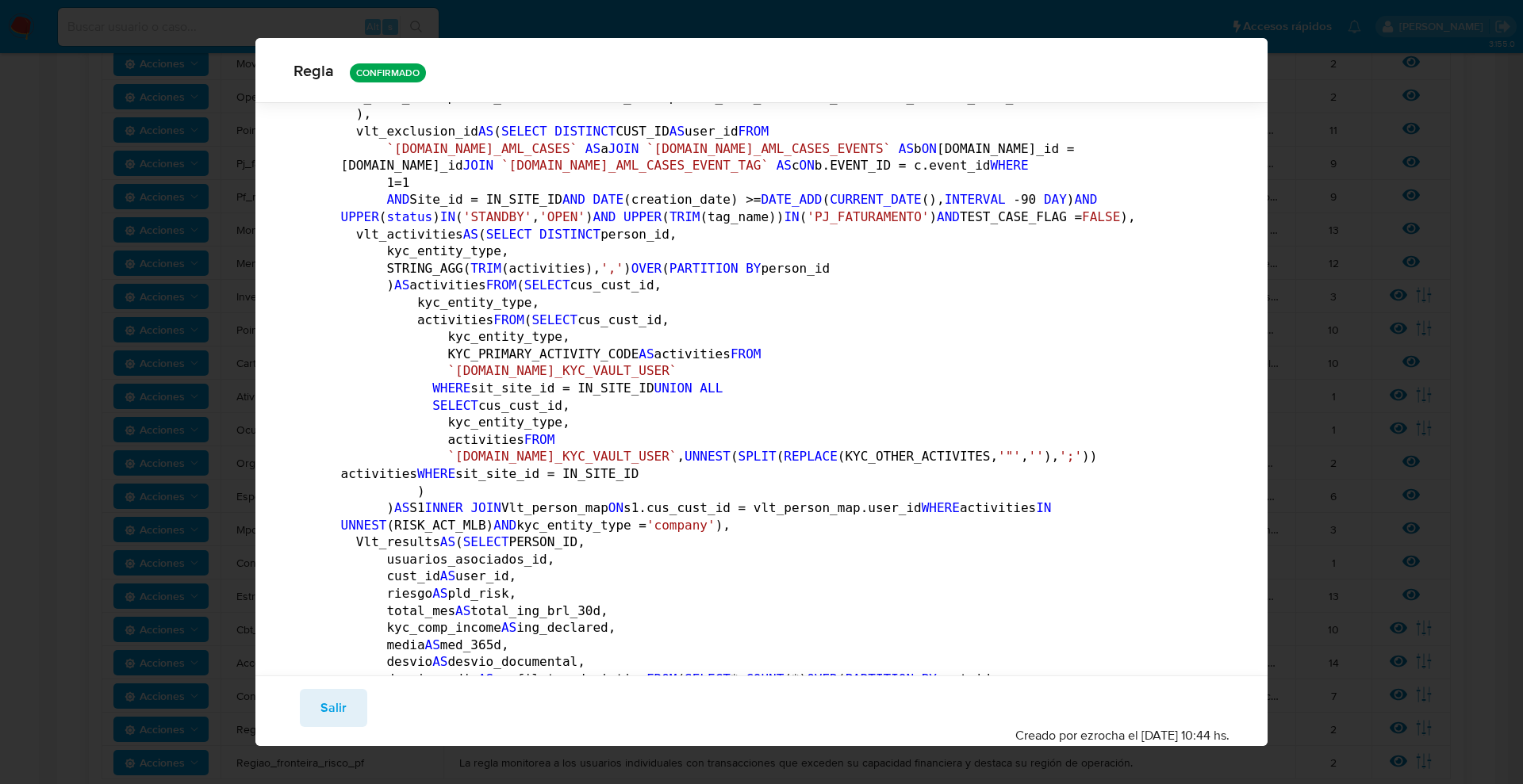
scroll to position [290, 0]
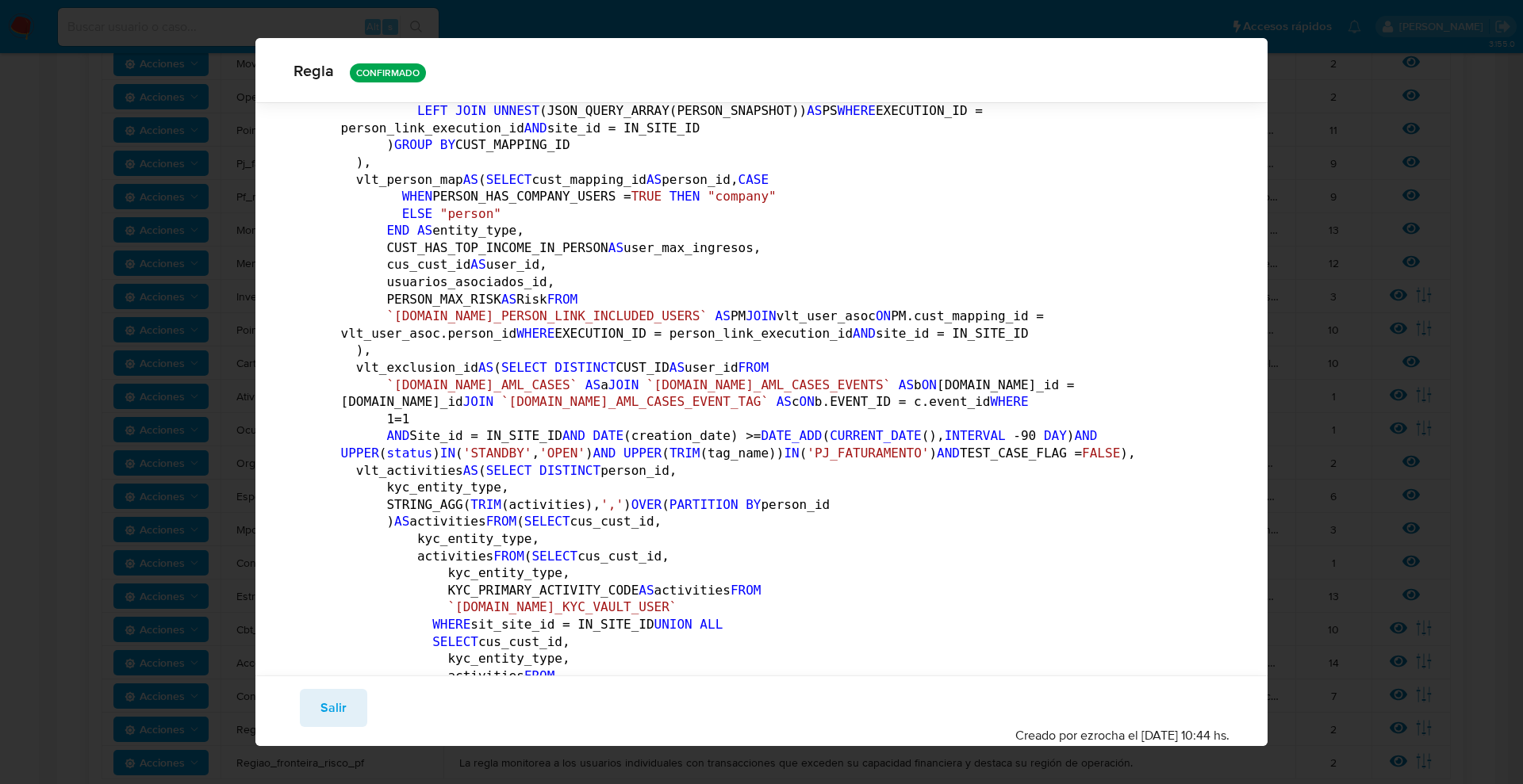
click at [384, 12] on div "Regla CONFIRMADO General Consulta Parametros Grupos Categorias Ejecuciones DECL…" at bounding box center [761, 392] width 1523 height 784
drag, startPoint x: 343, startPoint y: 26, endPoint x: 333, endPoint y: 62, distance: 37.4
click at [343, 26] on div "Regla CONFIRMADO General Consulta Parametros Grupos Categorias Ejecuciones DECL…" at bounding box center [761, 392] width 1523 height 784
click at [335, 730] on div "Guardar Salir Simular Confirmar Creado por ezrocha el 05/06/2025 10:44 hs." at bounding box center [761, 710] width 1013 height 70
click at [336, 717] on span "Salir" at bounding box center [333, 708] width 26 height 35
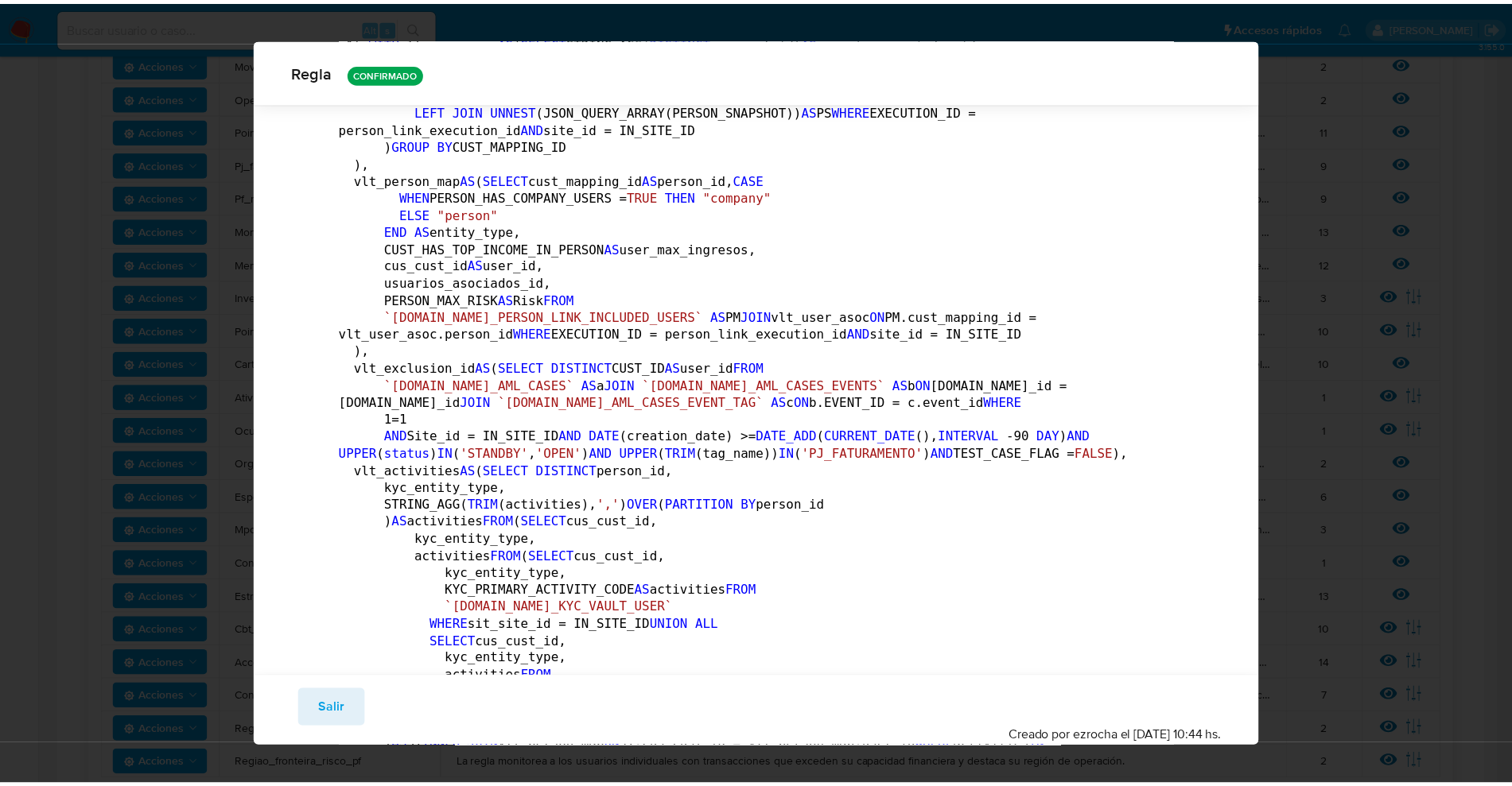
scroll to position [0, 0]
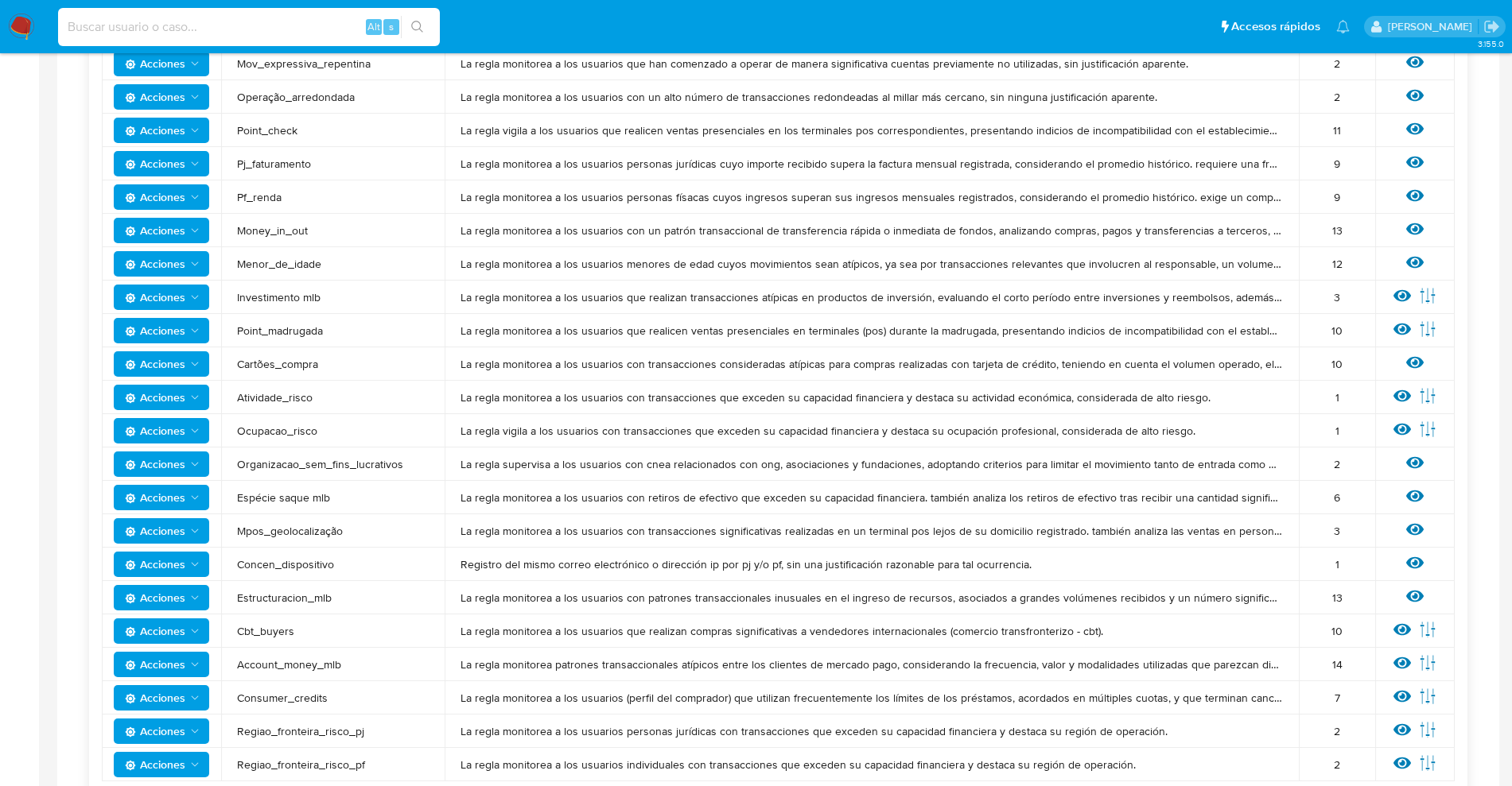
click at [245, 24] on input at bounding box center [249, 27] width 382 height 20
paste input "71491295"
click at [227, 23] on input "71491295" at bounding box center [249, 27] width 382 height 20
drag, startPoint x: 90, startPoint y: 34, endPoint x: 0, endPoint y: 28, distance: 90.2
click at [0, 28] on nav "Pausado Ver notificaciones 71491295 Alt s Accesos rápidos Presiona las siguient…" at bounding box center [756, 27] width 1512 height 53
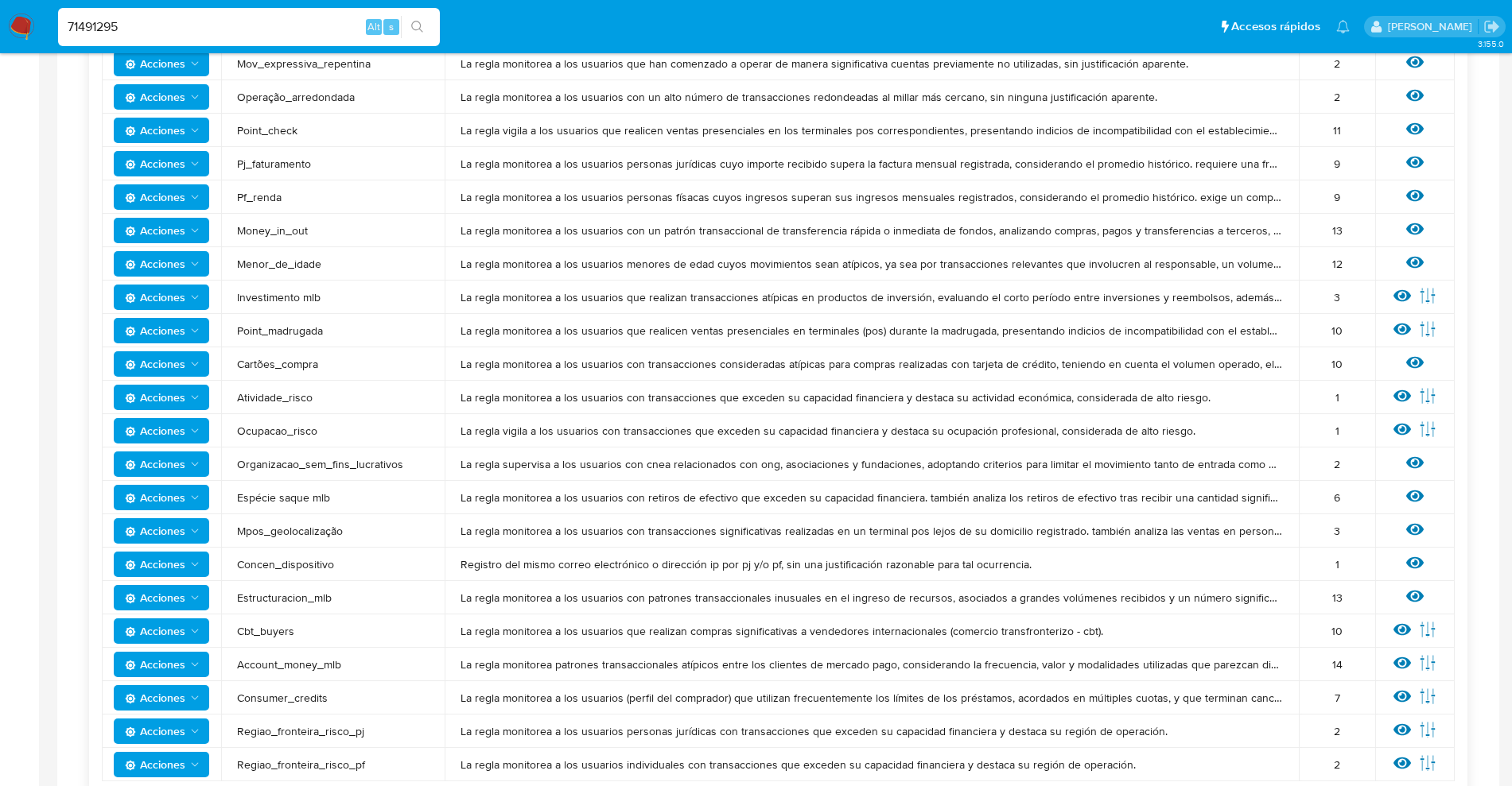
click at [76, 17] on input "71491295" at bounding box center [249, 27] width 382 height 20
click at [70, 22] on input "71491295" at bounding box center [249, 27] width 382 height 20
type input "71491295"
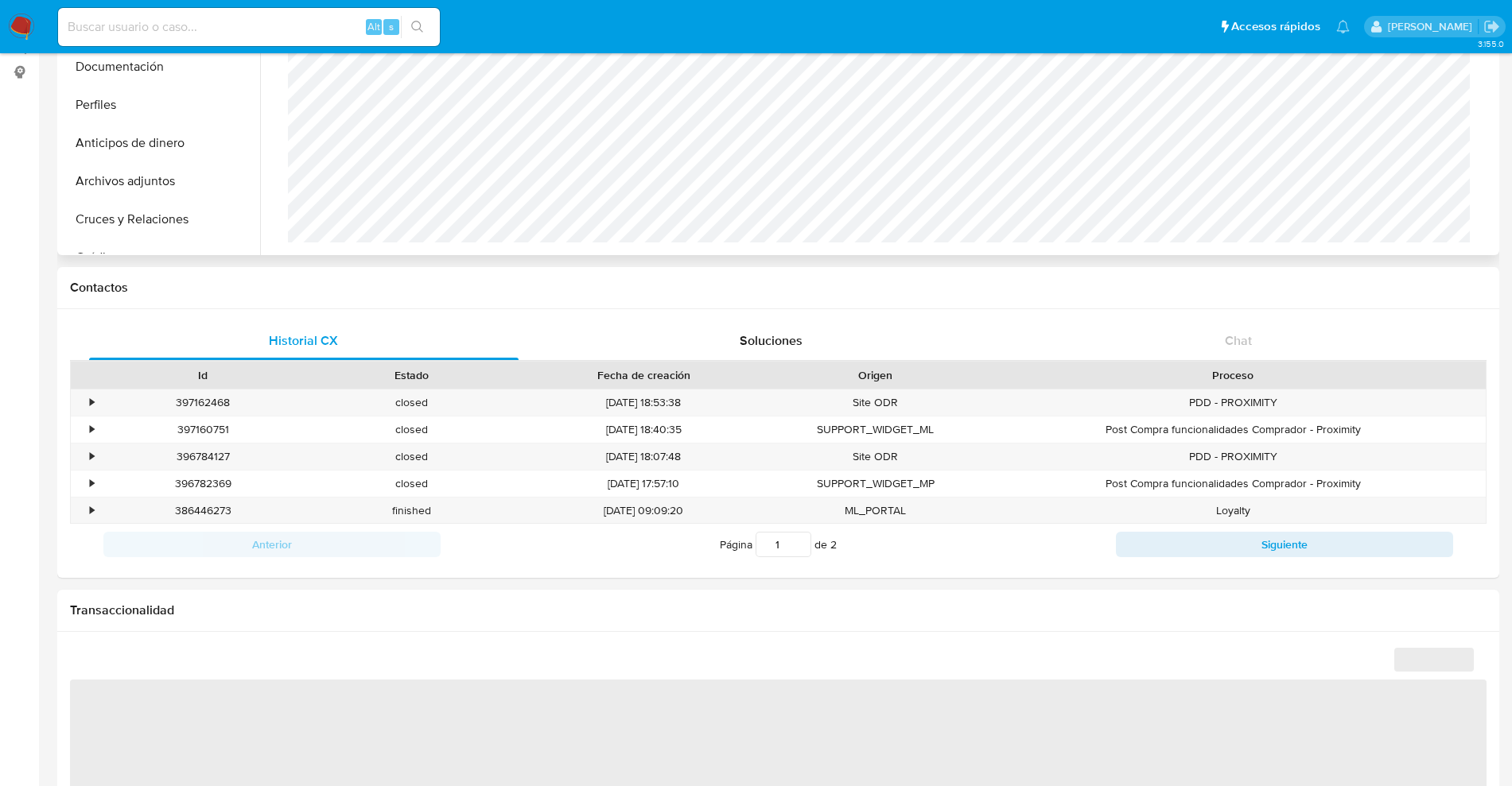
scroll to position [62, 0]
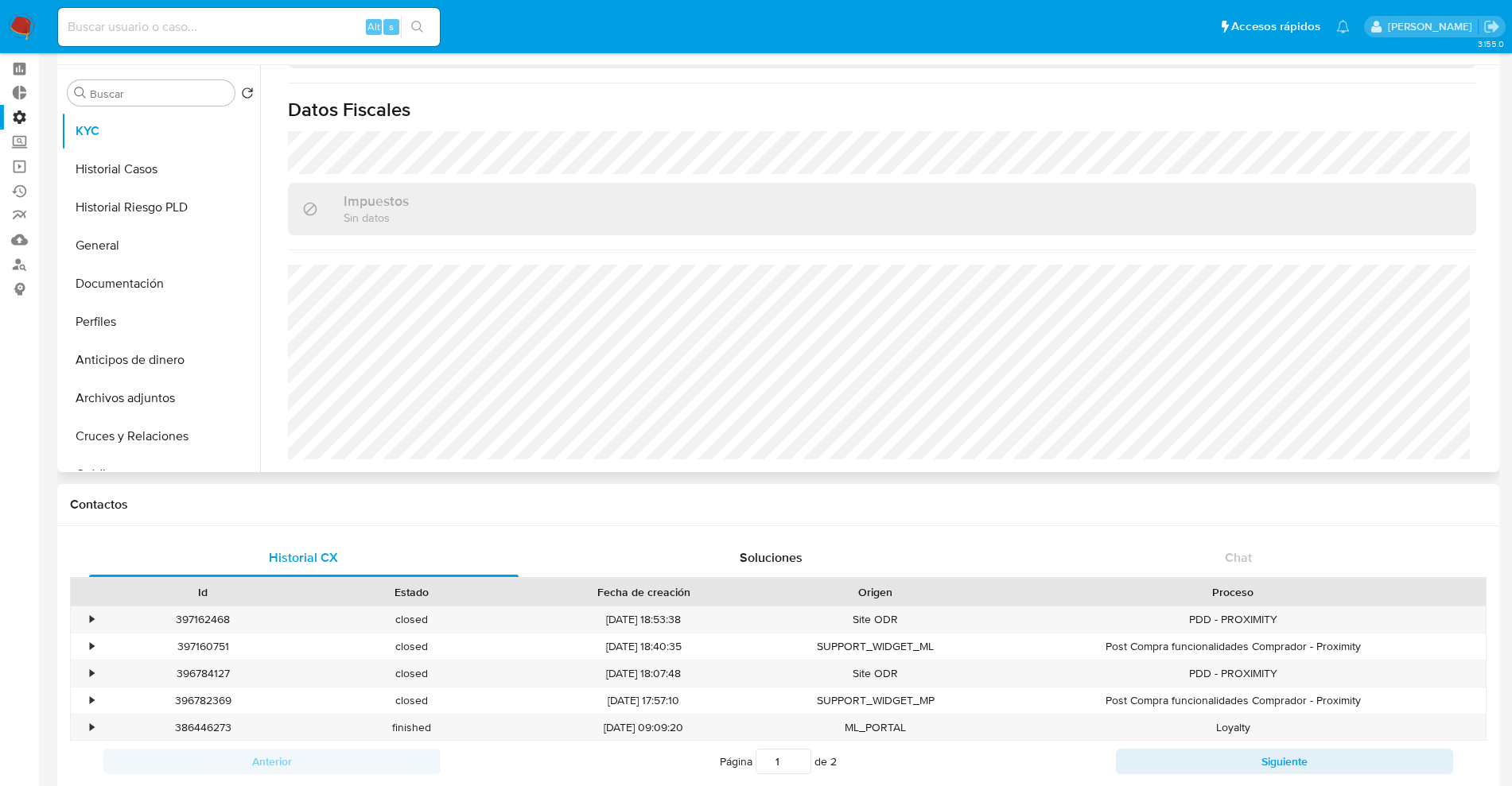
select select "10"
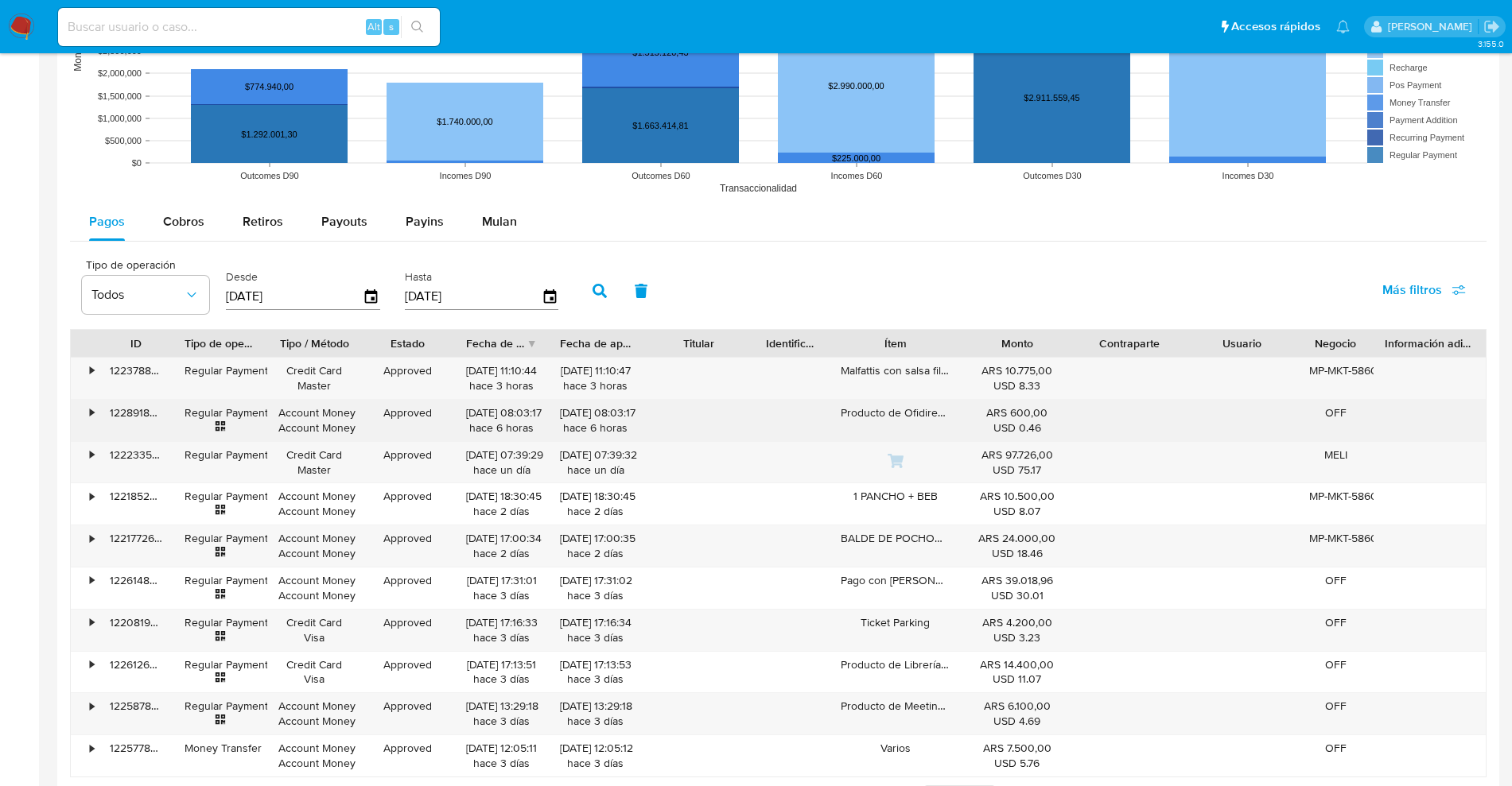
scroll to position [1698, 0]
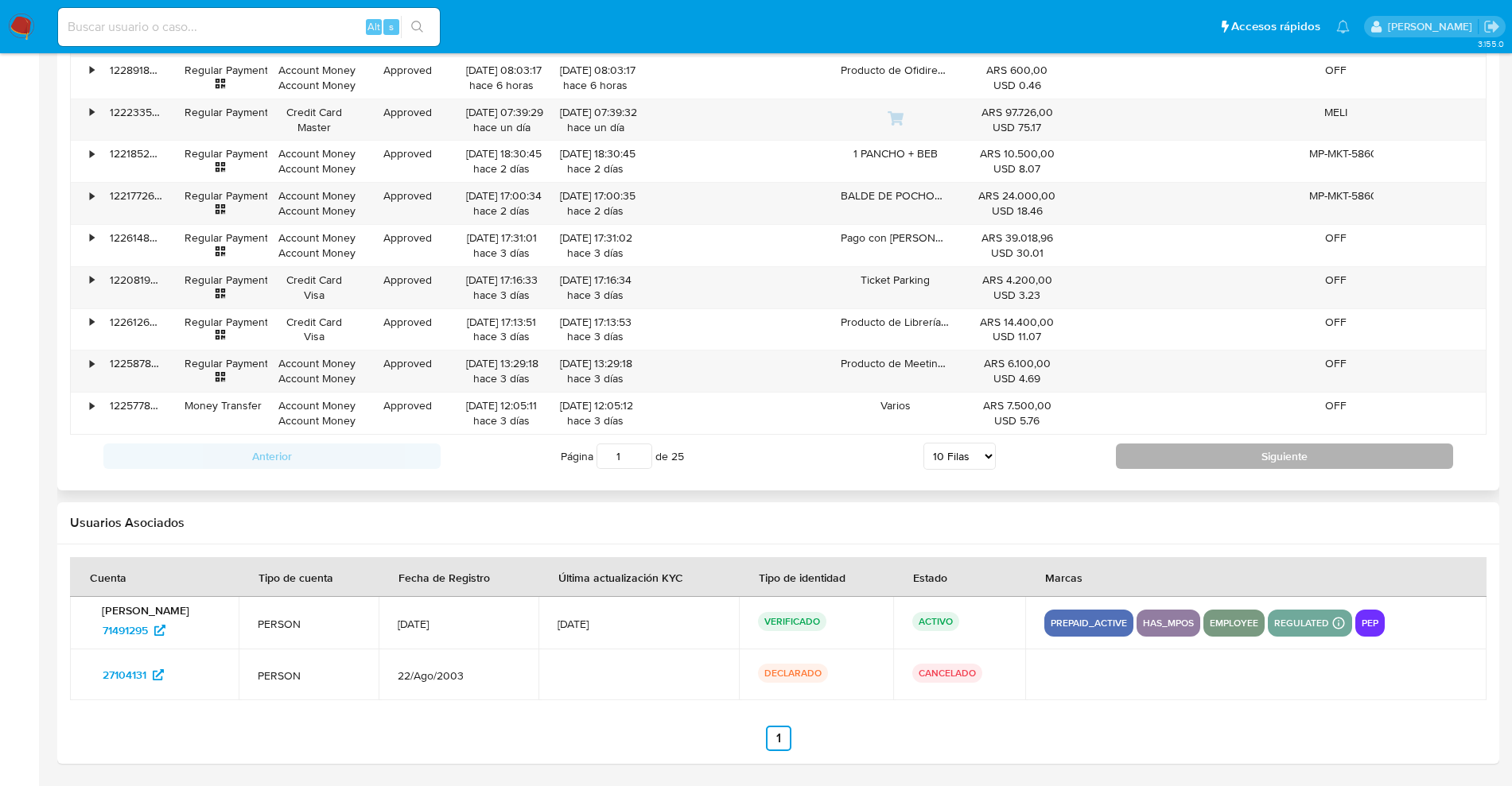
click at [1229, 463] on button "Siguiente" at bounding box center [1285, 456] width 337 height 26
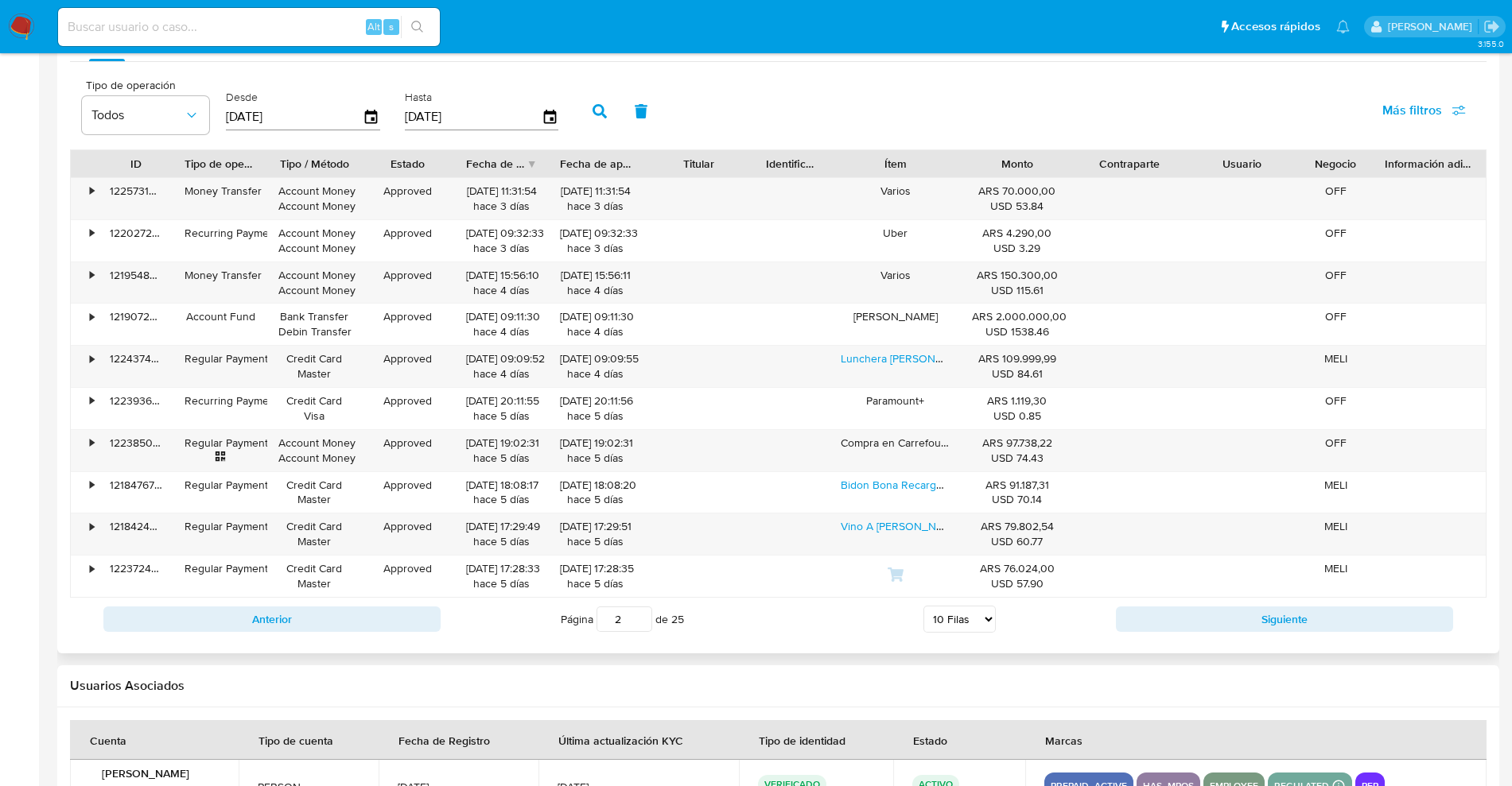
scroll to position [1499, 0]
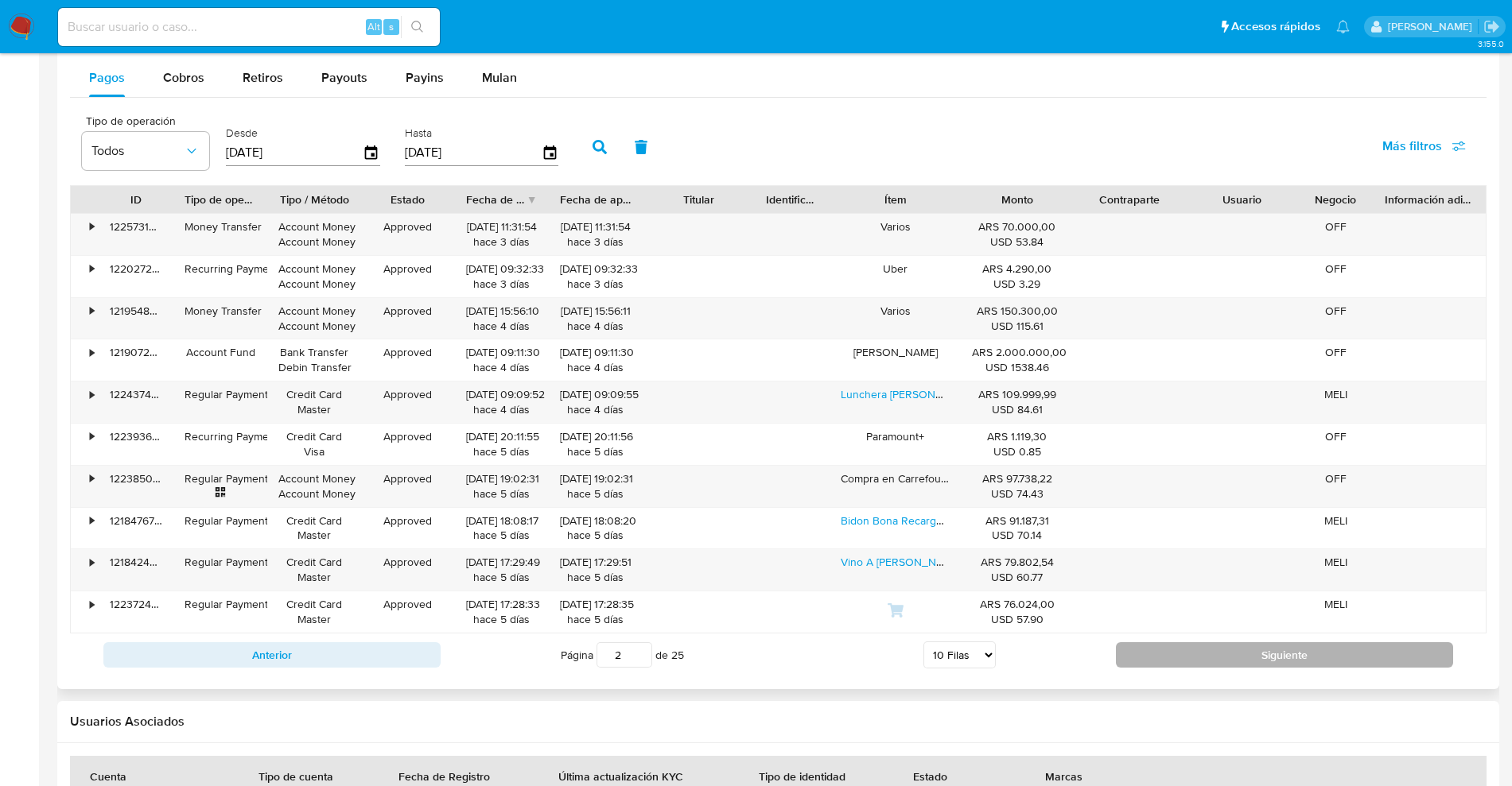
click at [1279, 659] on button "Siguiente" at bounding box center [1285, 655] width 337 height 26
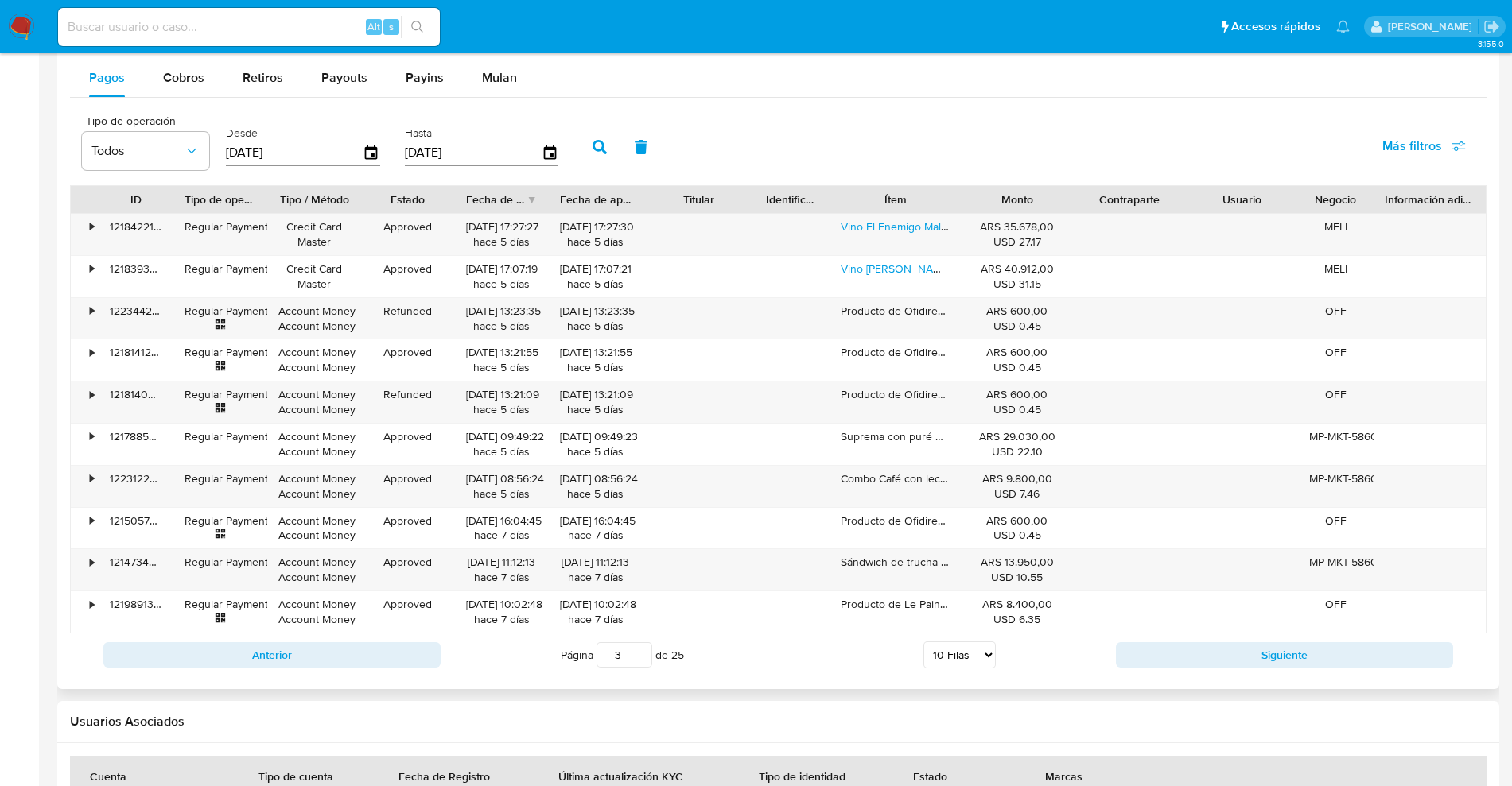
click at [1244, 667] on div "Anterior Página 3 de 25 5 Filas 10 Filas 20 Filas 25 Filas 50 Filas 100 Filas S…" at bounding box center [778, 655] width 1417 height 43
click at [1254, 648] on button "Siguiente" at bounding box center [1285, 655] width 337 height 26
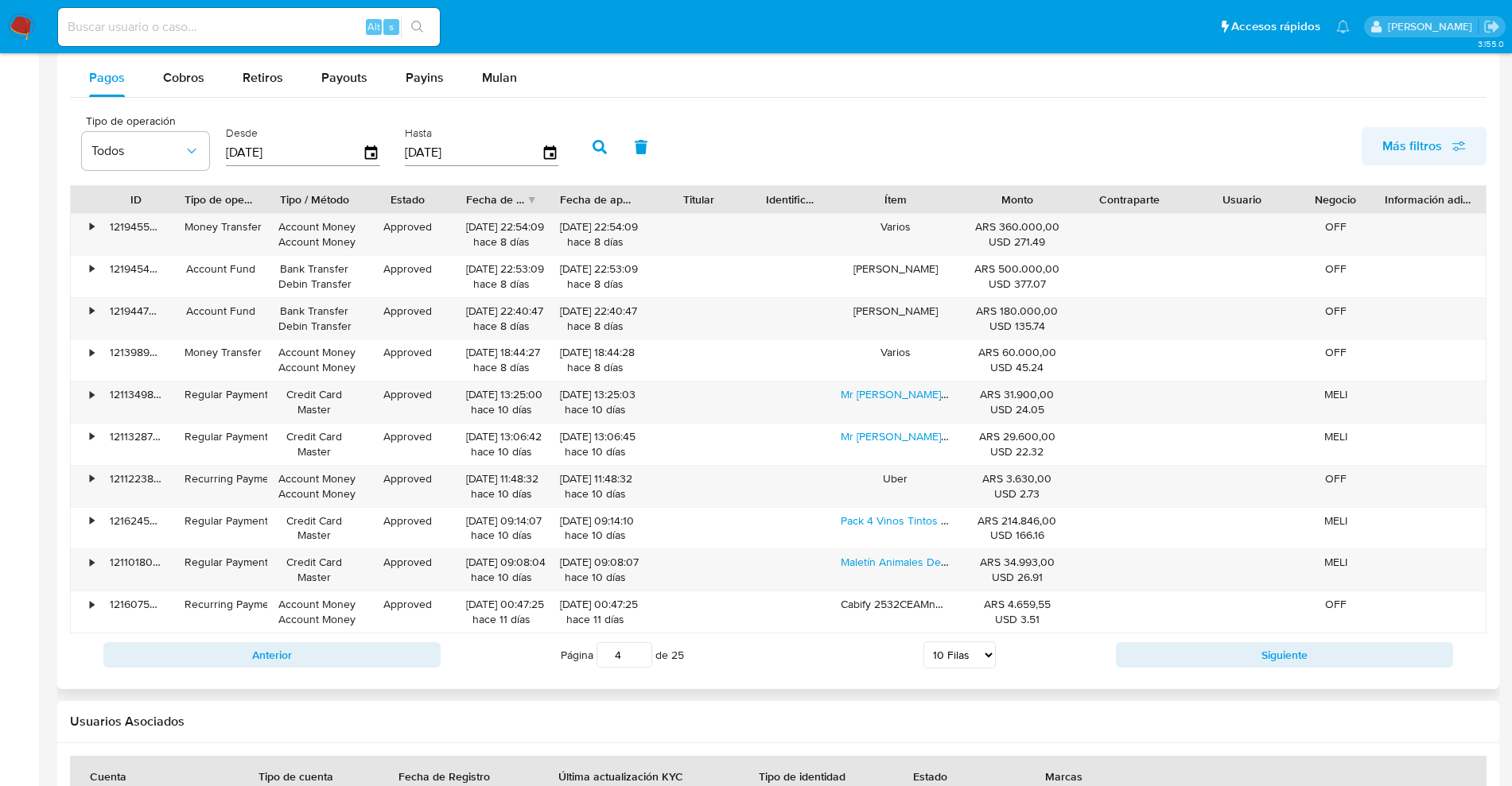
click at [1462, 139] on icon "button" at bounding box center [1459, 146] width 14 height 14
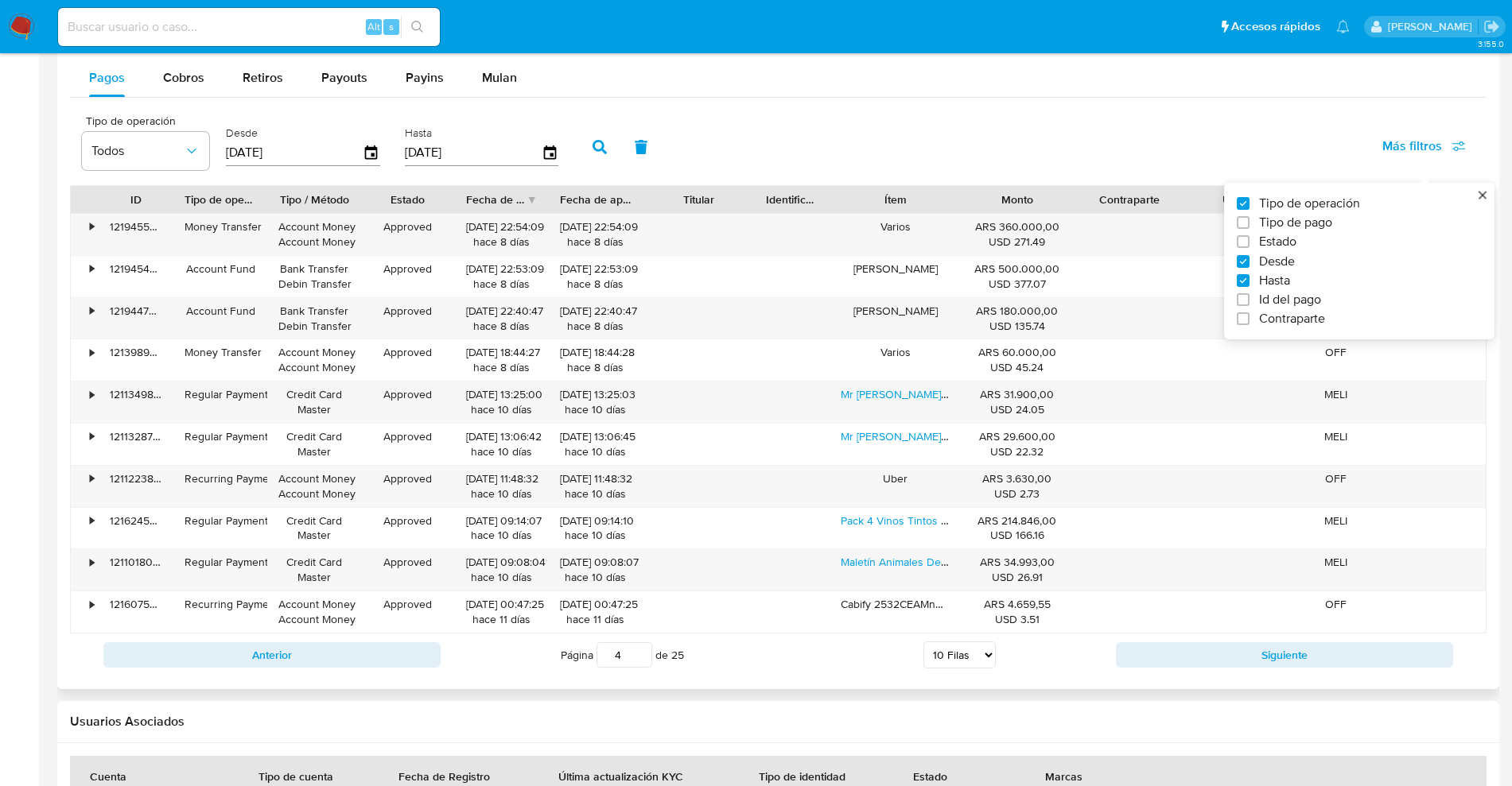
click at [1103, 125] on div "Tipo de operación Todos Desde 22/05/2025 Hasta 19/08/2025 Más filtros Tipo de o…" at bounding box center [778, 145] width 1417 height 79
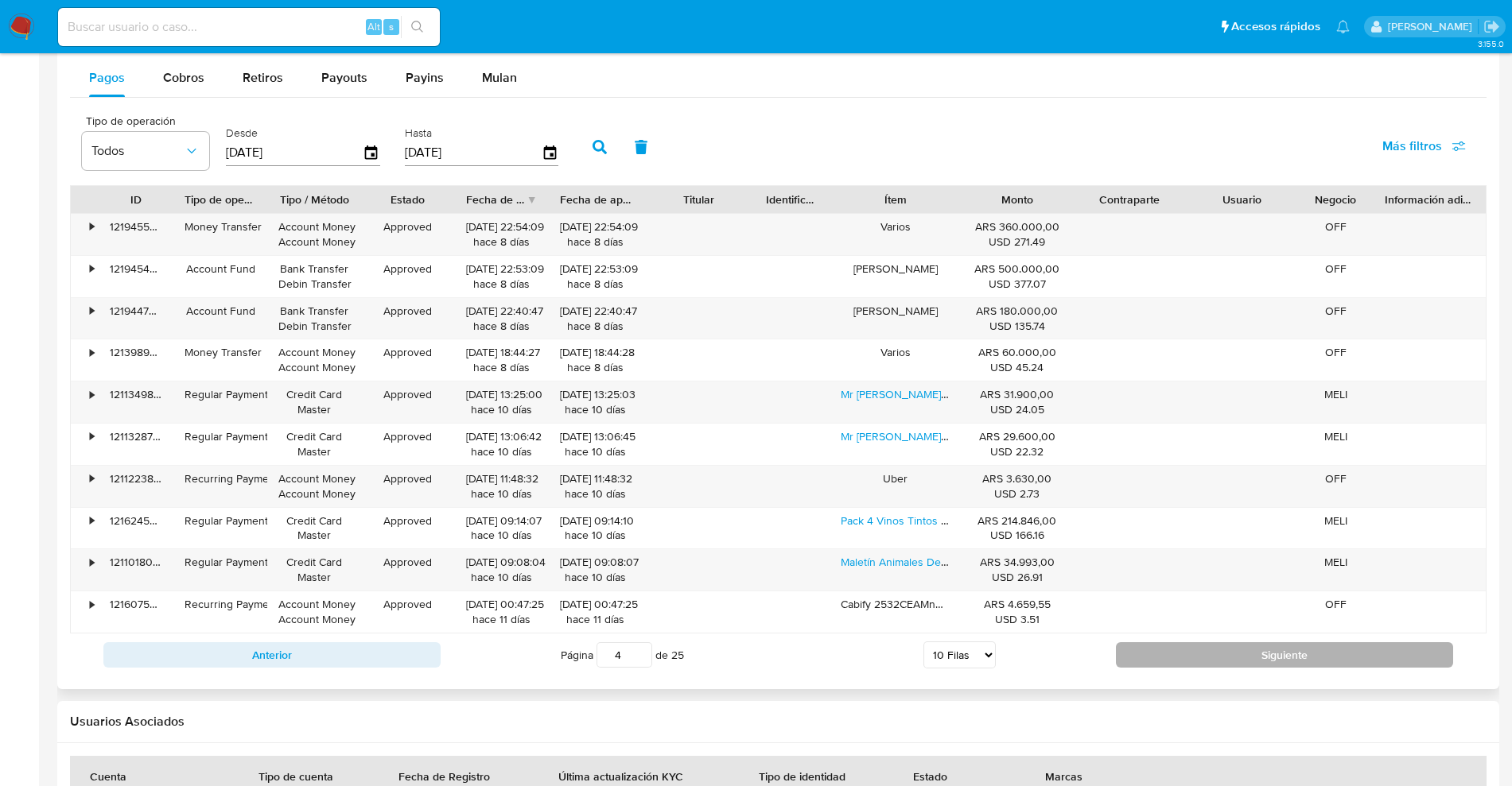
click at [1239, 650] on button "Siguiente" at bounding box center [1285, 655] width 337 height 26
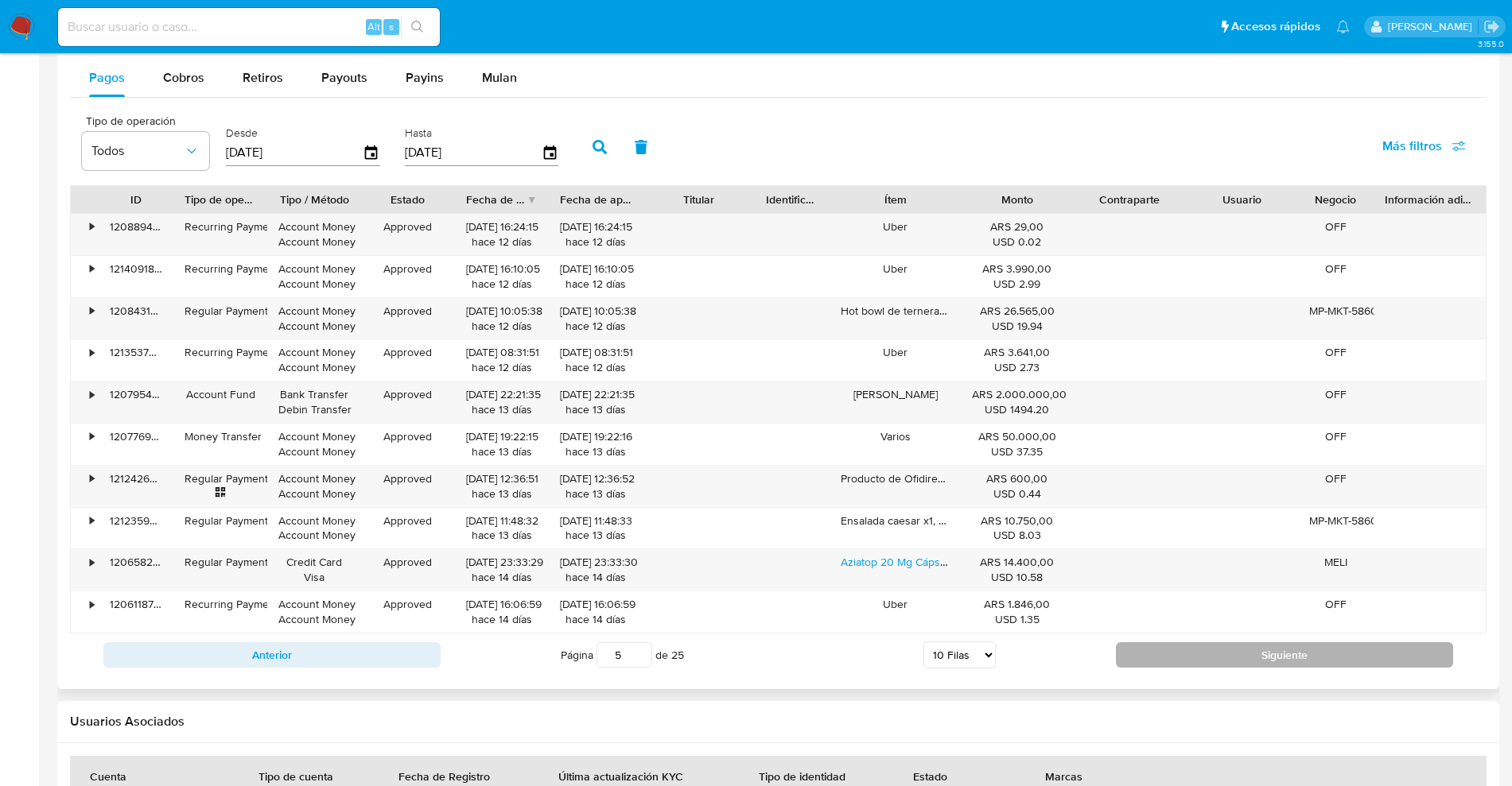
click at [1244, 660] on button "Siguiente" at bounding box center [1285, 655] width 337 height 26
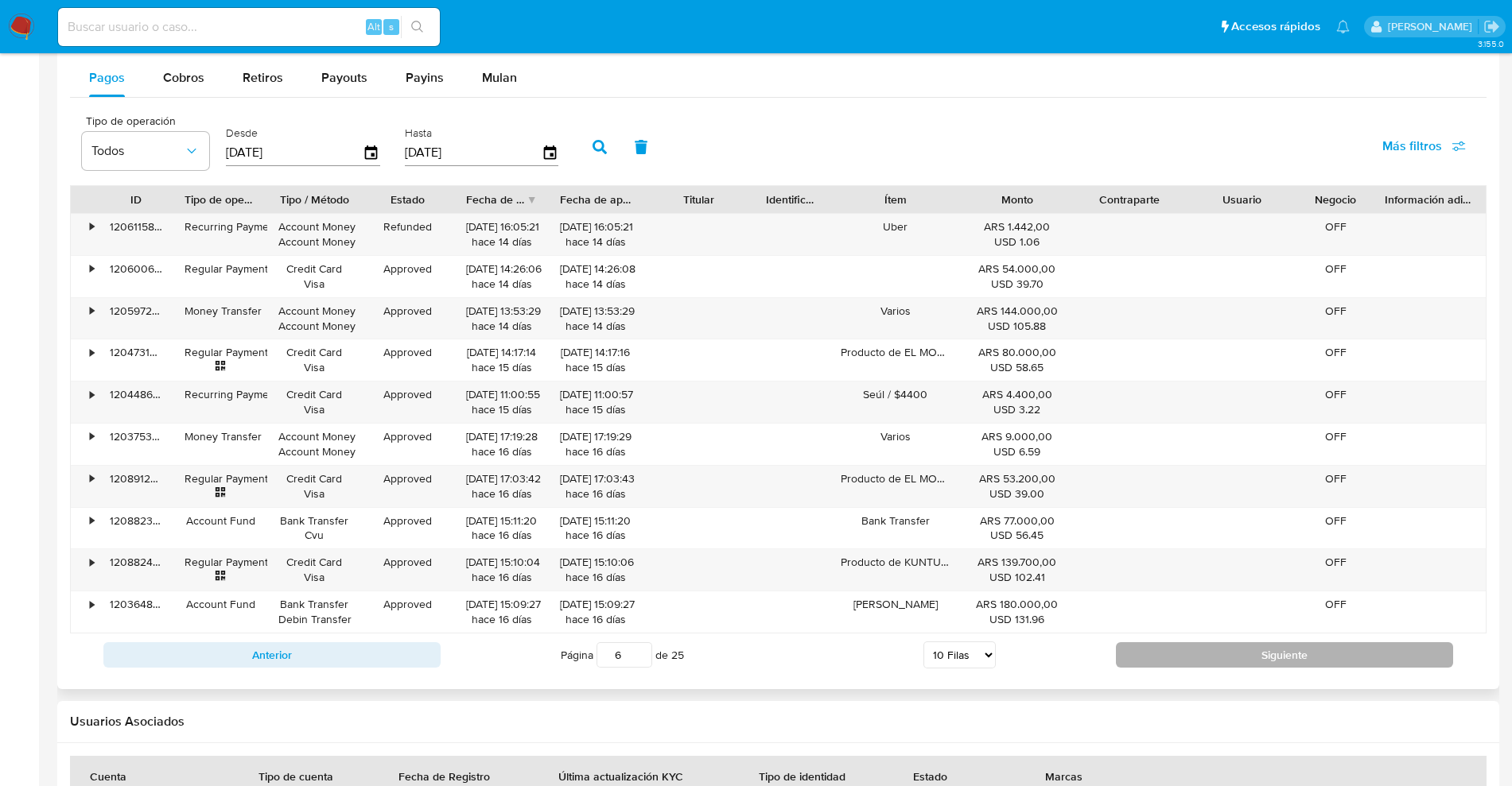
click at [1244, 660] on button "Siguiente" at bounding box center [1285, 655] width 337 height 26
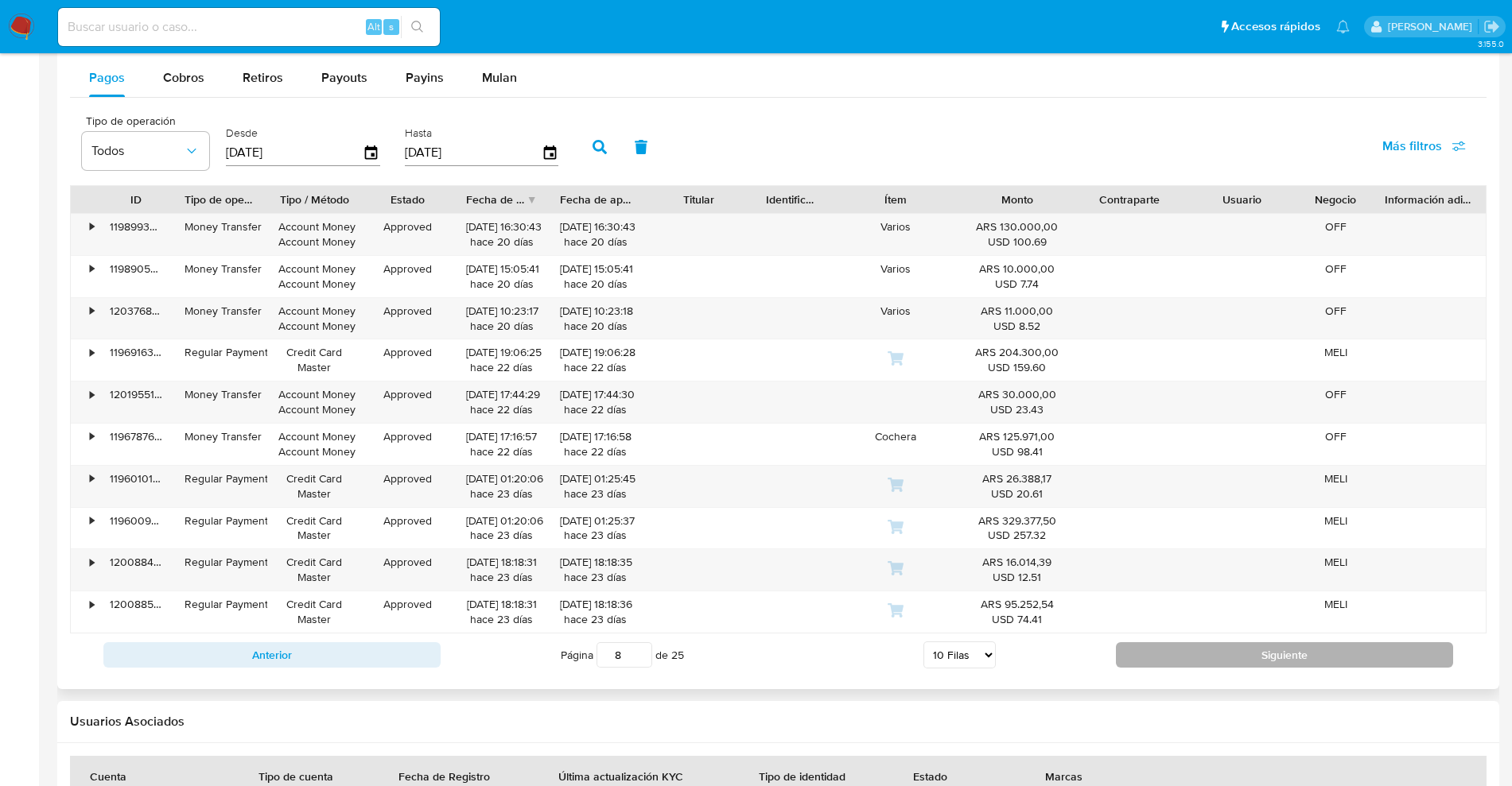
click at [1242, 659] on button "Siguiente" at bounding box center [1285, 655] width 337 height 26
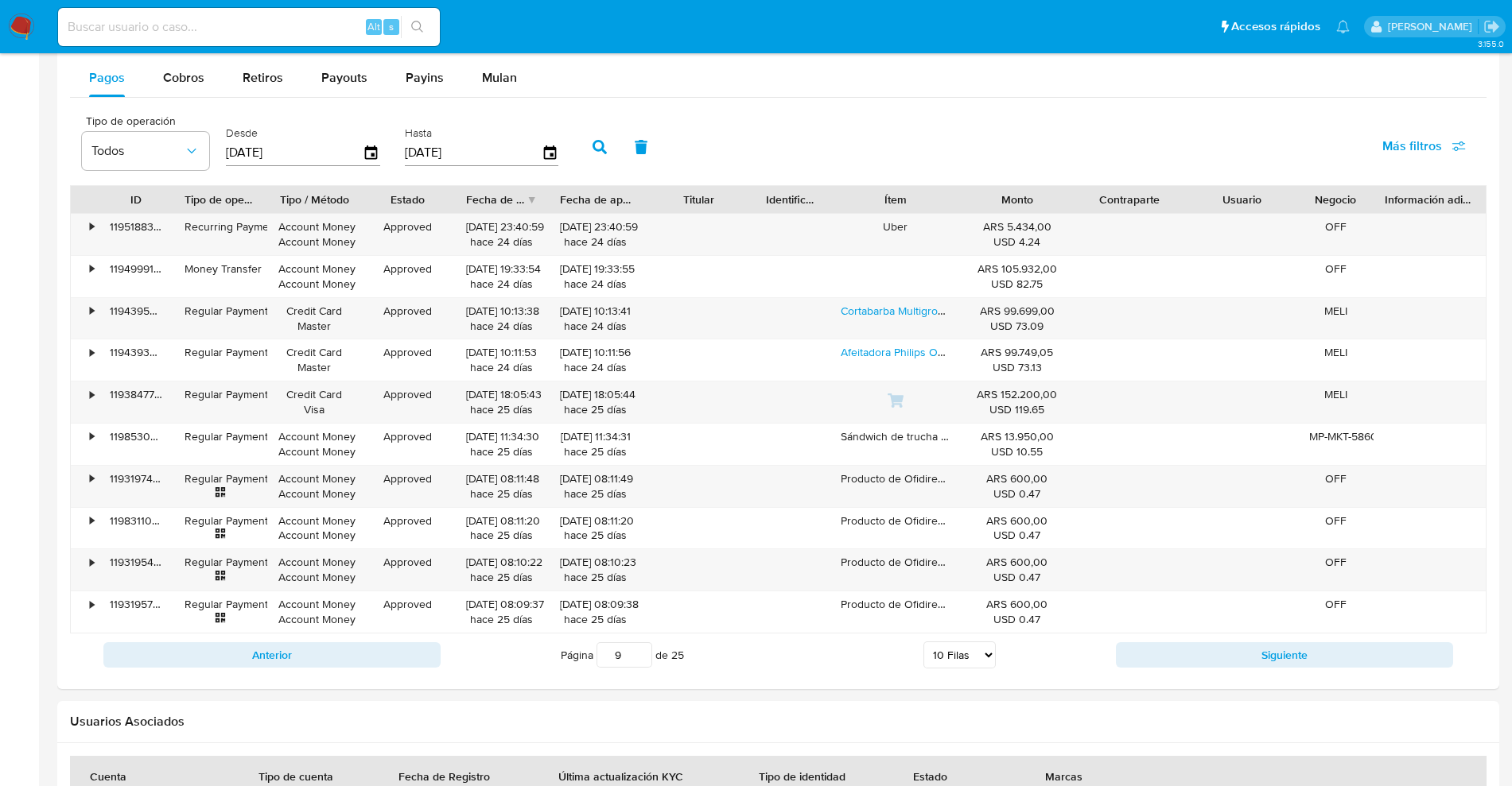
click at [1242, 658] on button "Siguiente" at bounding box center [1285, 655] width 337 height 26
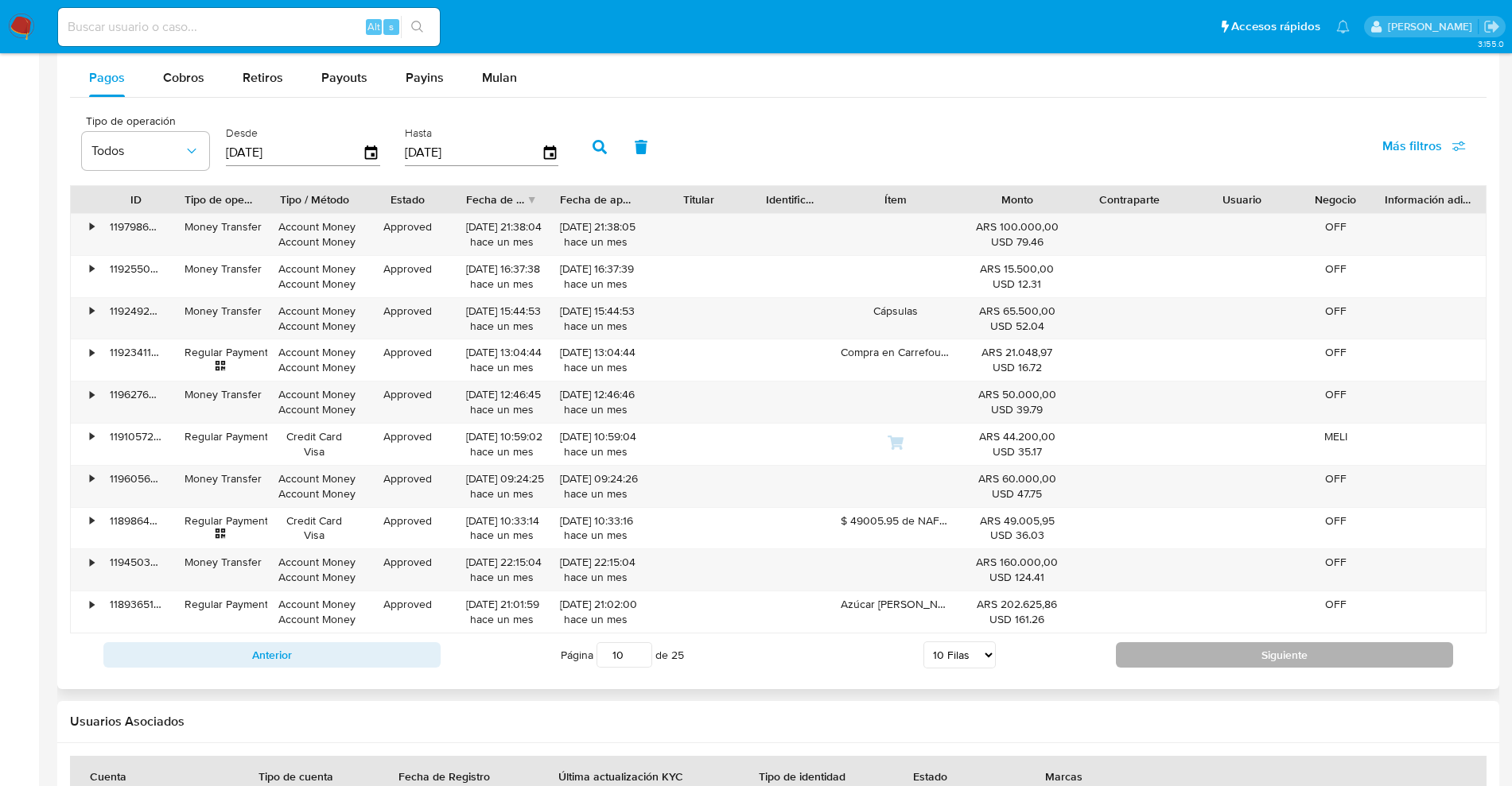
click at [1239, 657] on button "Siguiente" at bounding box center [1285, 655] width 337 height 26
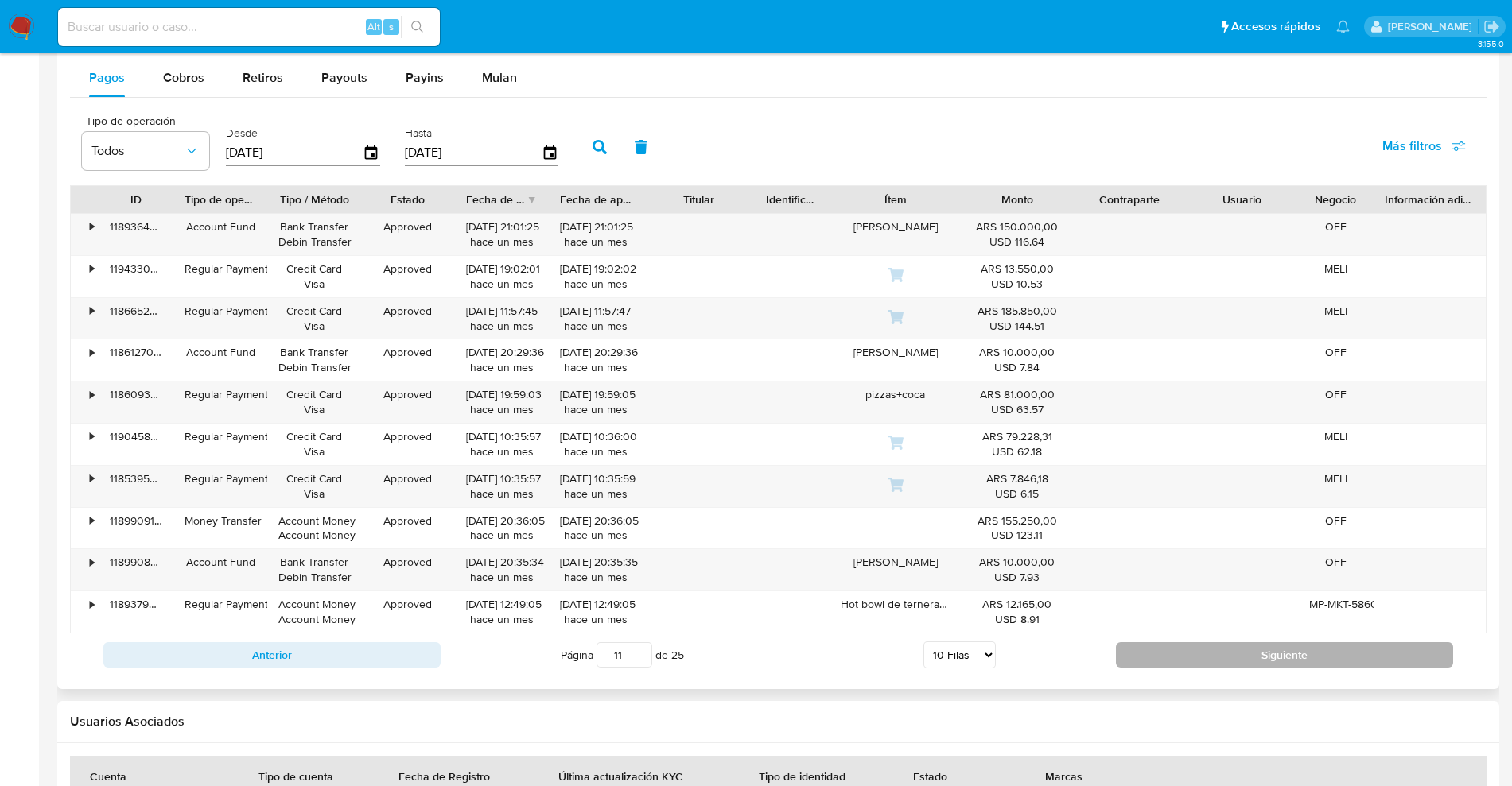
click at [1239, 657] on button "Siguiente" at bounding box center [1285, 655] width 337 height 26
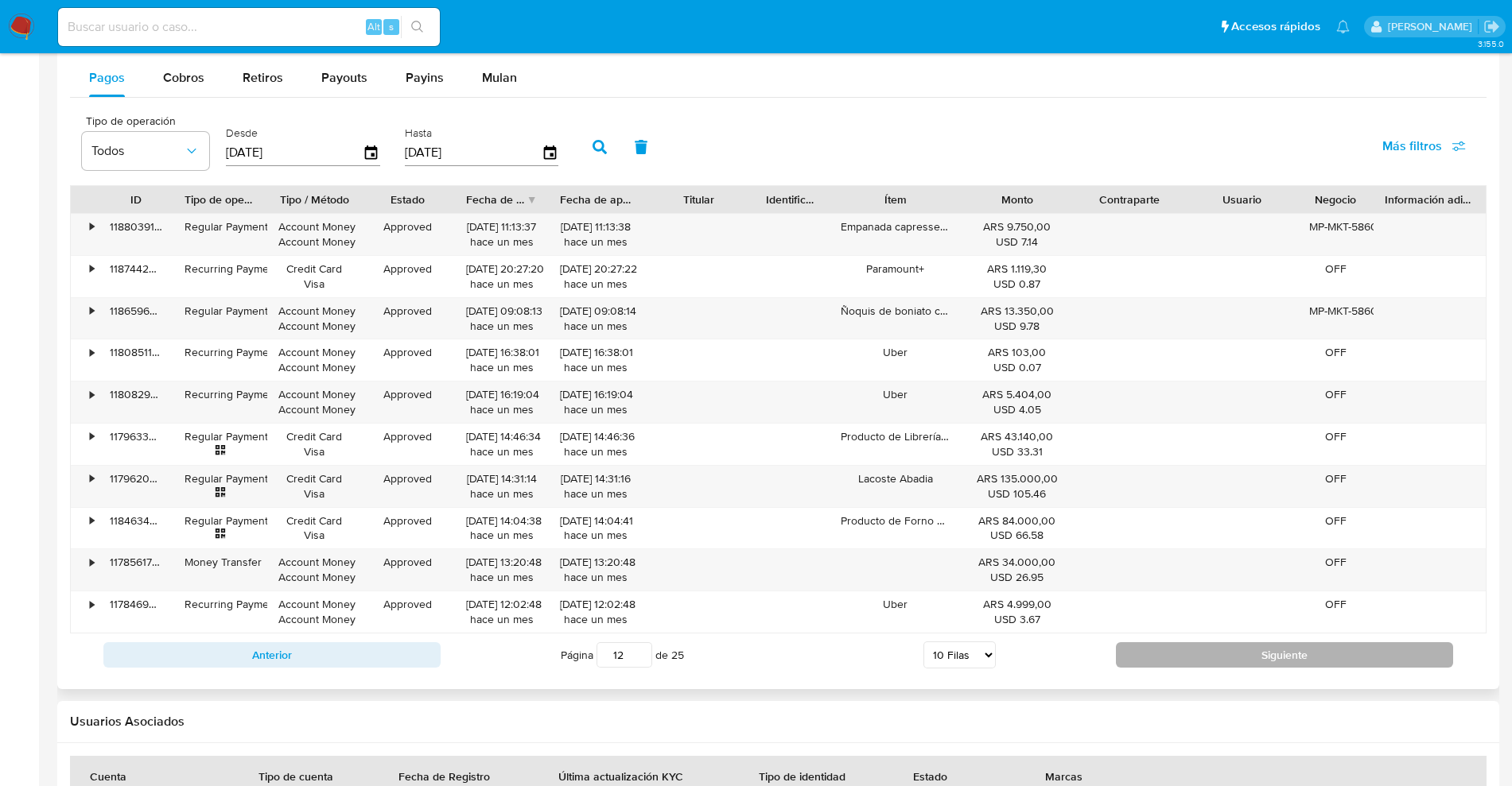
click at [1239, 657] on button "Siguiente" at bounding box center [1285, 655] width 337 height 26
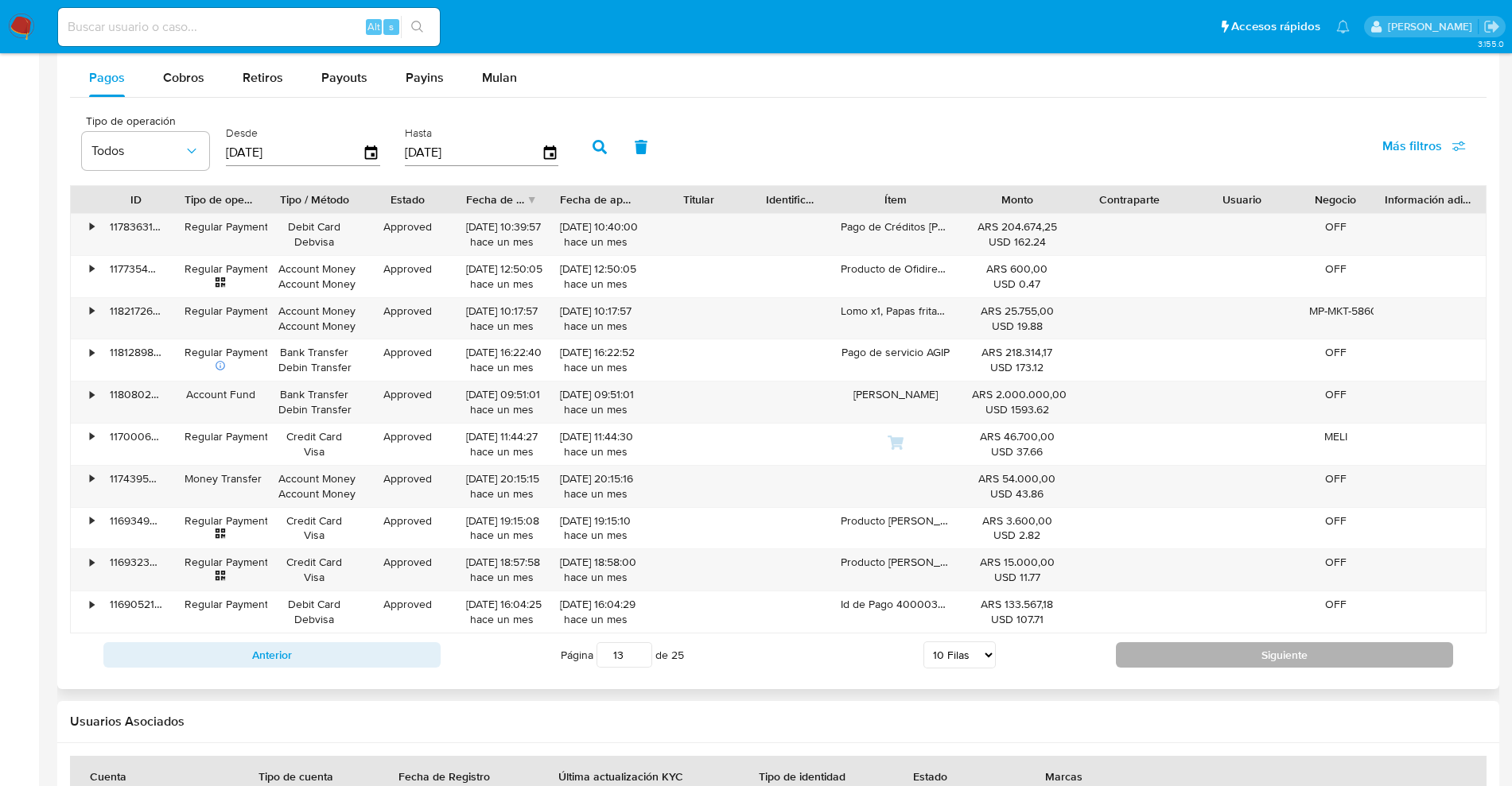
click at [1239, 657] on button "Siguiente" at bounding box center [1285, 655] width 337 height 26
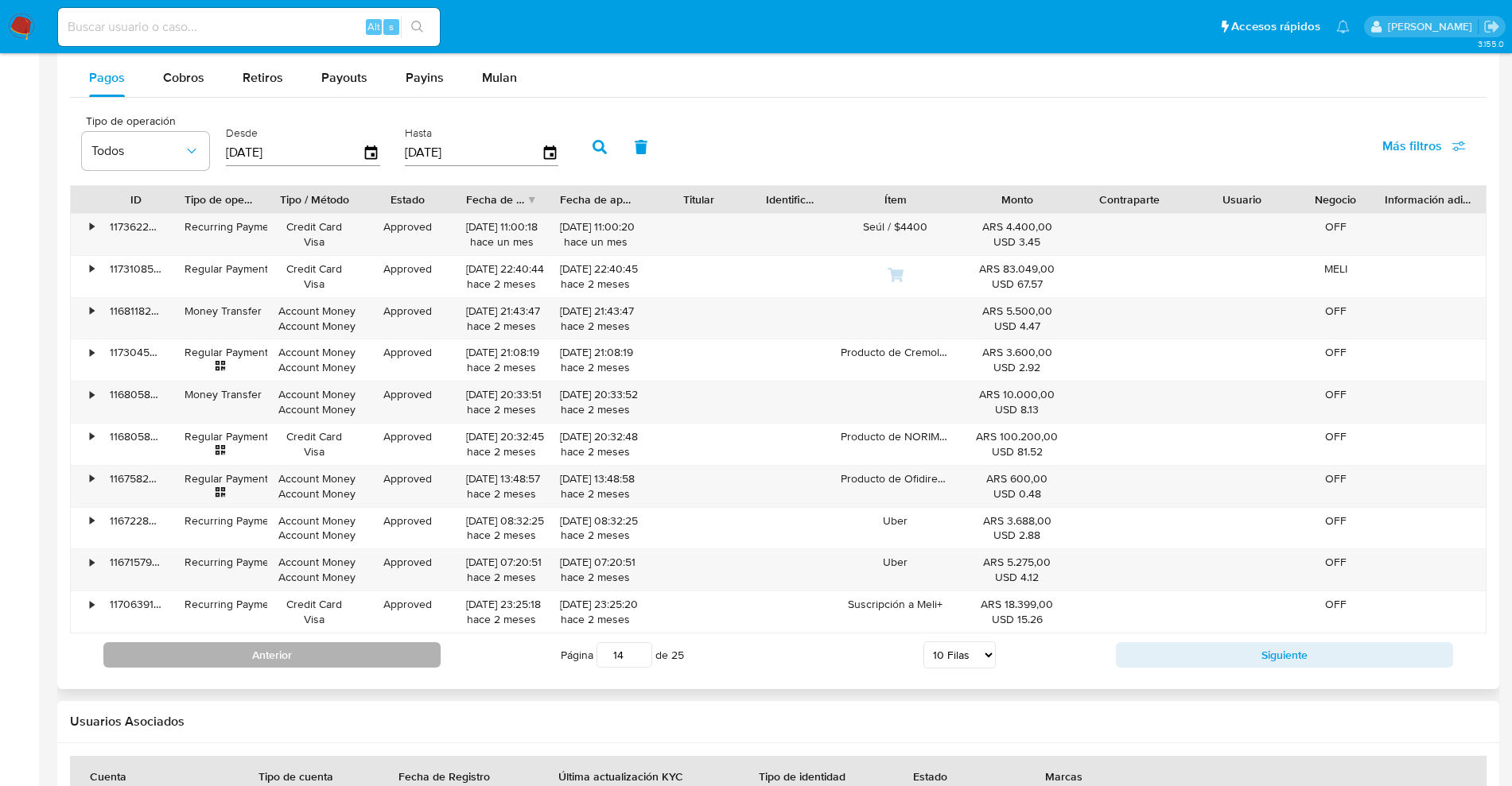
click at [135, 660] on button "Anterior" at bounding box center [272, 655] width 337 height 26
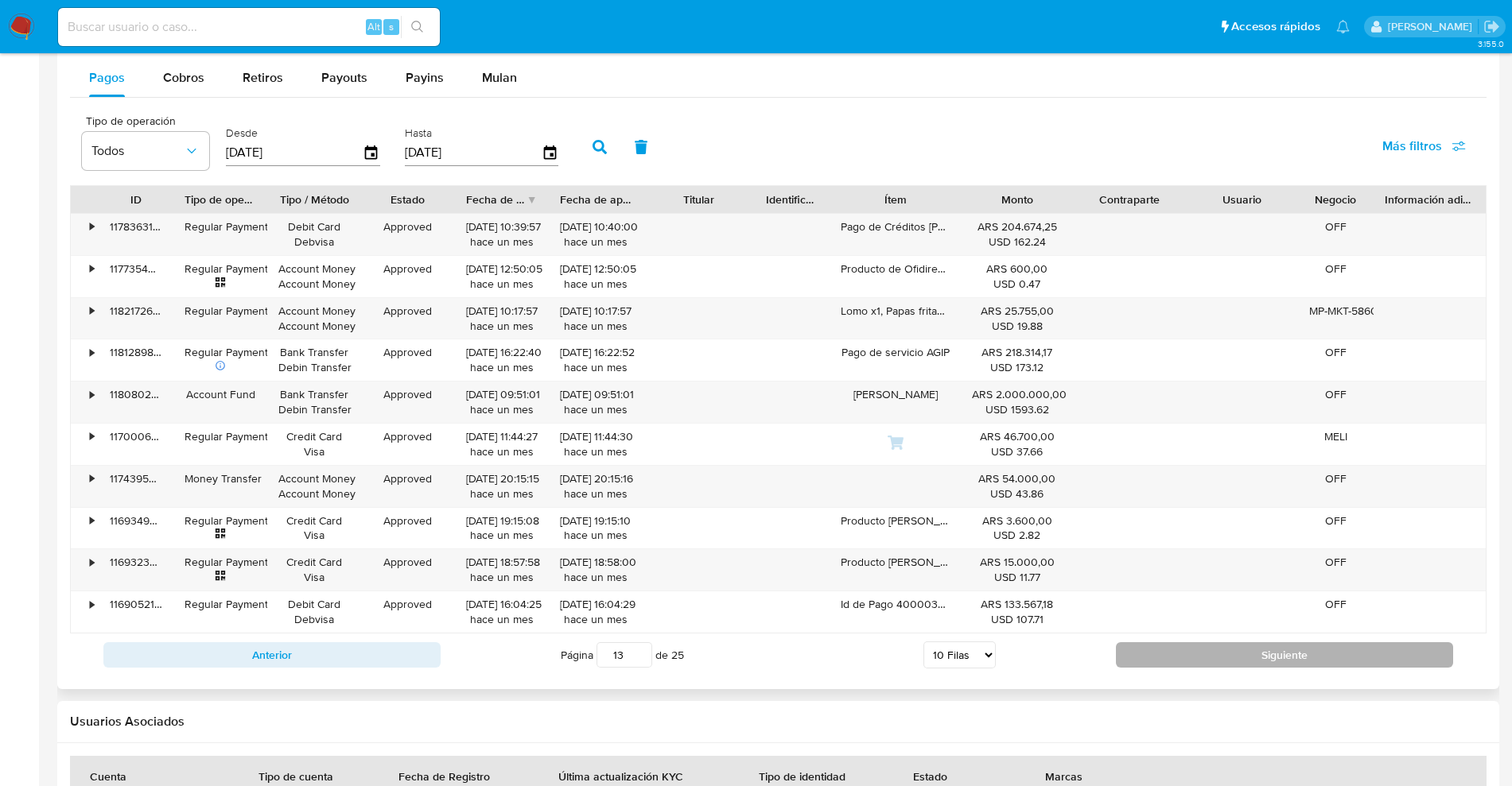
click at [1227, 659] on button "Siguiente" at bounding box center [1285, 655] width 337 height 26
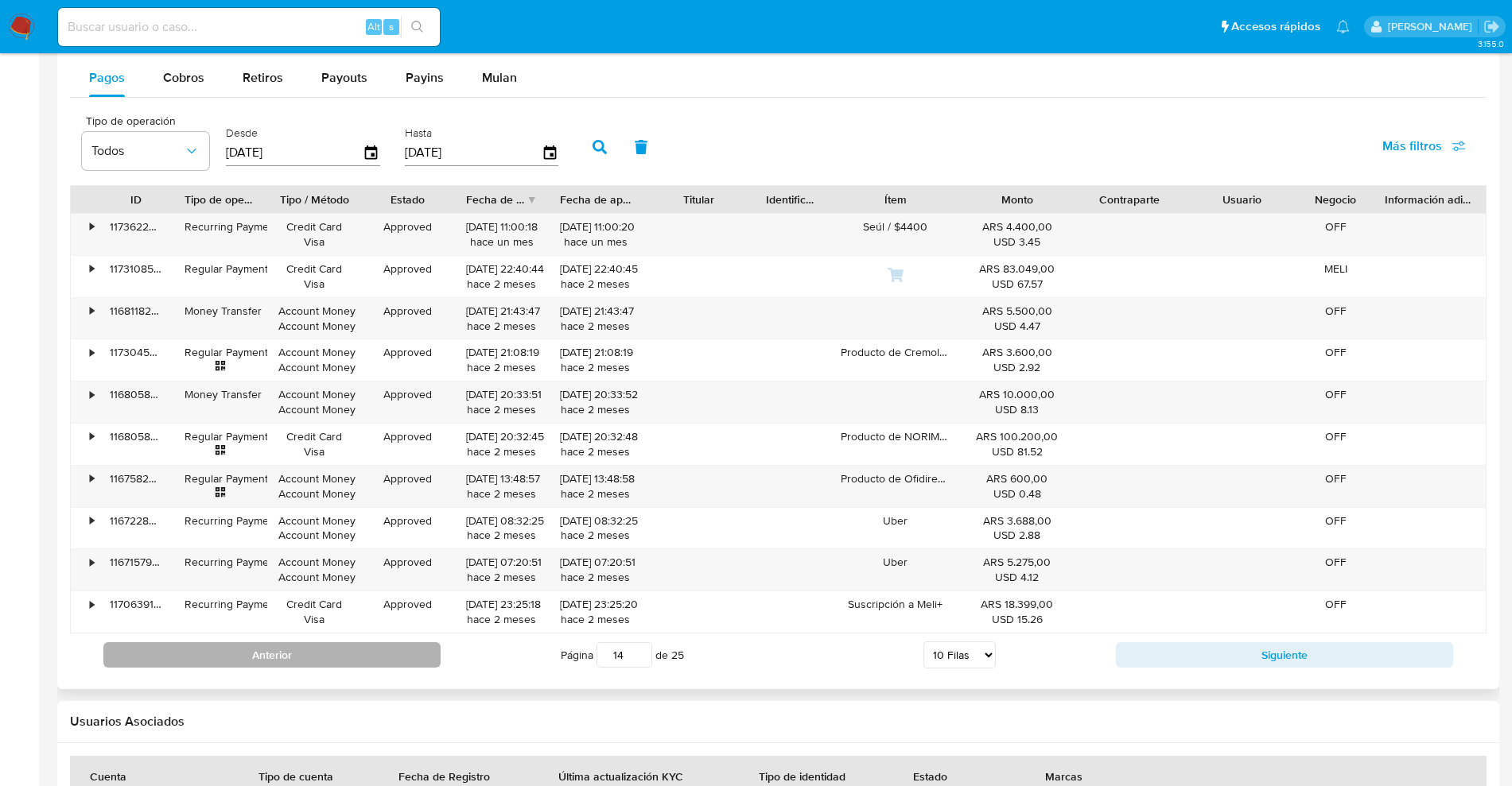
click at [328, 657] on button "Anterior" at bounding box center [272, 655] width 337 height 26
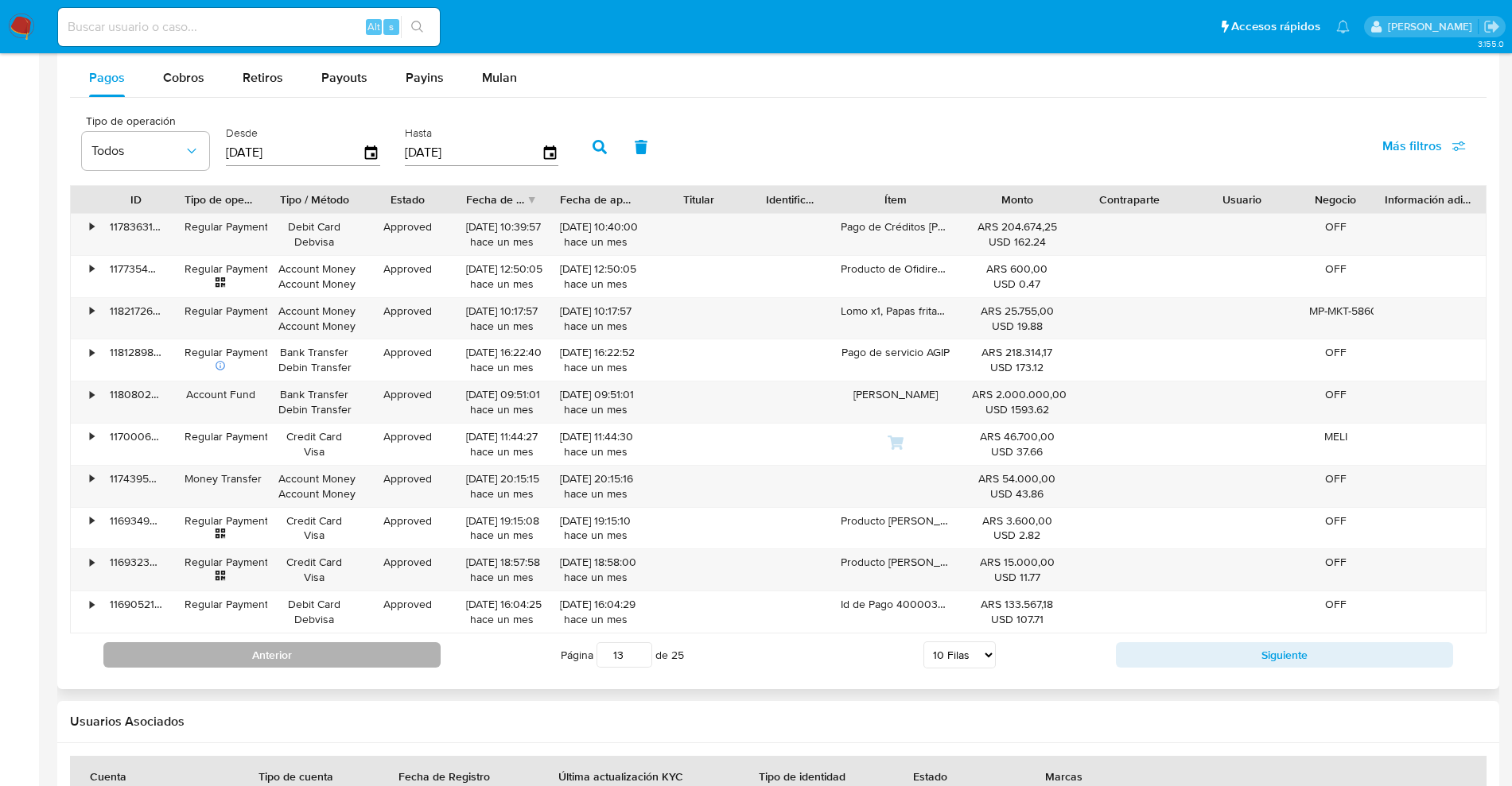
click at [312, 666] on button "Anterior" at bounding box center [272, 655] width 337 height 26
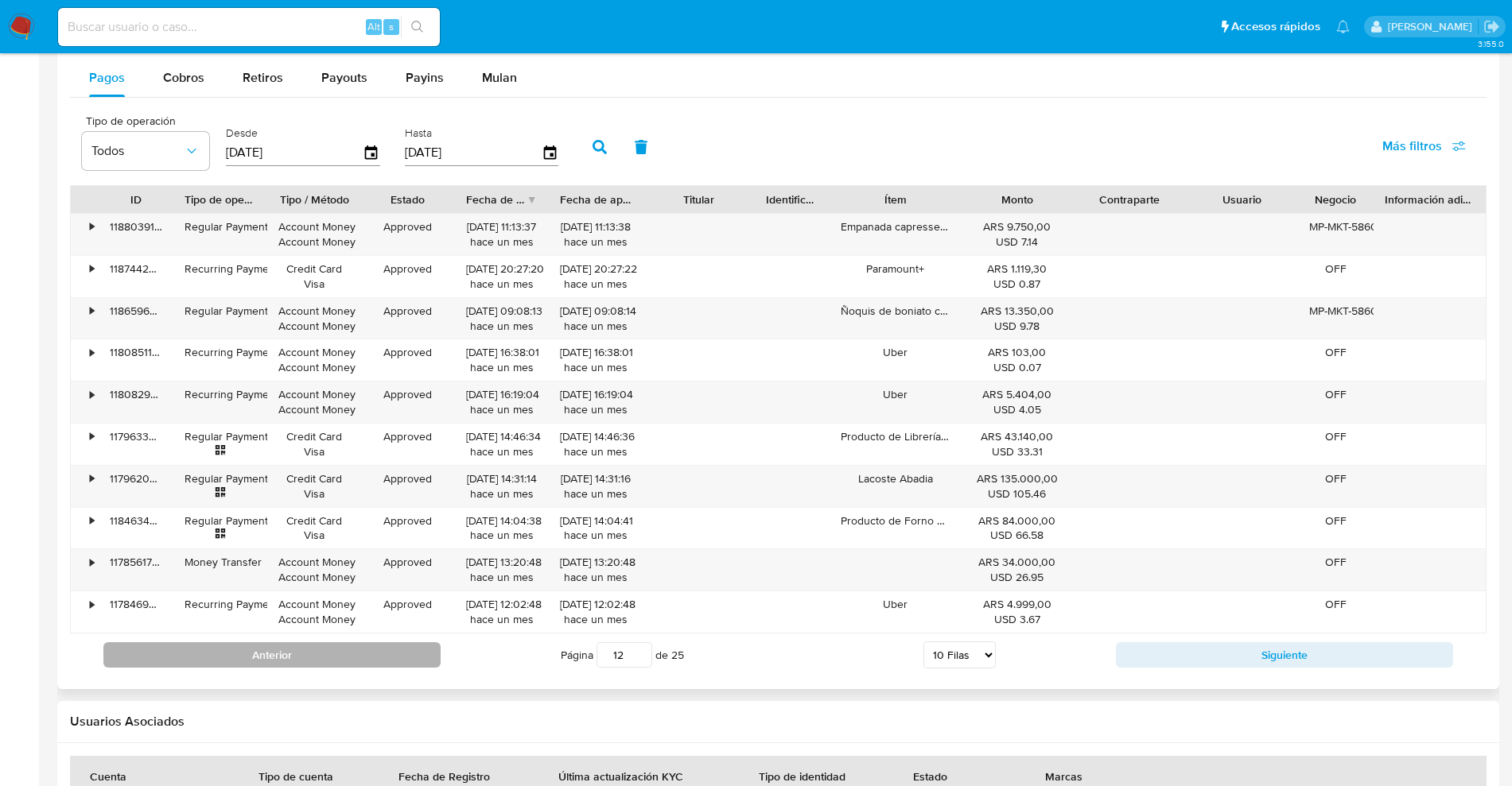
click at [312, 654] on button "Anterior" at bounding box center [272, 655] width 337 height 26
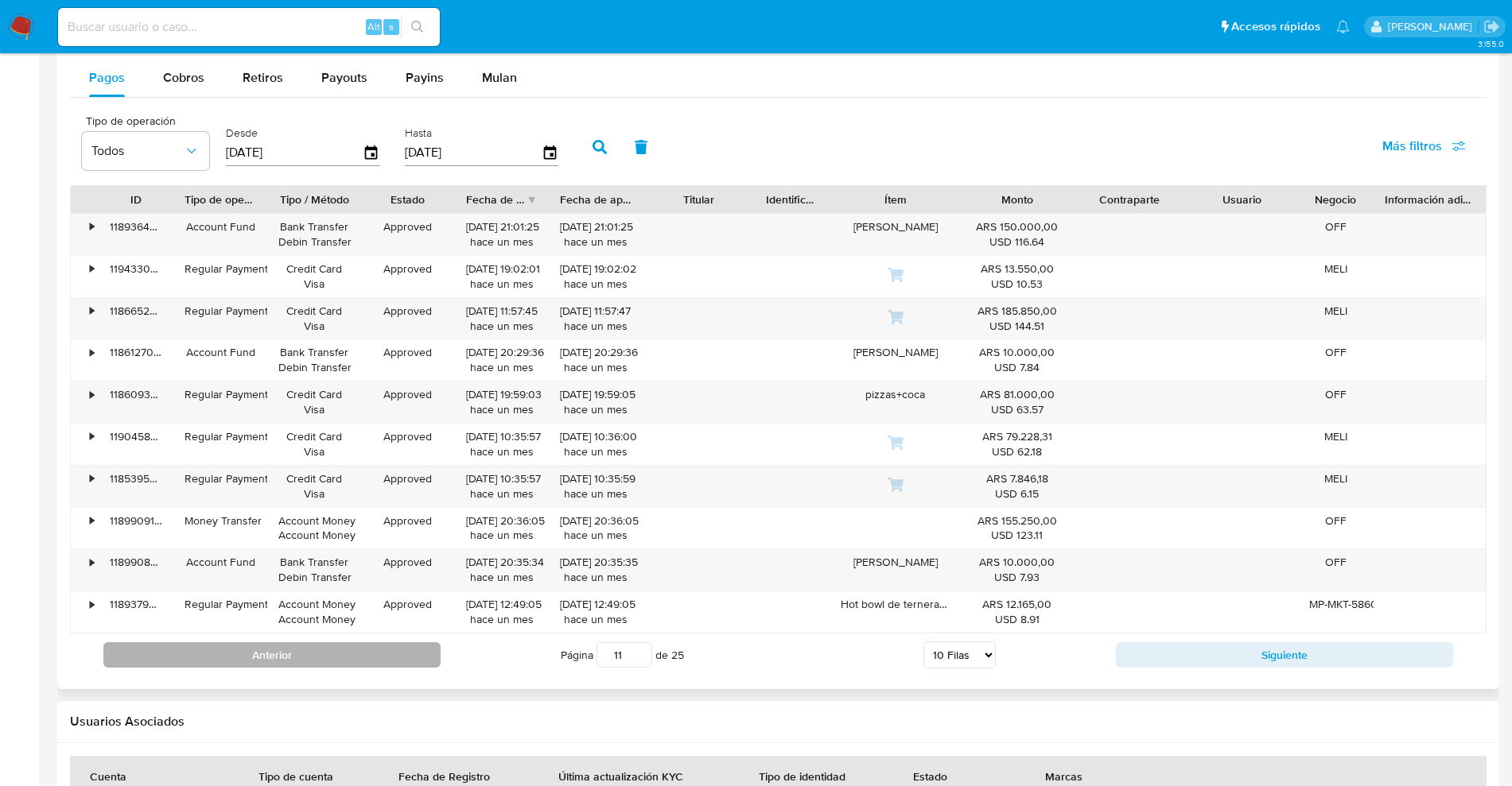
click at [312, 655] on button "Anterior" at bounding box center [272, 655] width 337 height 26
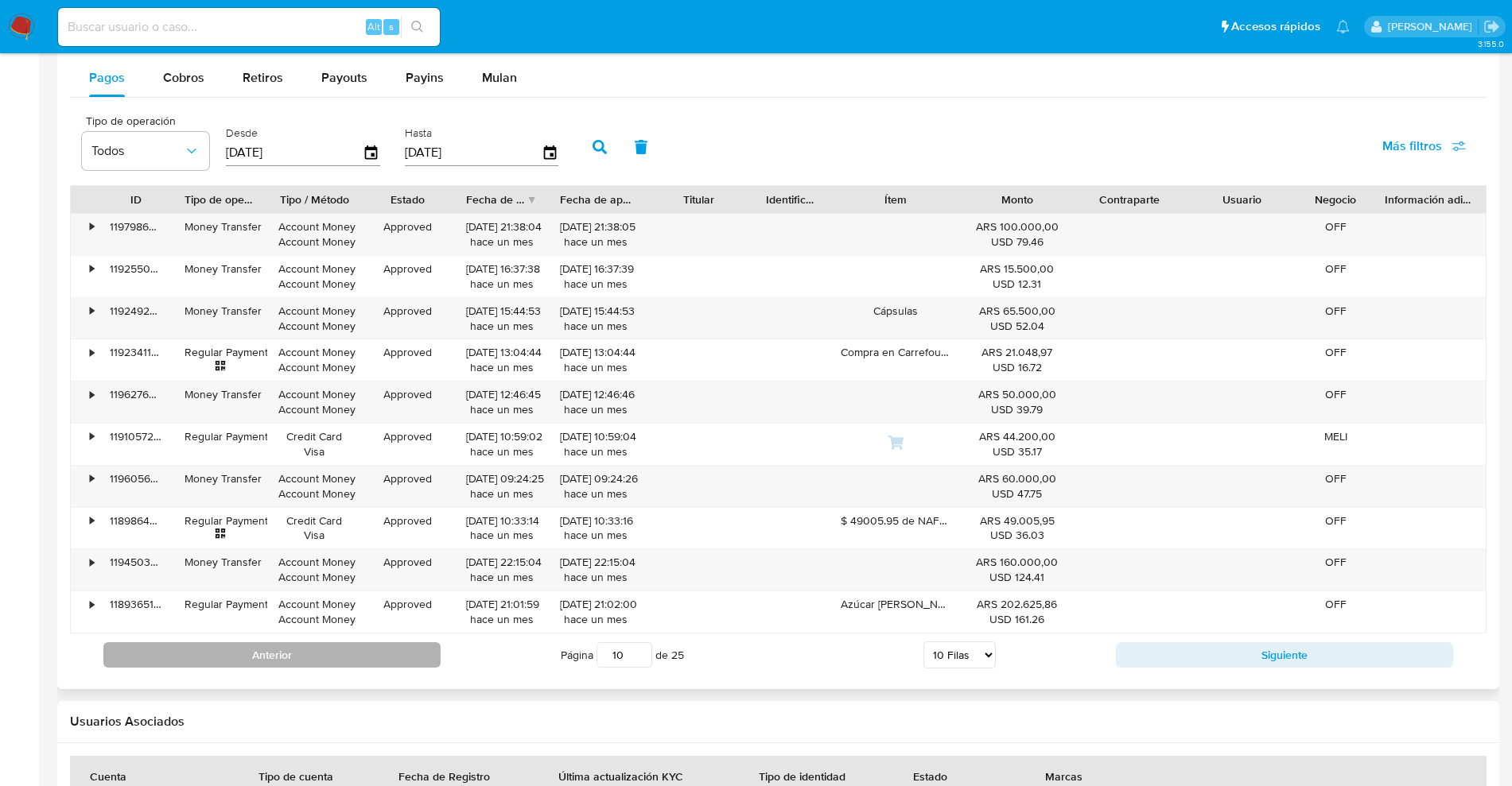
click at [311, 655] on button "Anterior" at bounding box center [272, 655] width 337 height 26
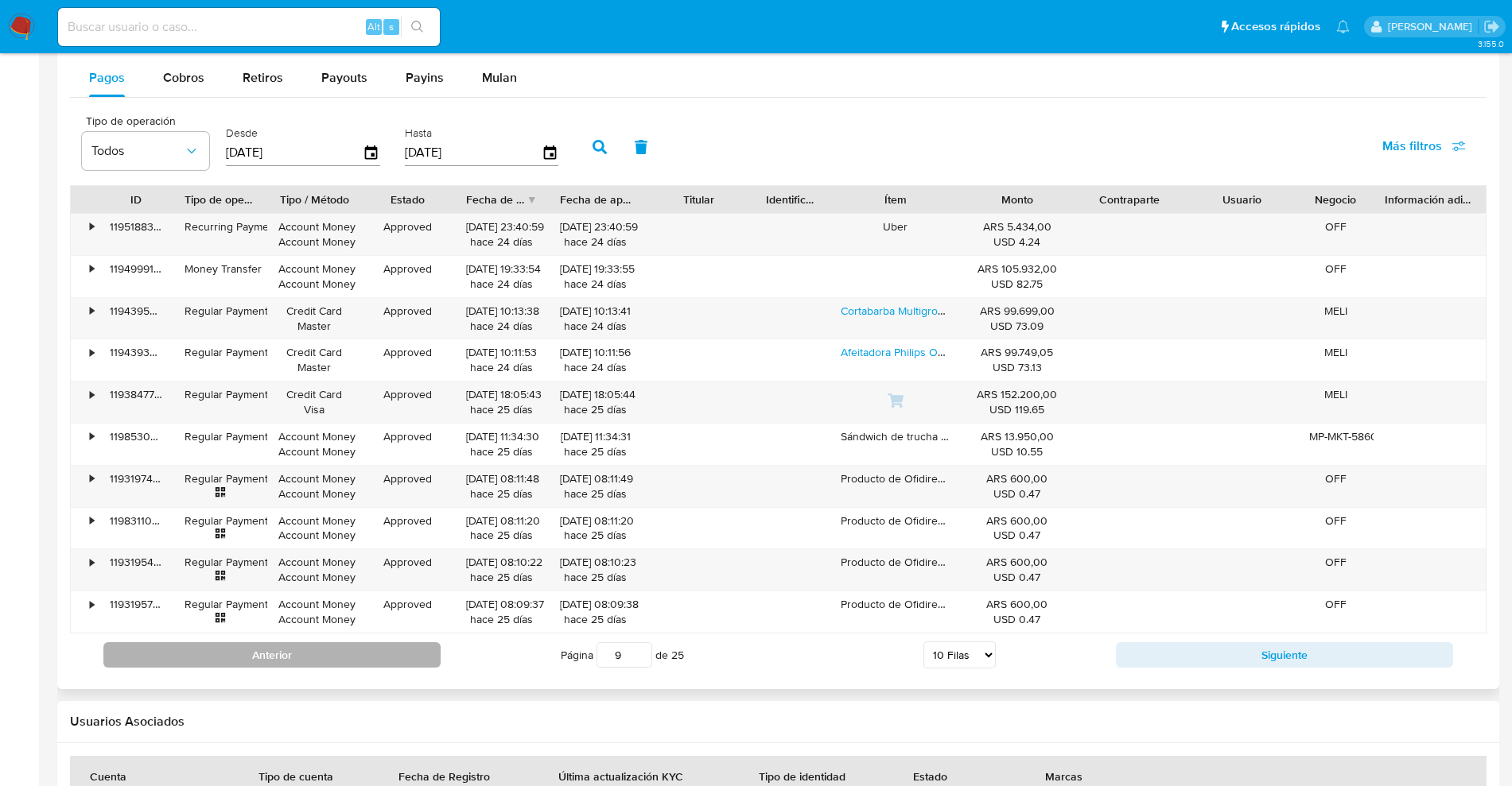
click at [311, 655] on button "Anterior" at bounding box center [272, 655] width 337 height 26
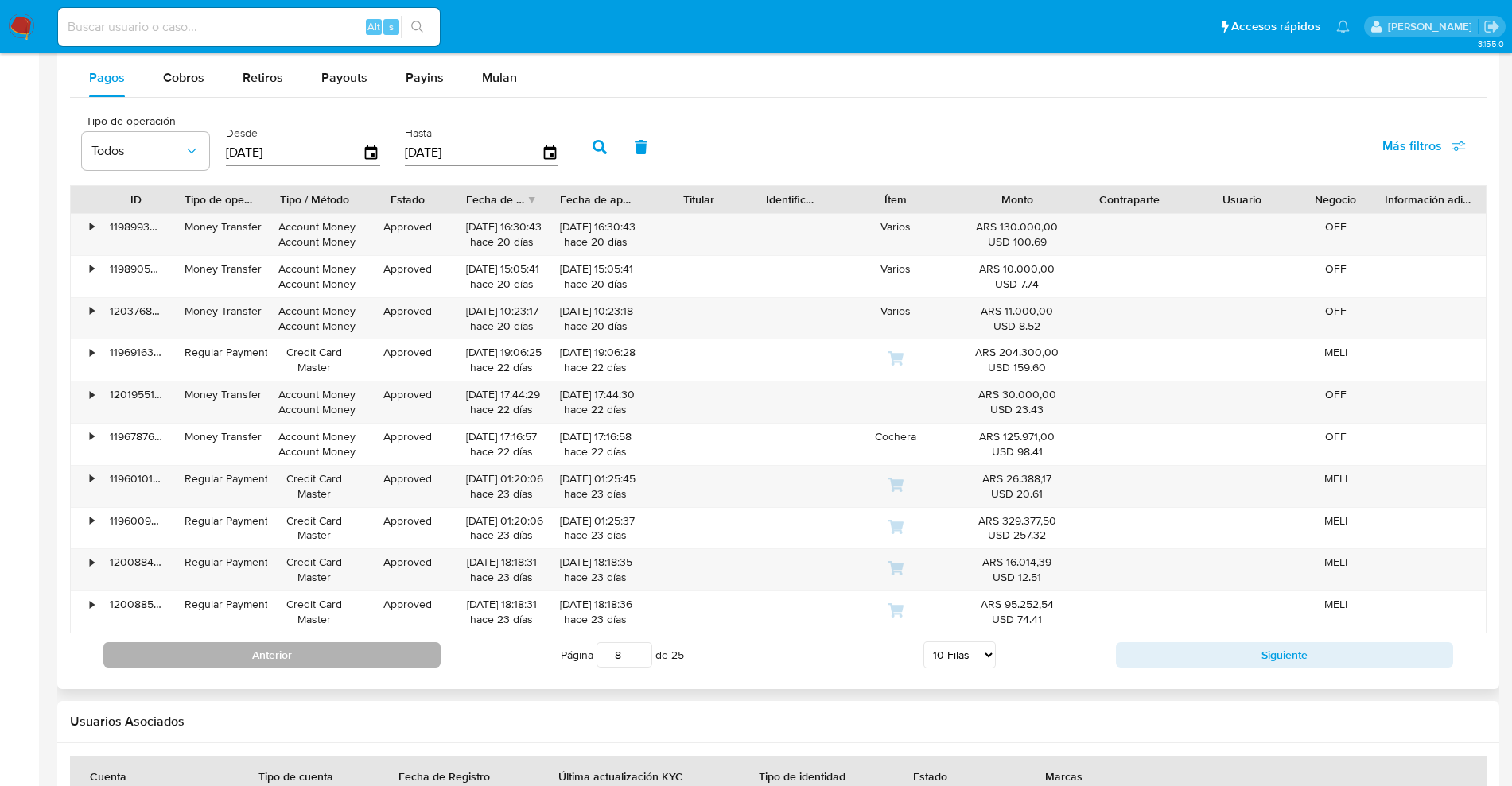
click at [311, 655] on button "Anterior" at bounding box center [272, 655] width 337 height 26
click at [311, 654] on button "Anterior" at bounding box center [272, 655] width 337 height 26
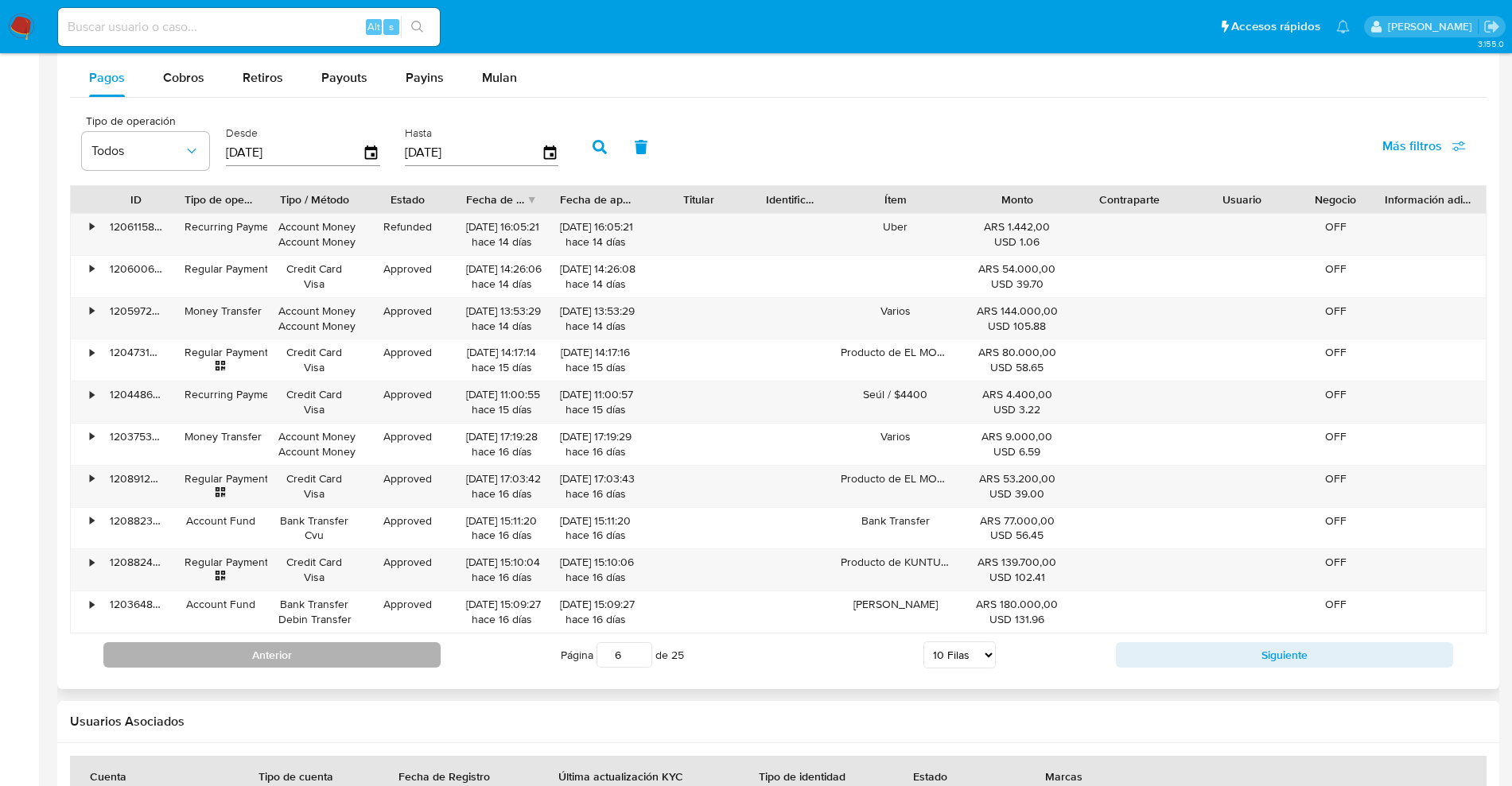
click at [311, 653] on button "Anterior" at bounding box center [272, 655] width 337 height 26
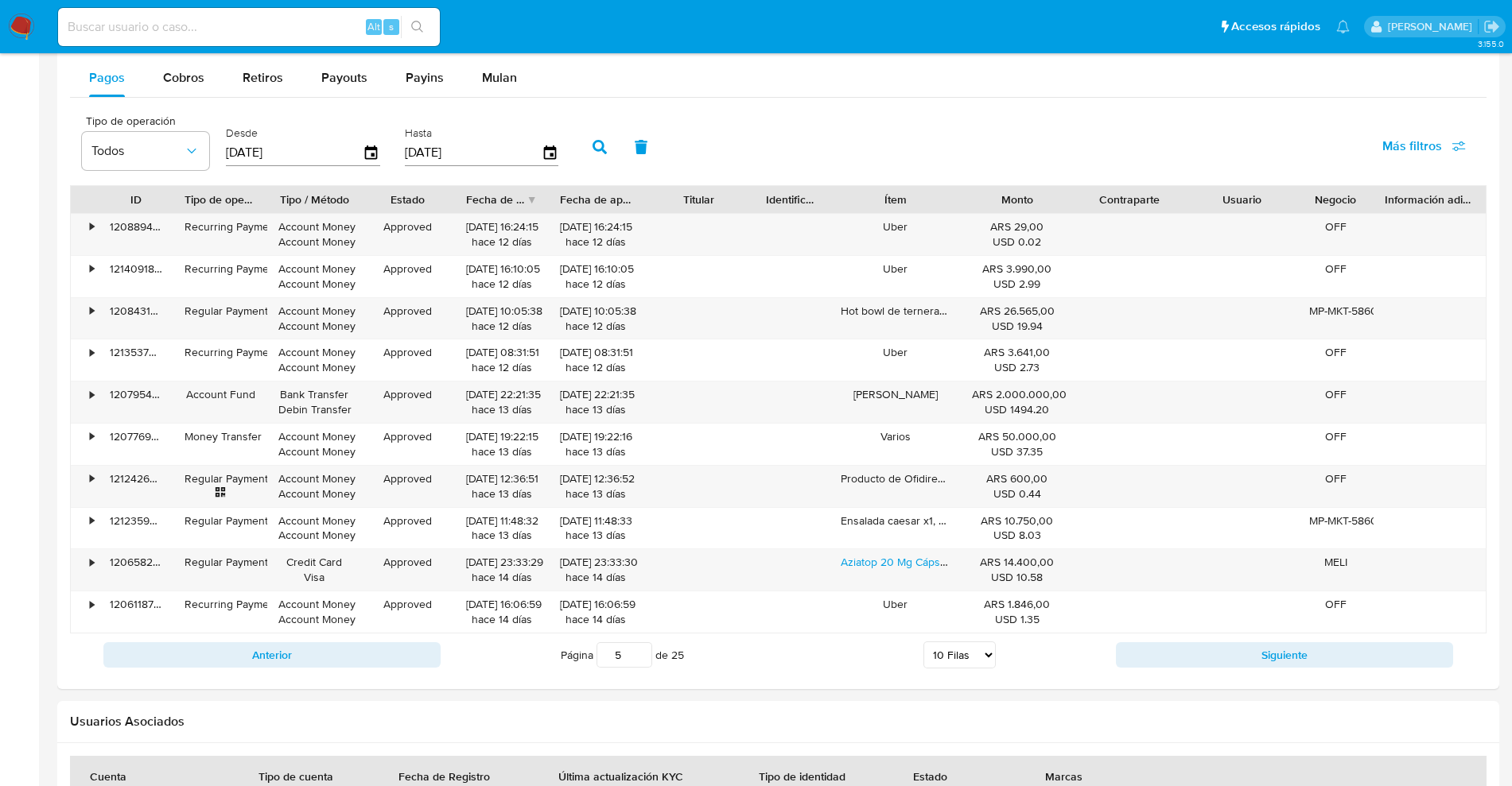
click at [311, 653] on button "Anterior" at bounding box center [272, 655] width 337 height 26
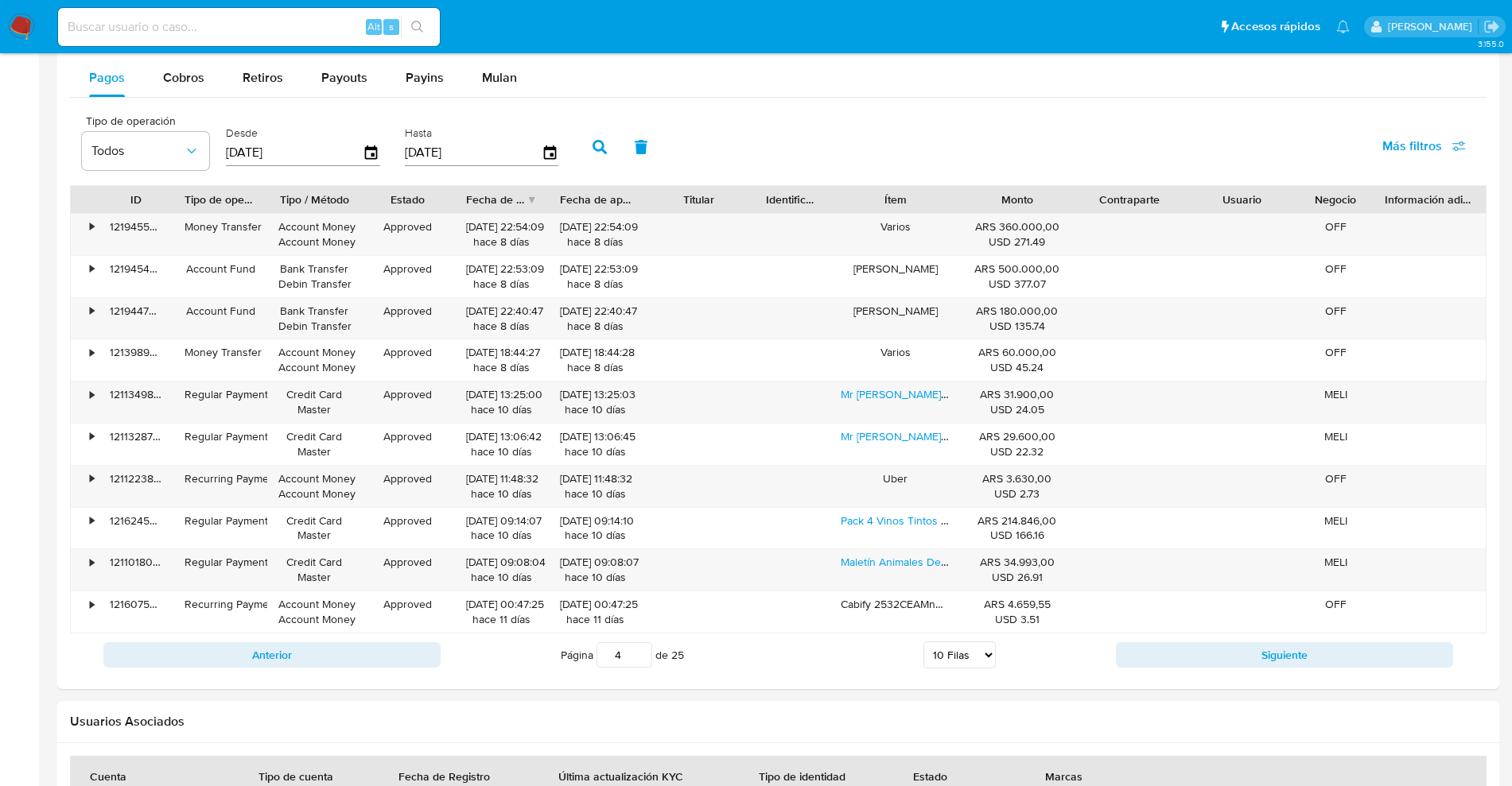
click at [311, 653] on button "Anterior" at bounding box center [272, 655] width 337 height 26
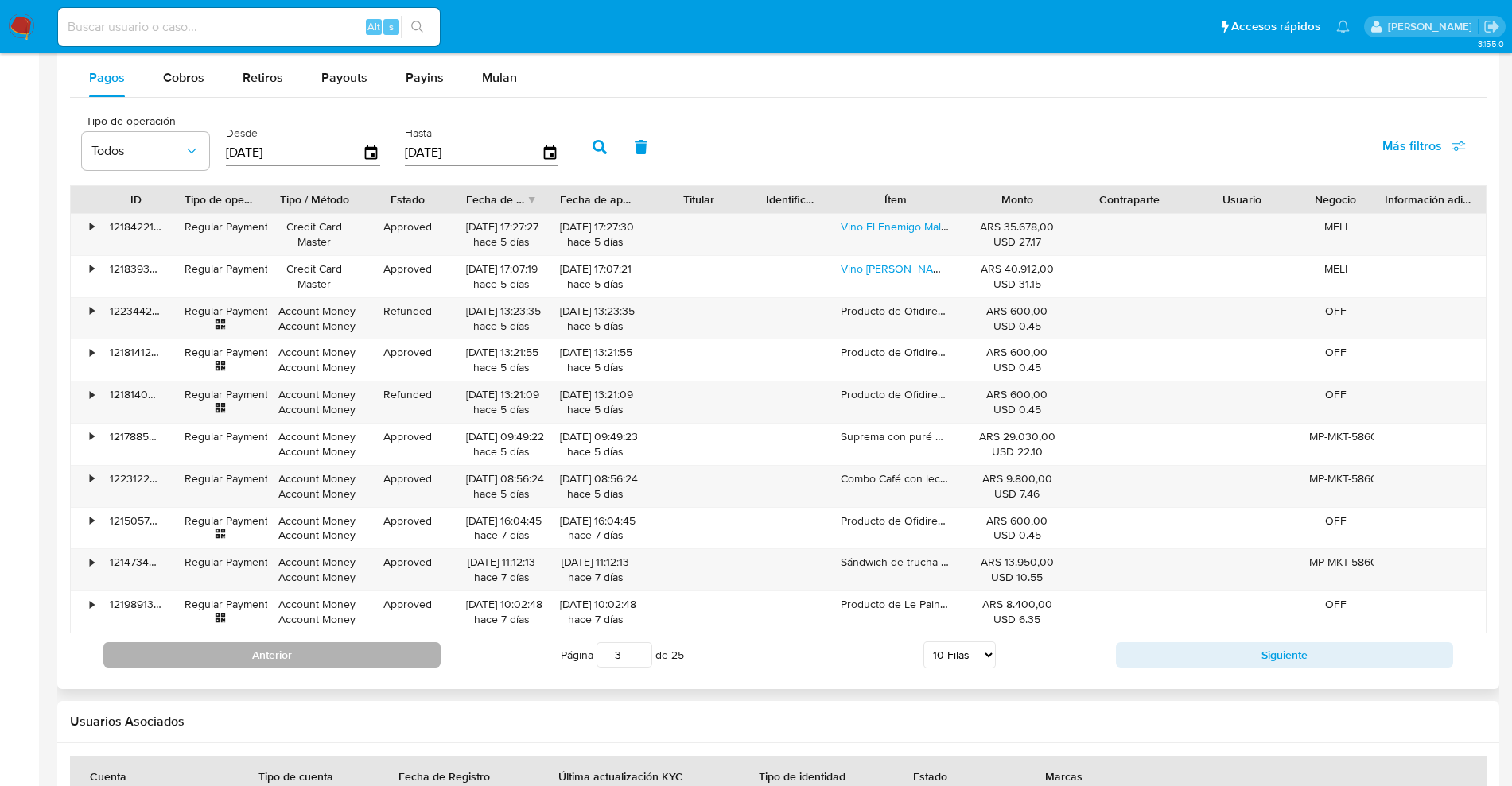
click at [310, 653] on button "Anterior" at bounding box center [272, 655] width 337 height 26
type input "2"
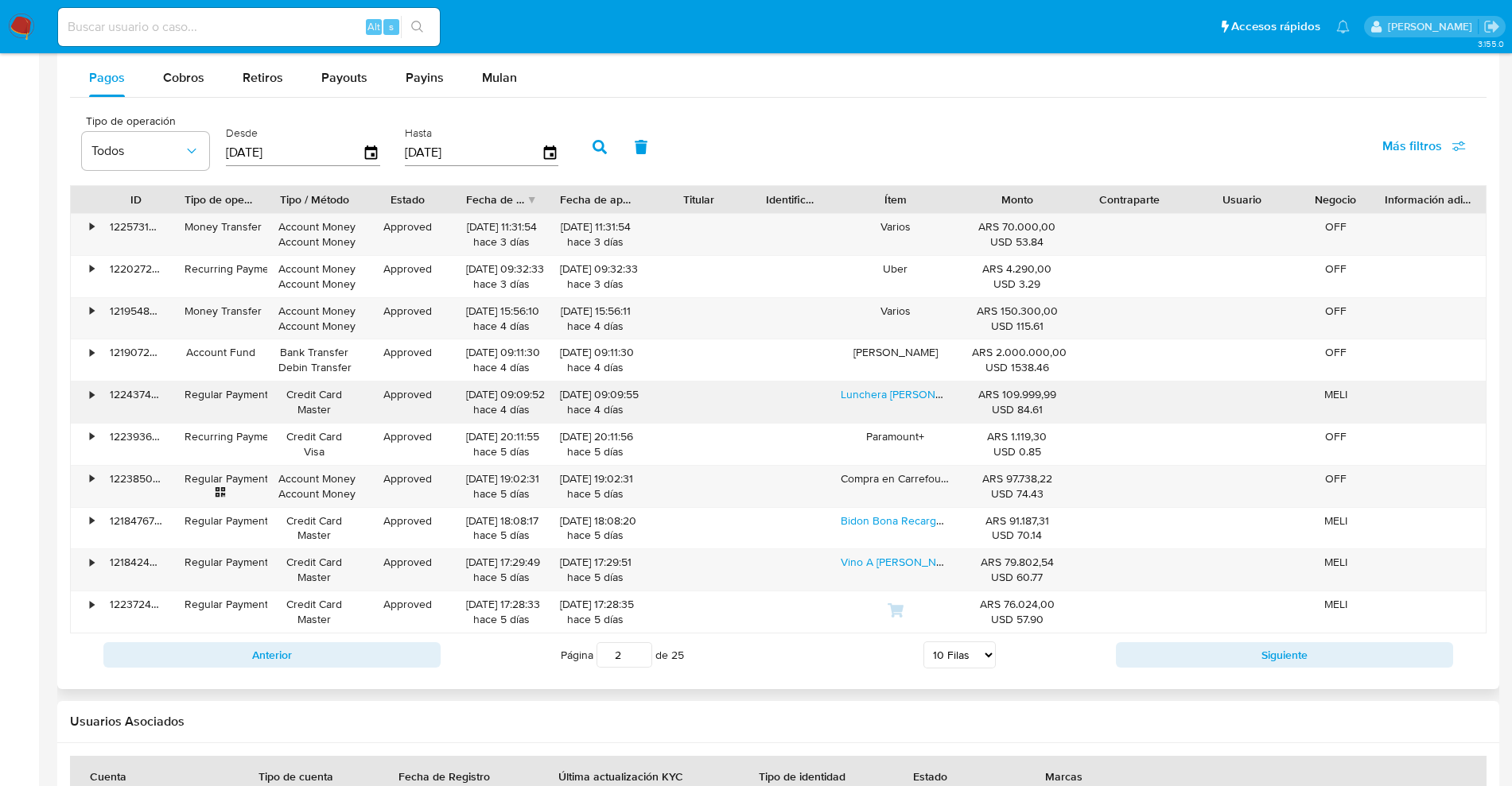
click at [90, 391] on div "•" at bounding box center [92, 395] width 4 height 15
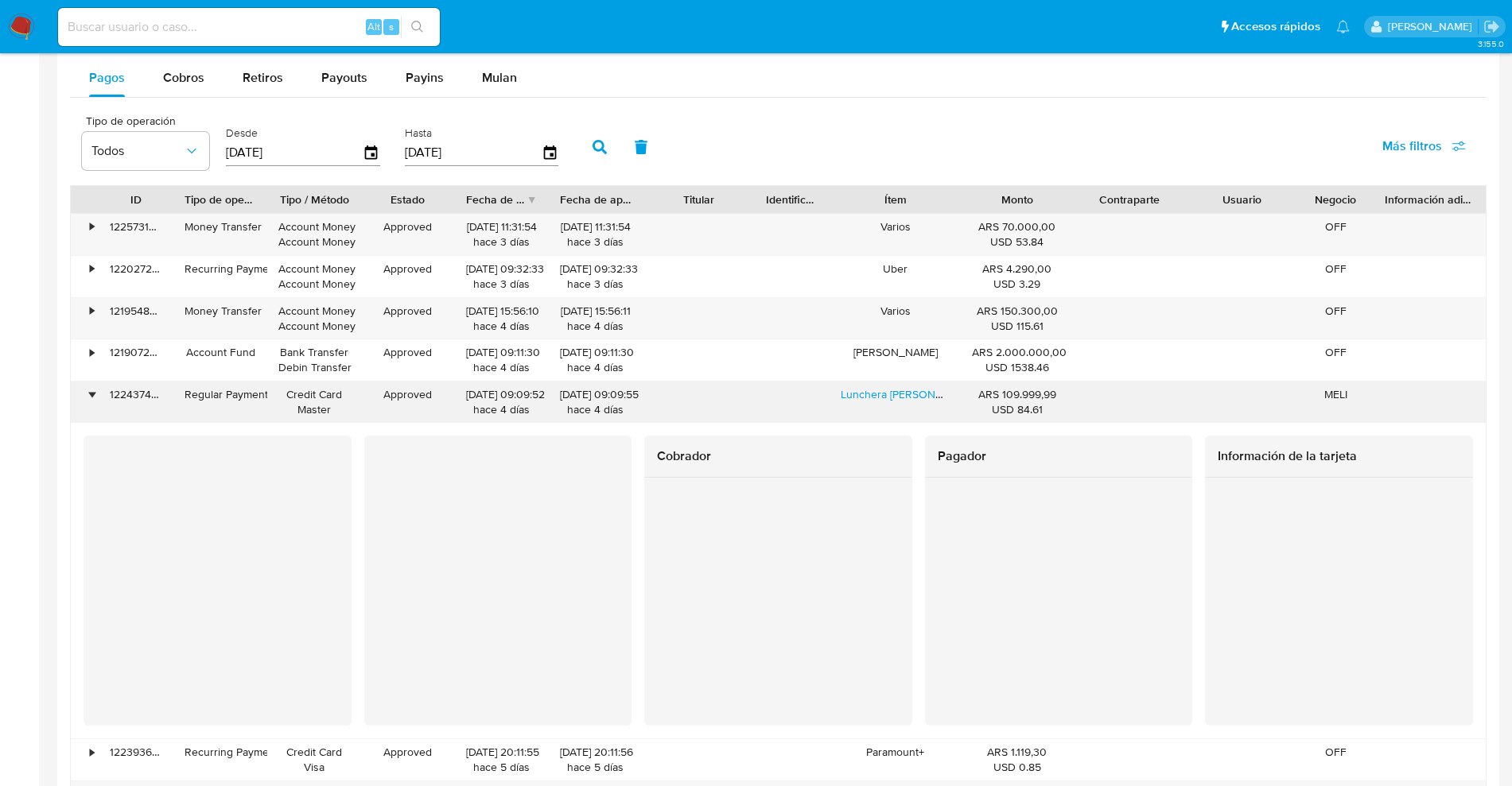
click at [90, 396] on div "•" at bounding box center [92, 395] width 4 height 15
